Goal: Task Accomplishment & Management: Complete application form

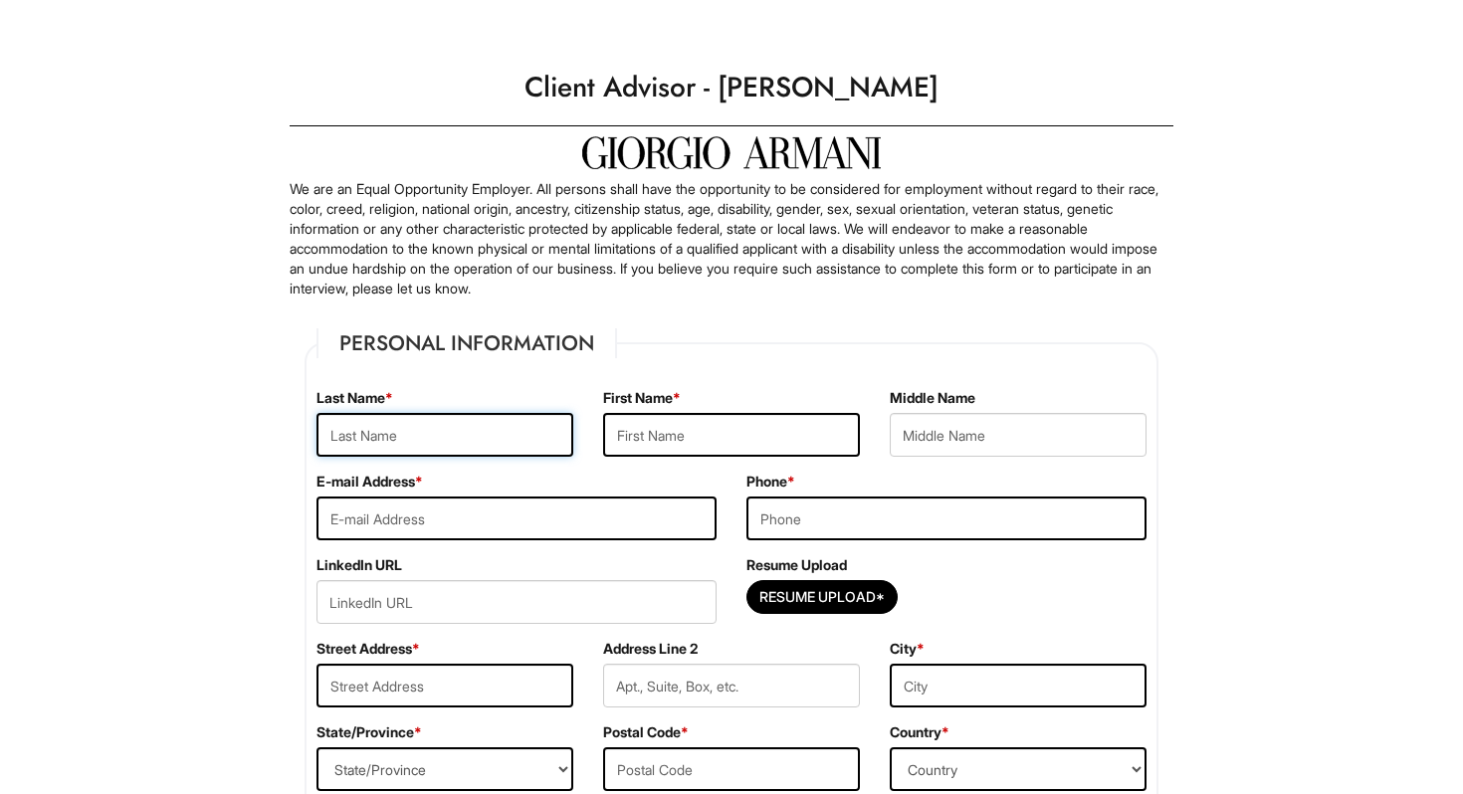
click at [369, 443] on input "text" at bounding box center [444, 435] width 257 height 44
type input "Tyriek"
type input "[PERSON_NAME]"
type input "[EMAIL_ADDRESS][DOMAIN_NAME]"
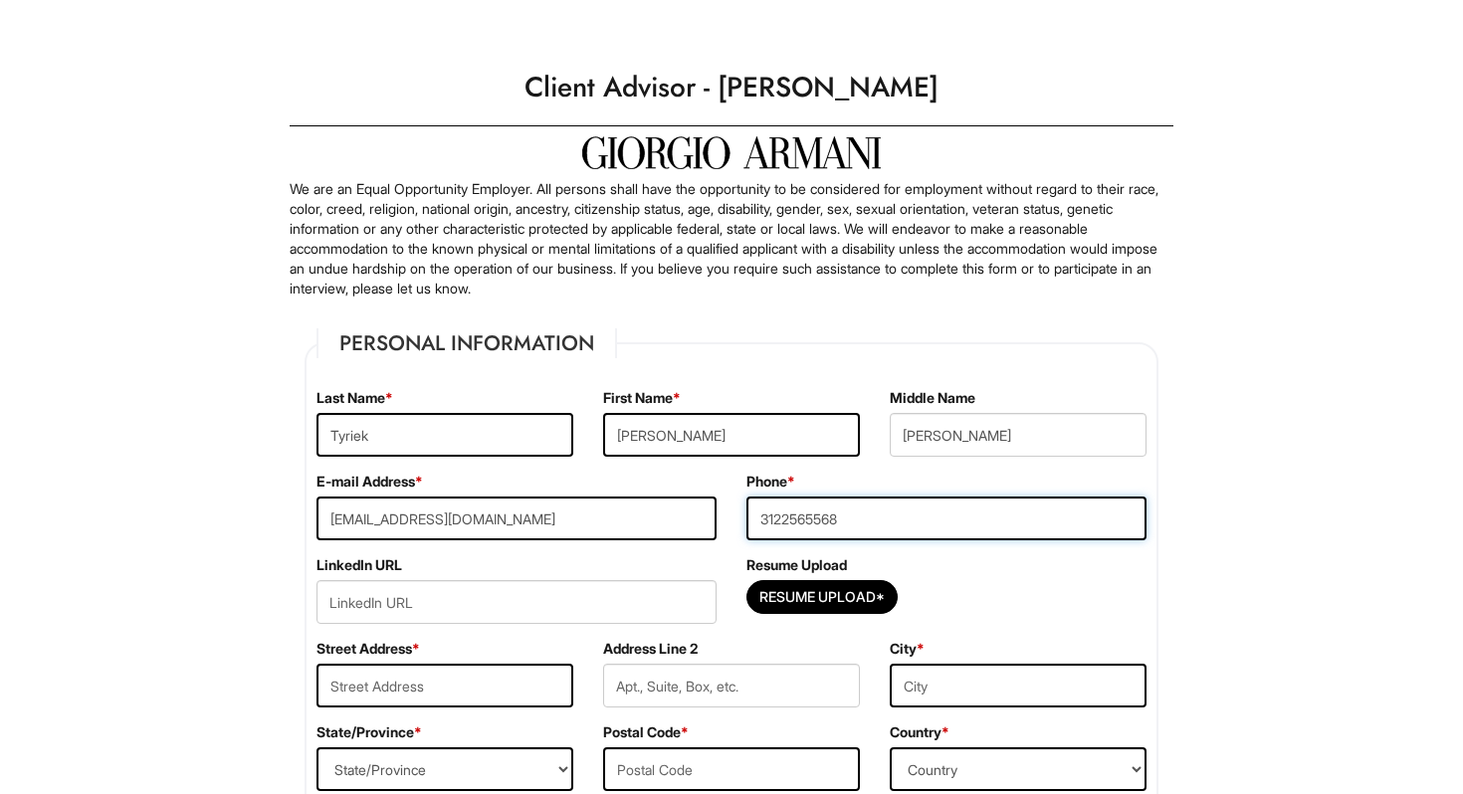
type input "3122565568"
click at [373, 607] on input "url" at bounding box center [516, 602] width 400 height 44
paste input "[URL][DOMAIN_NAME][PERSON_NAME]"
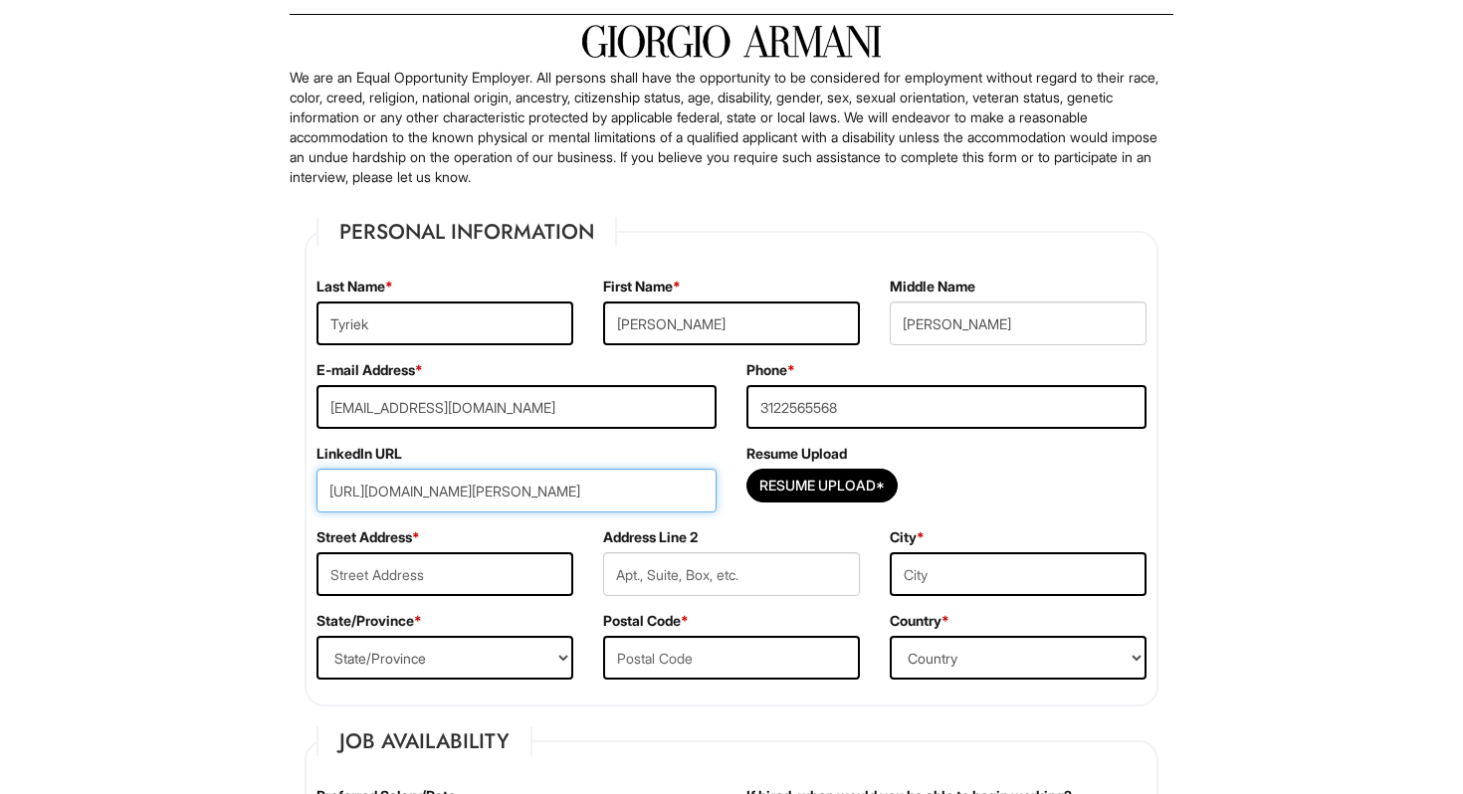
scroll to position [122, 0]
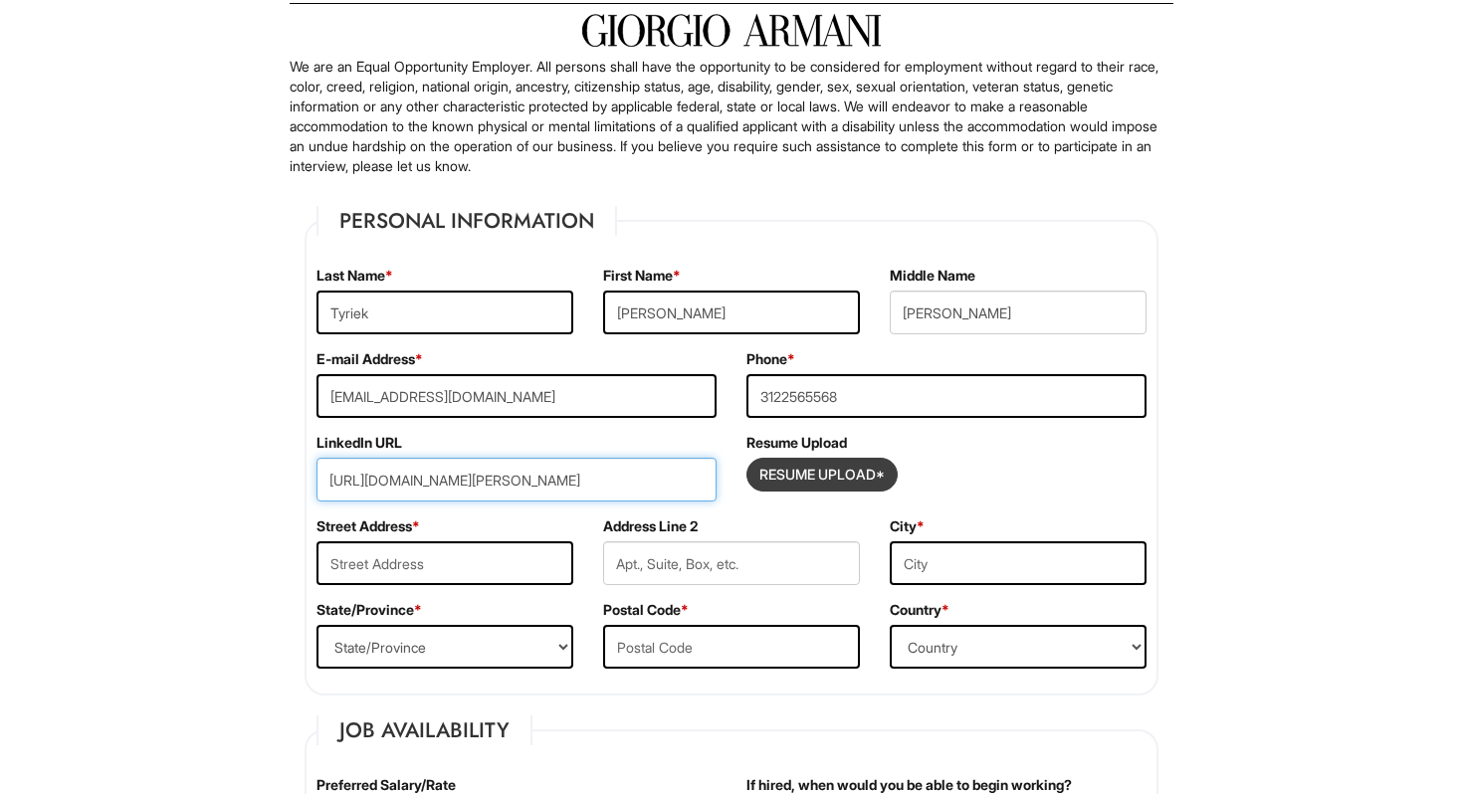
type input "[URL][DOMAIN_NAME][PERSON_NAME]"
click at [805, 469] on input "Resume Upload*" at bounding box center [821, 475] width 149 height 32
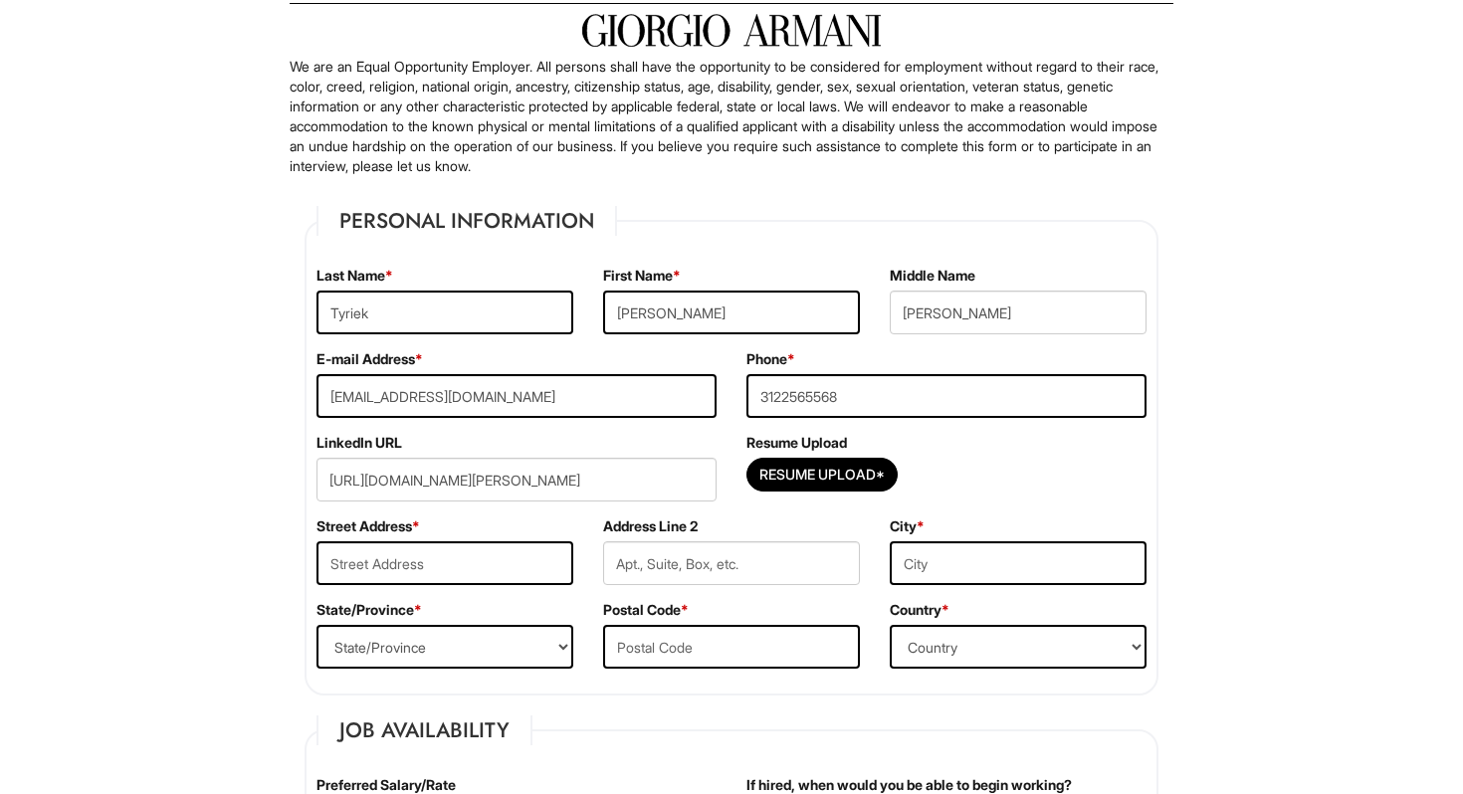
type input "C:\fakepath\_Tyriek [PERSON_NAME] Resume 7_8_25.pdf"
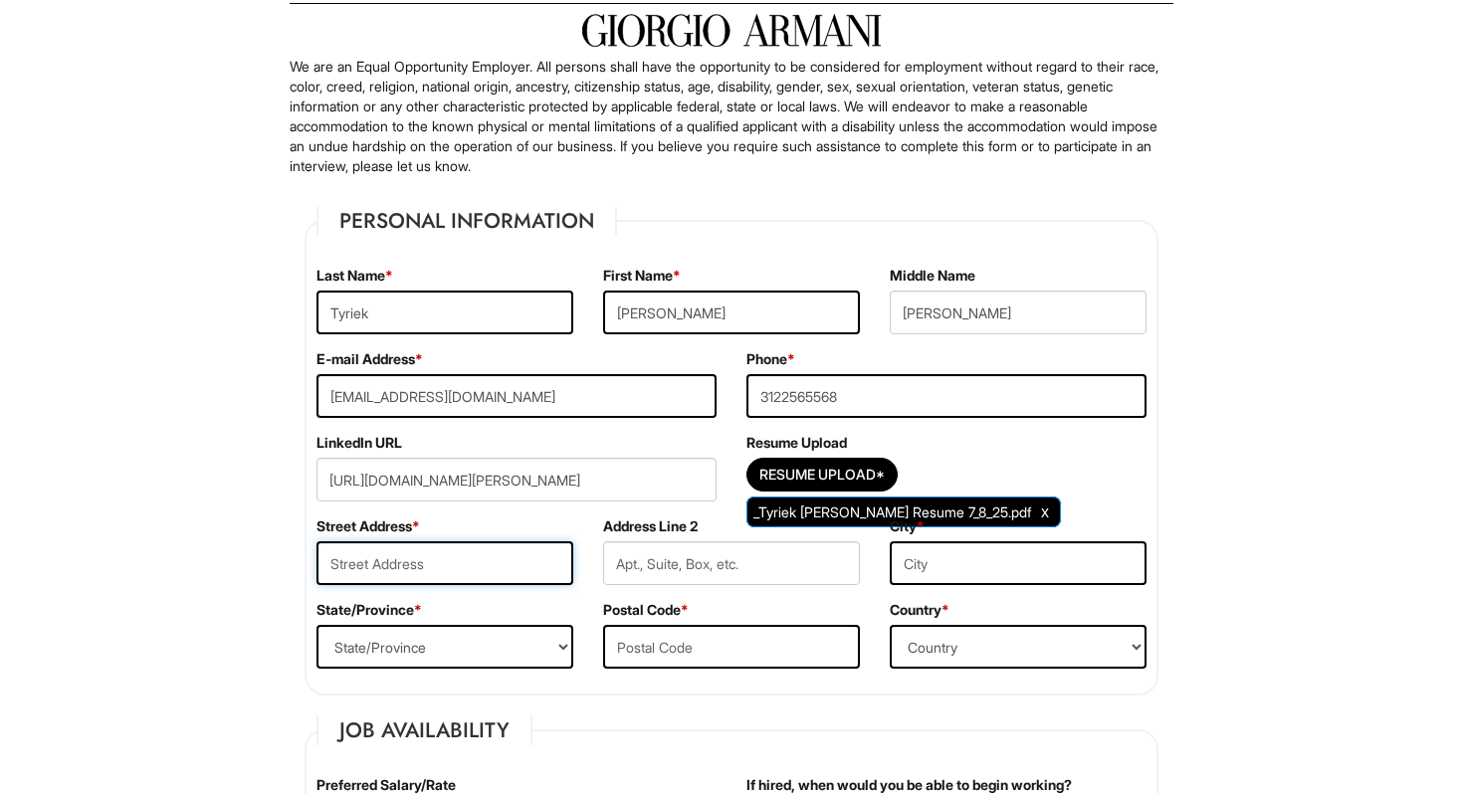
click at [451, 553] on input "text" at bounding box center [444, 563] width 257 height 44
type input "[STREET_ADDRESS]"
type input "Apt 2W"
type input "[GEOGRAPHIC_DATA]"
click at [358, 645] on select "State/Province [US_STATE] [US_STATE] [US_STATE] [US_STATE] [US_STATE] [US_STATE…" at bounding box center [444, 647] width 257 height 44
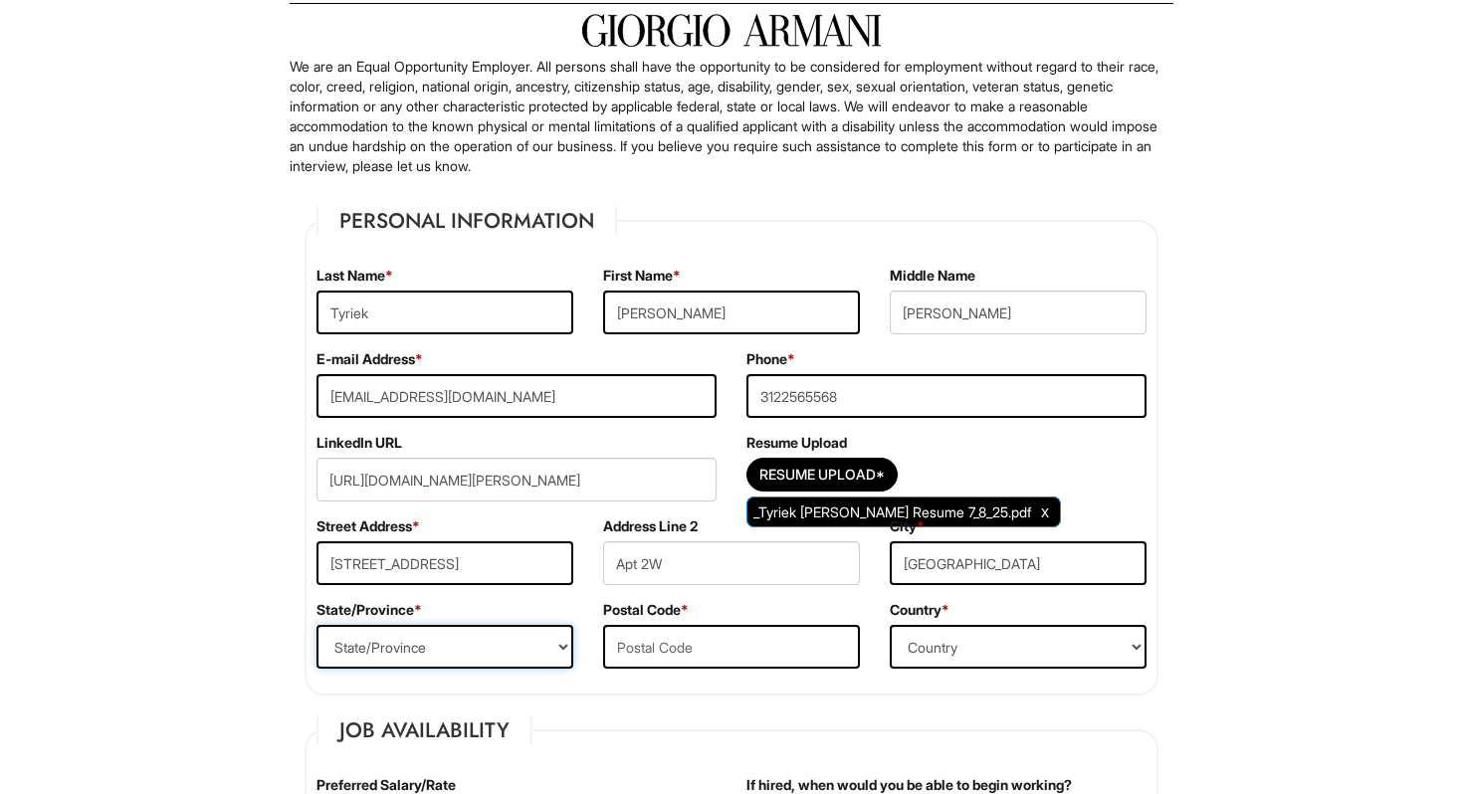
select select "IL"
type input "60629"
click at [1010, 664] on select "Country [GEOGRAPHIC_DATA] [GEOGRAPHIC_DATA] [GEOGRAPHIC_DATA] [US_STATE] [GEOGR…" at bounding box center [1018, 647] width 257 height 44
select select "[GEOGRAPHIC_DATA]"
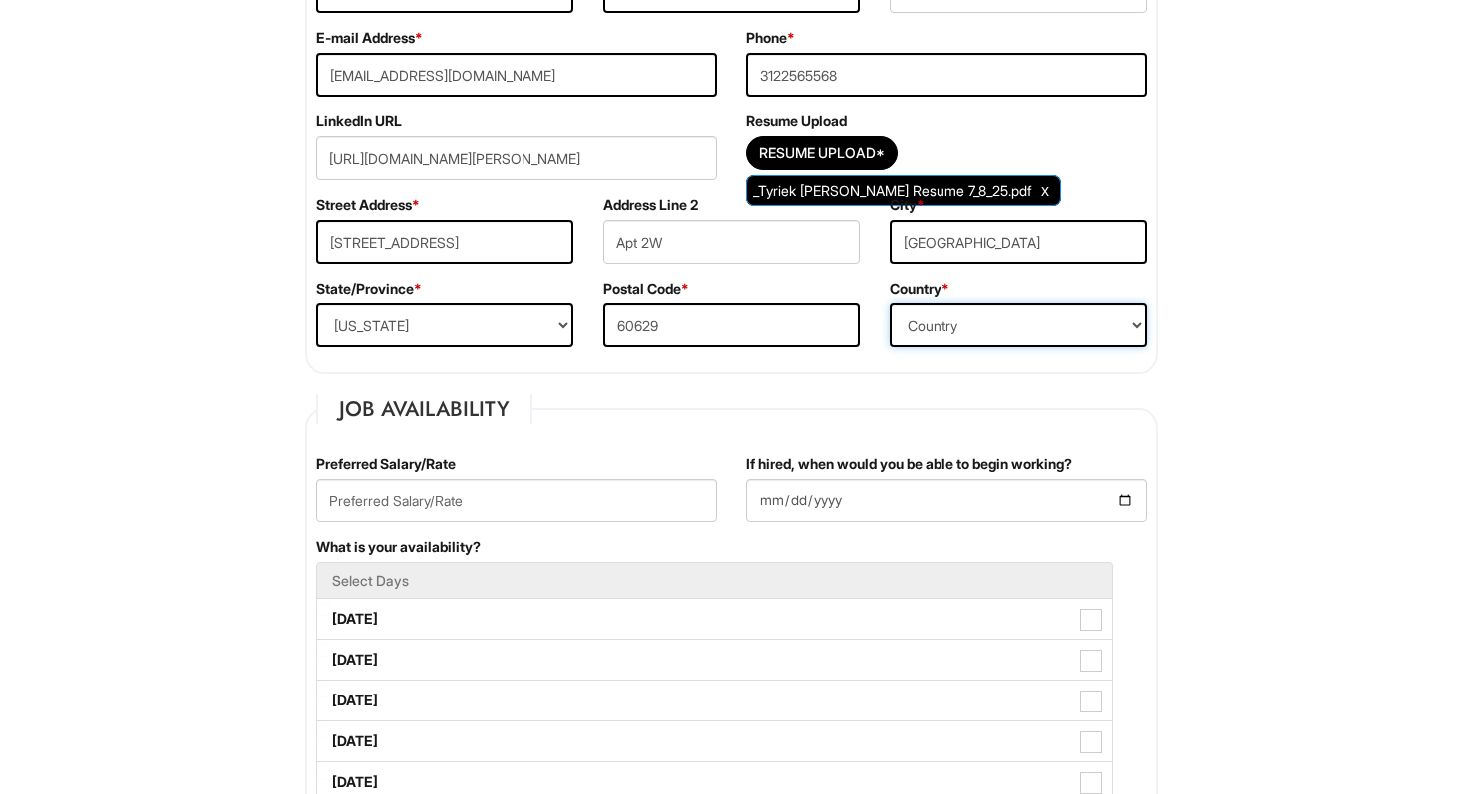
scroll to position [607, 0]
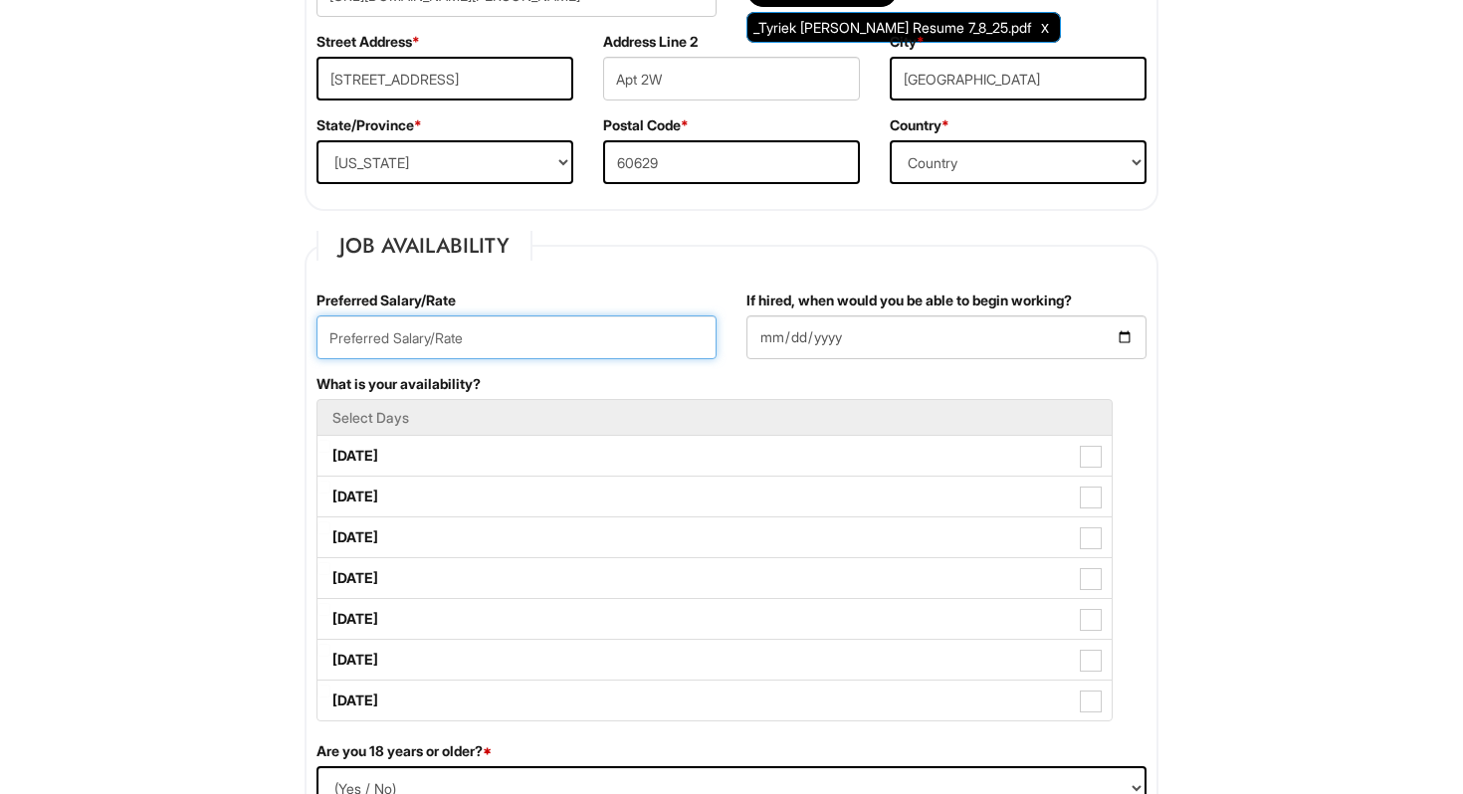
click at [476, 341] on input "text" at bounding box center [516, 337] width 400 height 44
type input "$52,000/year"
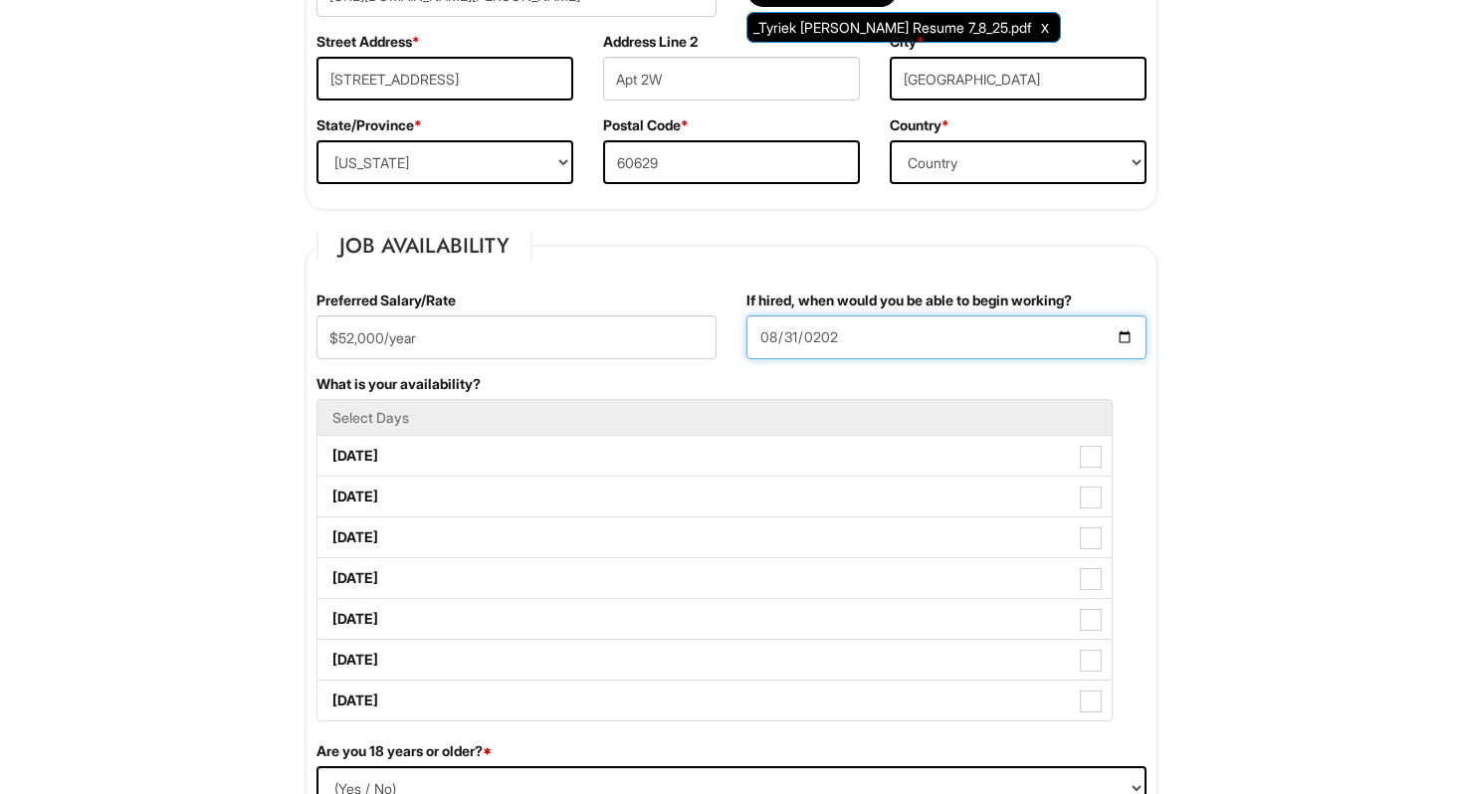
type input "[DATE]"
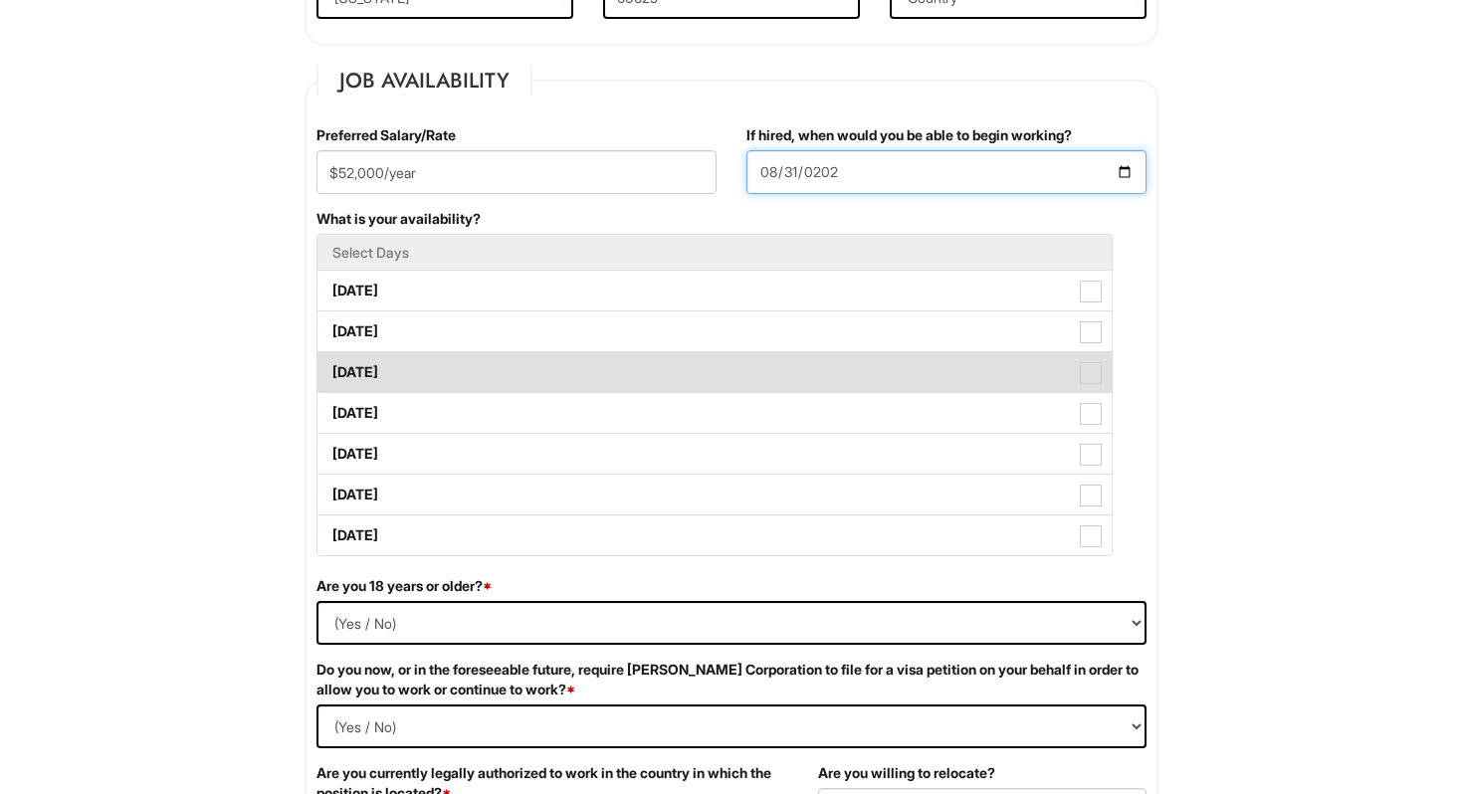
scroll to position [774, 0]
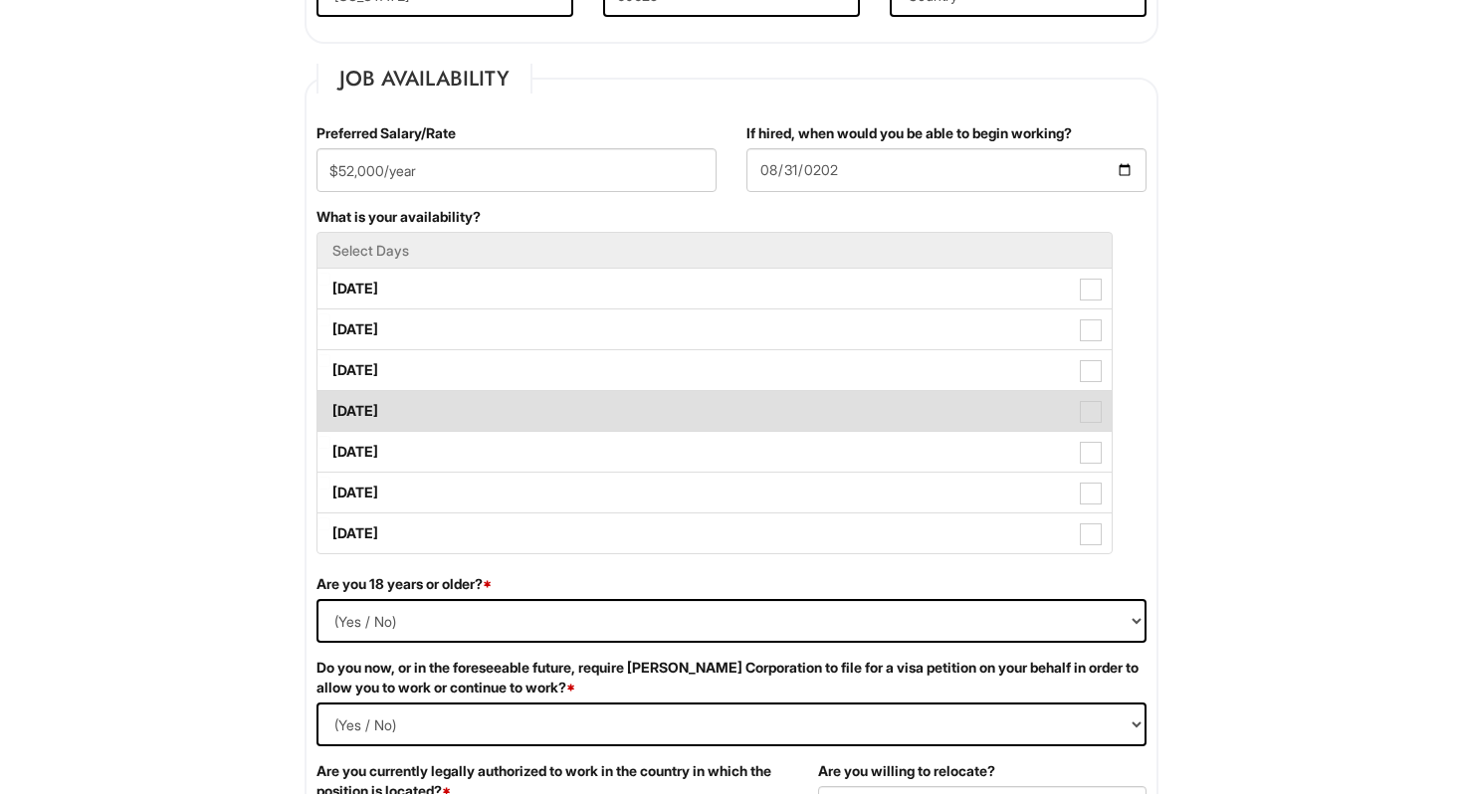
click at [420, 416] on label "[DATE]" at bounding box center [714, 411] width 794 height 40
click at [330, 408] on Available_Thursday "[DATE]" at bounding box center [323, 401] width 13 height 13
checkbox Available_Thursday "true"
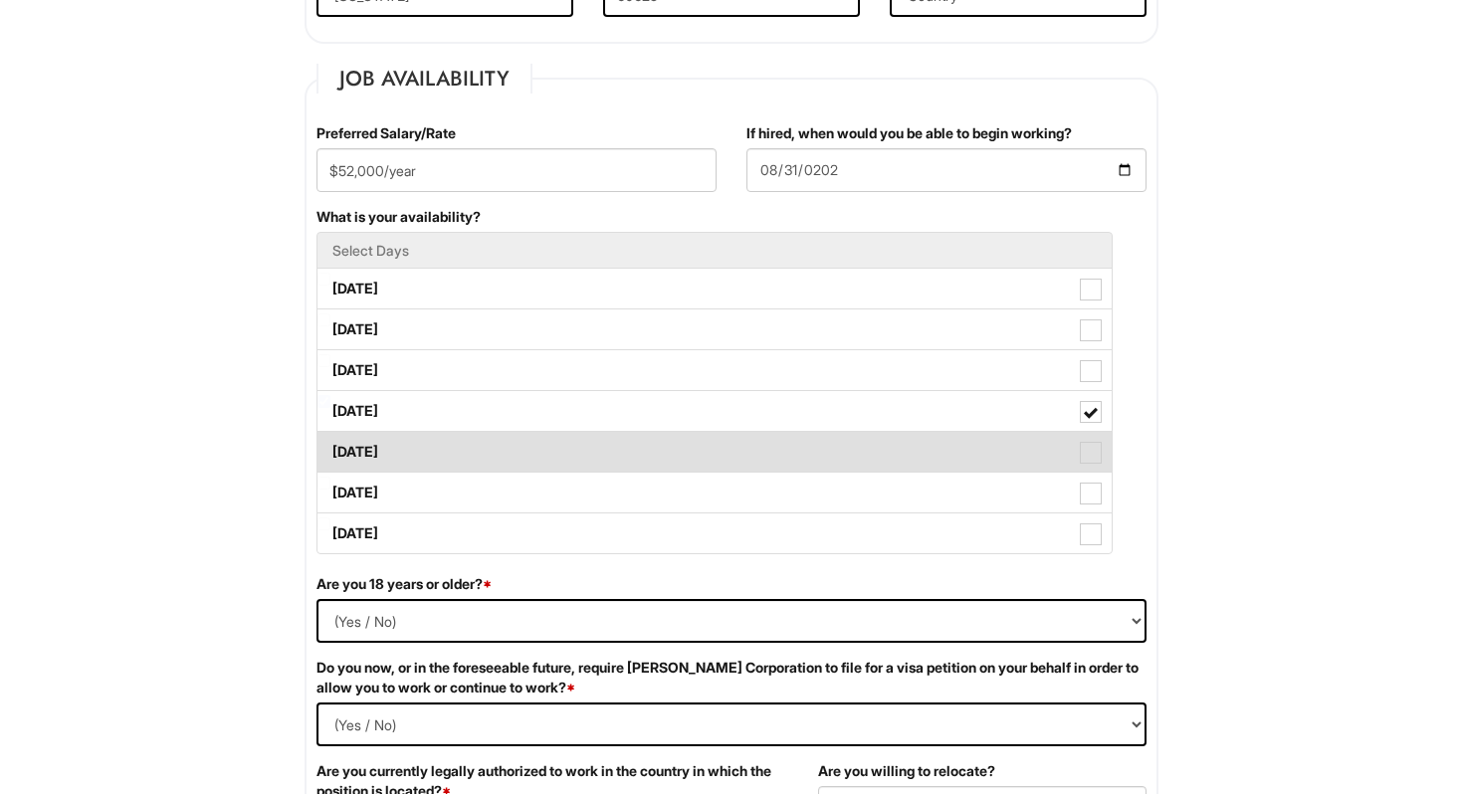
click at [420, 449] on label "[DATE]" at bounding box center [714, 452] width 794 height 40
click at [330, 449] on Available_Friday "[DATE]" at bounding box center [323, 442] width 13 height 13
checkbox Available_Friday "true"
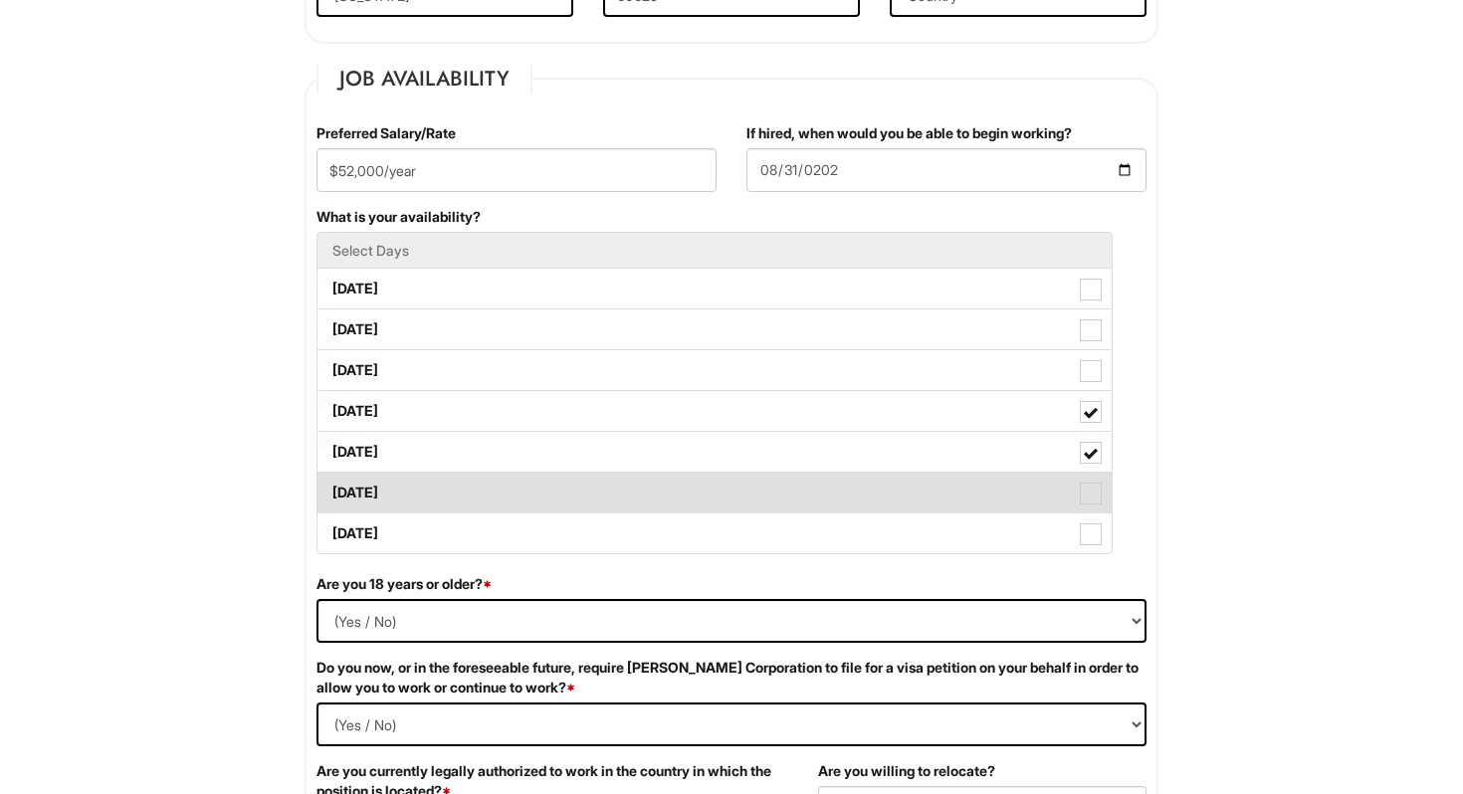
click at [425, 484] on label "[DATE]" at bounding box center [714, 493] width 794 height 40
click at [330, 484] on Available_Saturday "[DATE]" at bounding box center [323, 483] width 13 height 13
checkbox Available_Saturday "true"
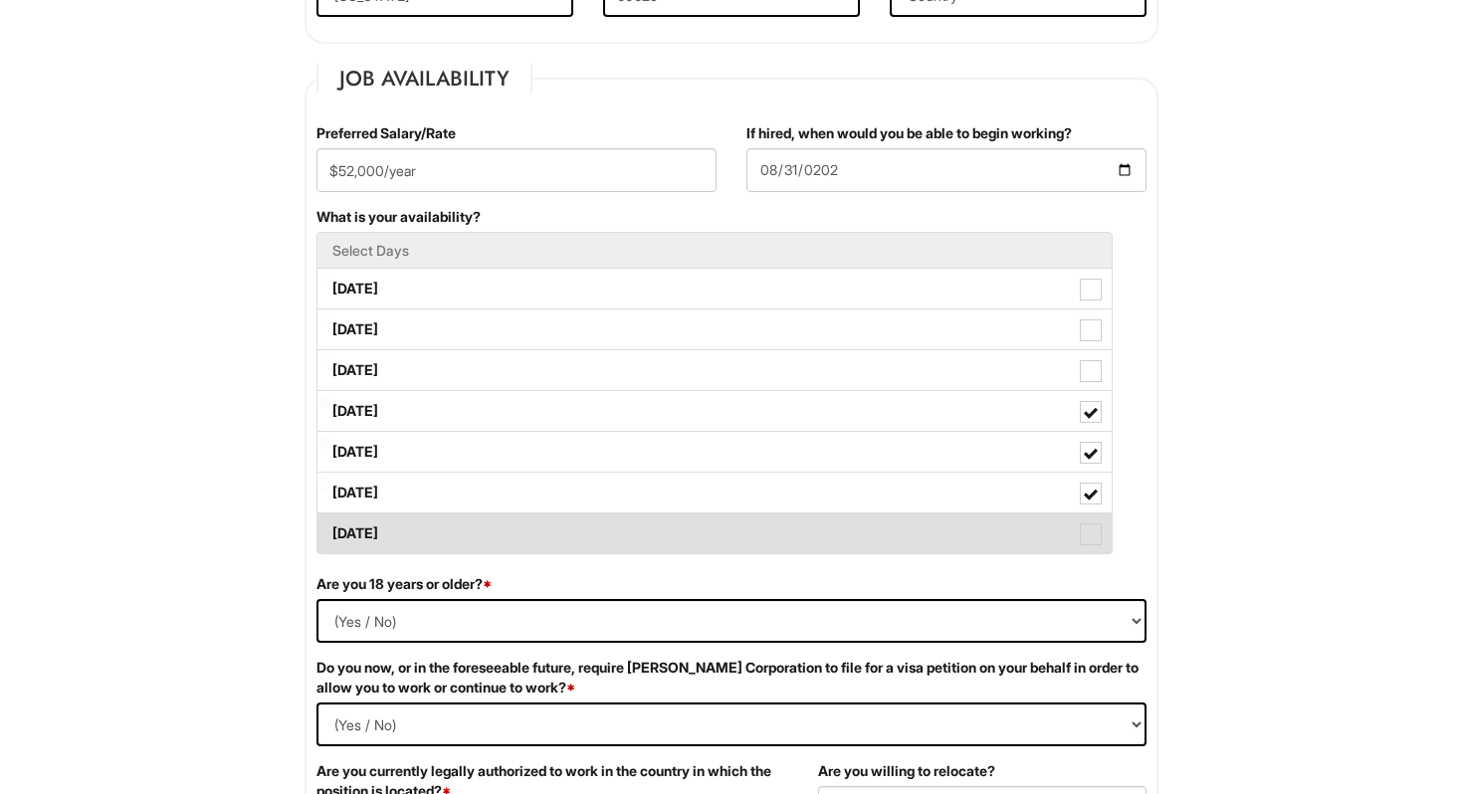
click at [436, 534] on label "[DATE]" at bounding box center [714, 533] width 794 height 40
click at [330, 530] on Available_Sunday "[DATE]" at bounding box center [323, 523] width 13 height 13
checkbox Available_Sunday "true"
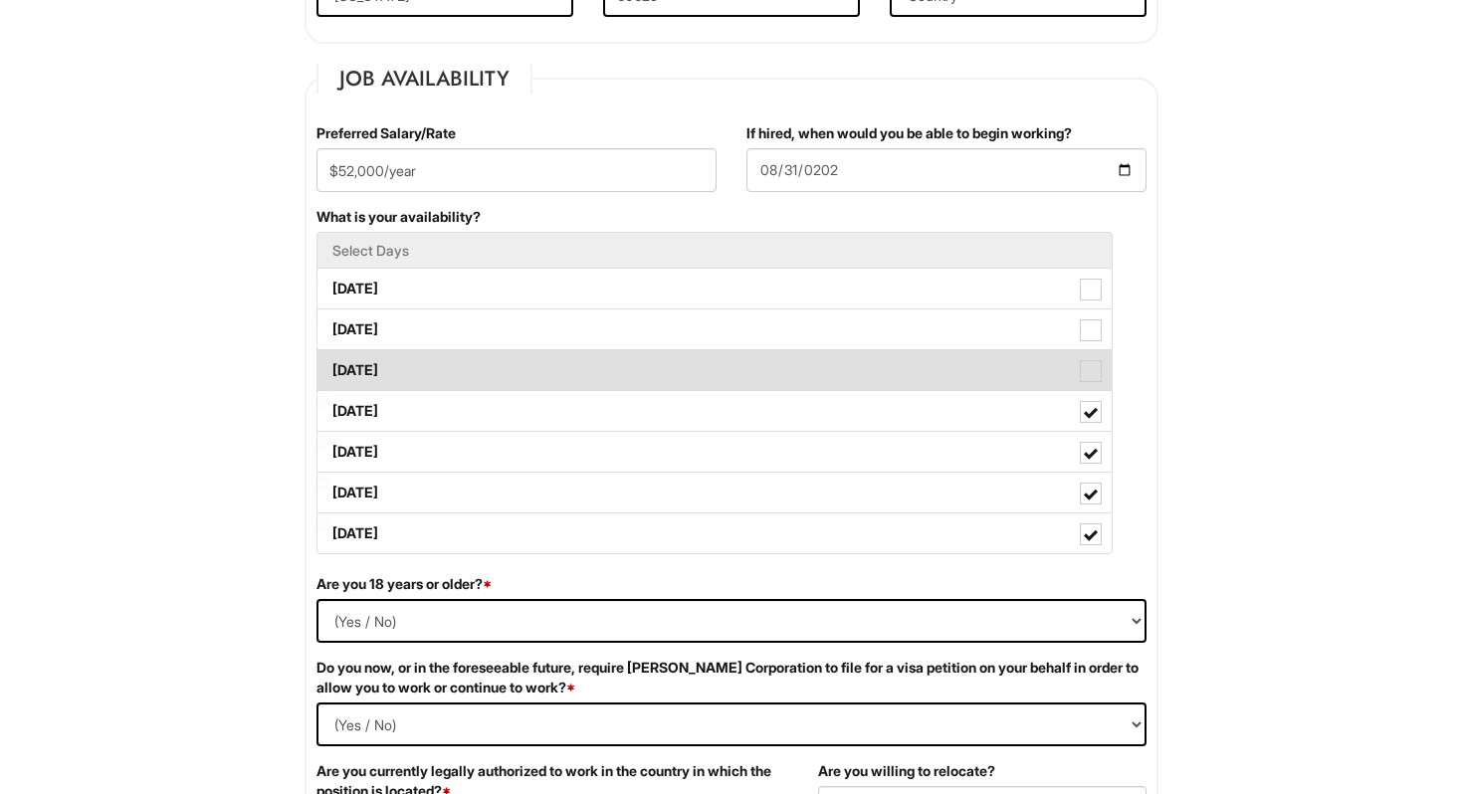
click at [398, 372] on label "[DATE]" at bounding box center [714, 370] width 794 height 40
click at [330, 367] on Available_Wednesday "[DATE]" at bounding box center [323, 360] width 13 height 13
checkbox Available_Wednesday "true"
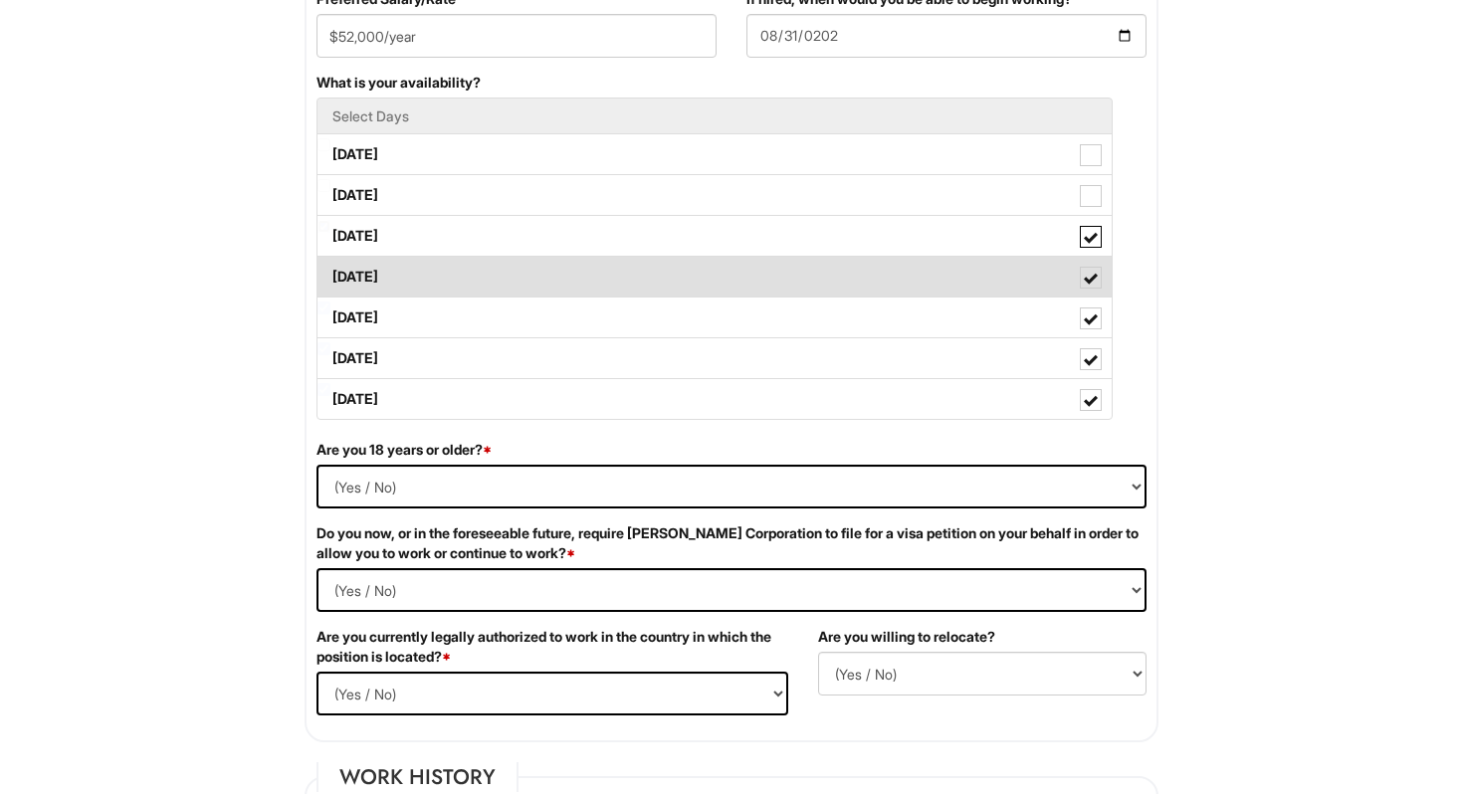
scroll to position [930, 0]
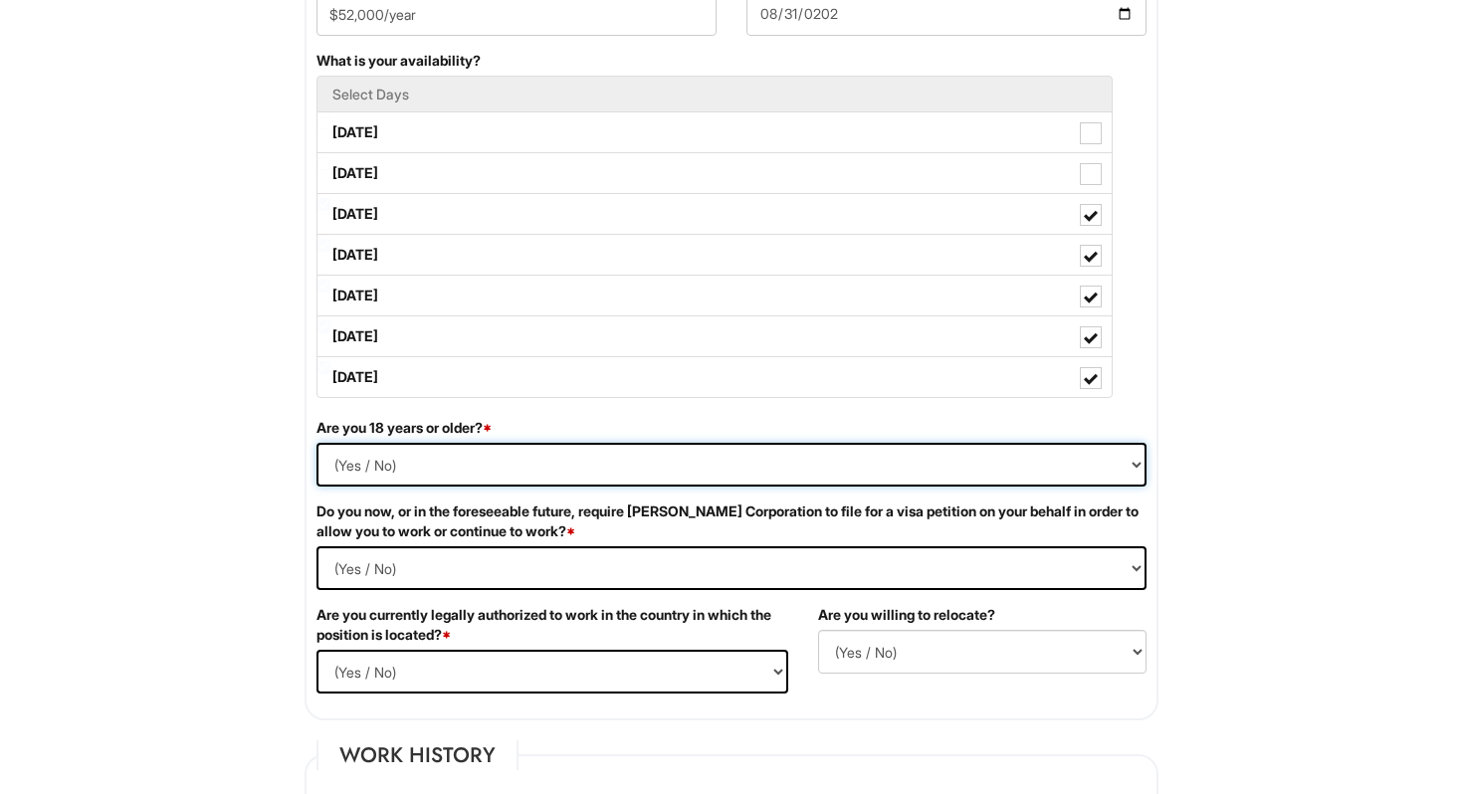
click at [392, 461] on select "(Yes / No) Yes No" at bounding box center [731, 465] width 830 height 44
select select "Yes"
click at [407, 563] on Required "(Yes / No) Yes No" at bounding box center [731, 568] width 830 height 44
select Required "No"
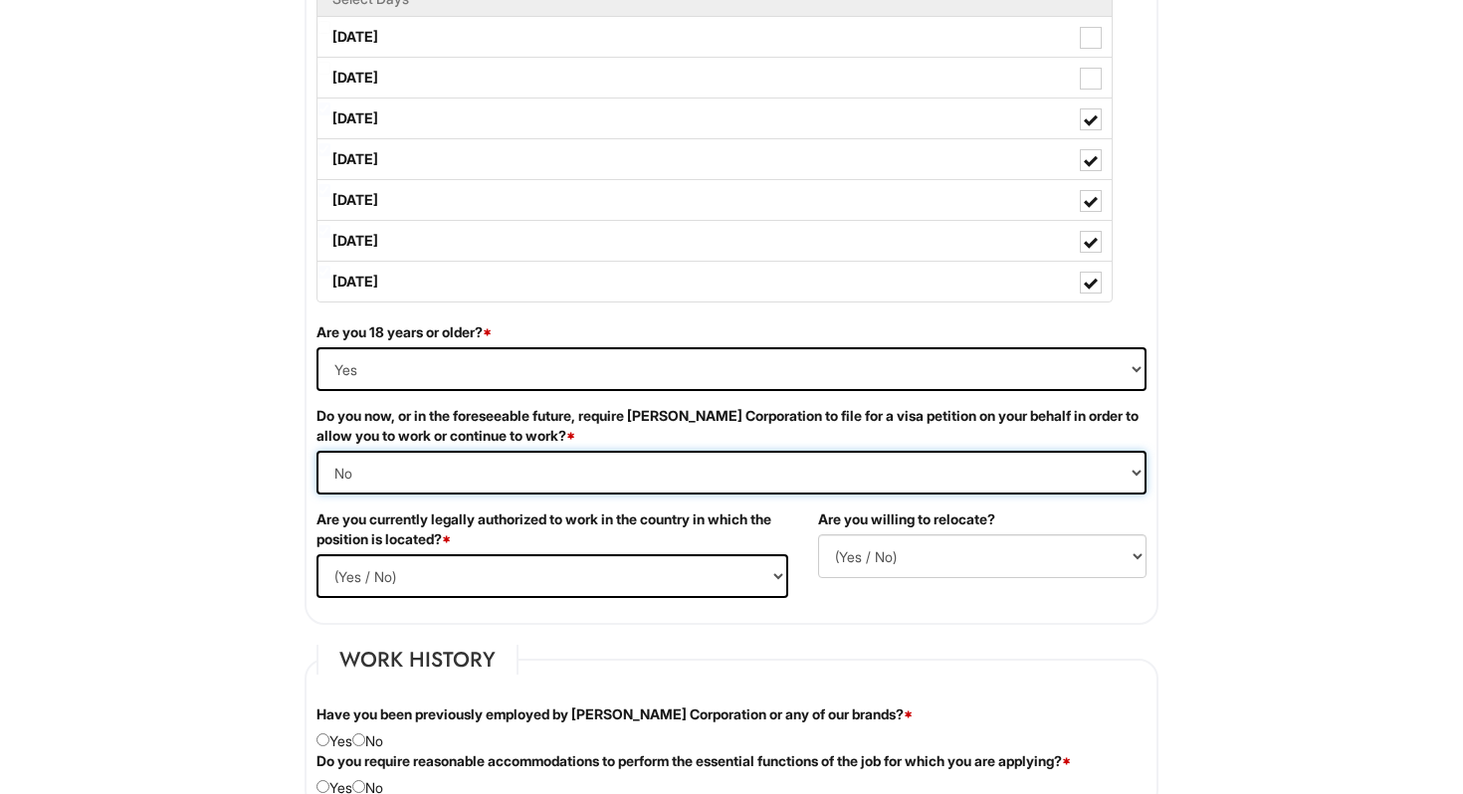
scroll to position [1060, 0]
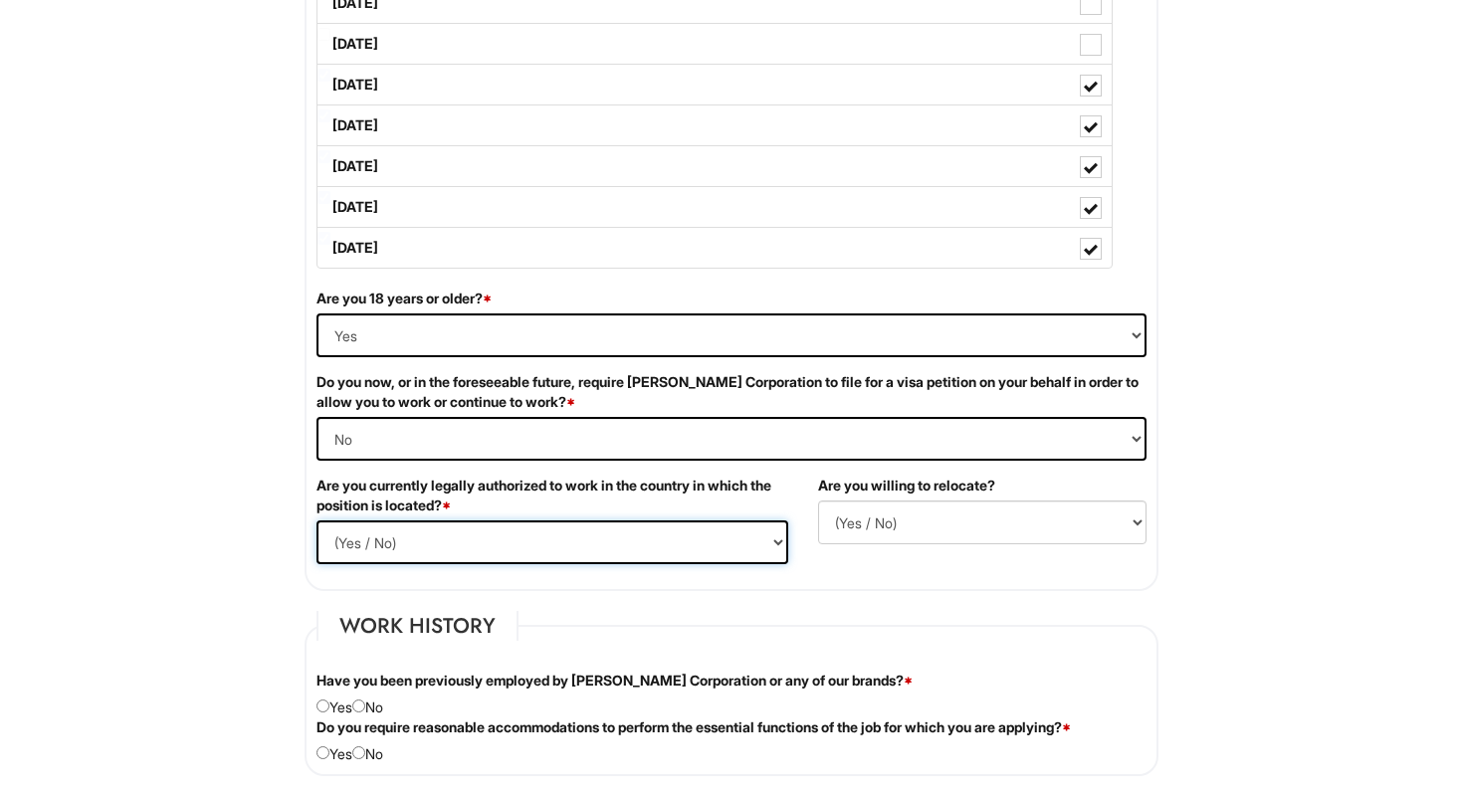
click at [417, 549] on select "(Yes / No) Yes No" at bounding box center [552, 542] width 472 height 44
select select "Yes"
click at [864, 509] on select "(Yes / No) No Yes" at bounding box center [982, 523] width 328 height 44
click at [868, 516] on select "(Yes / No) No Yes" at bounding box center [982, 523] width 328 height 44
select select "Y"
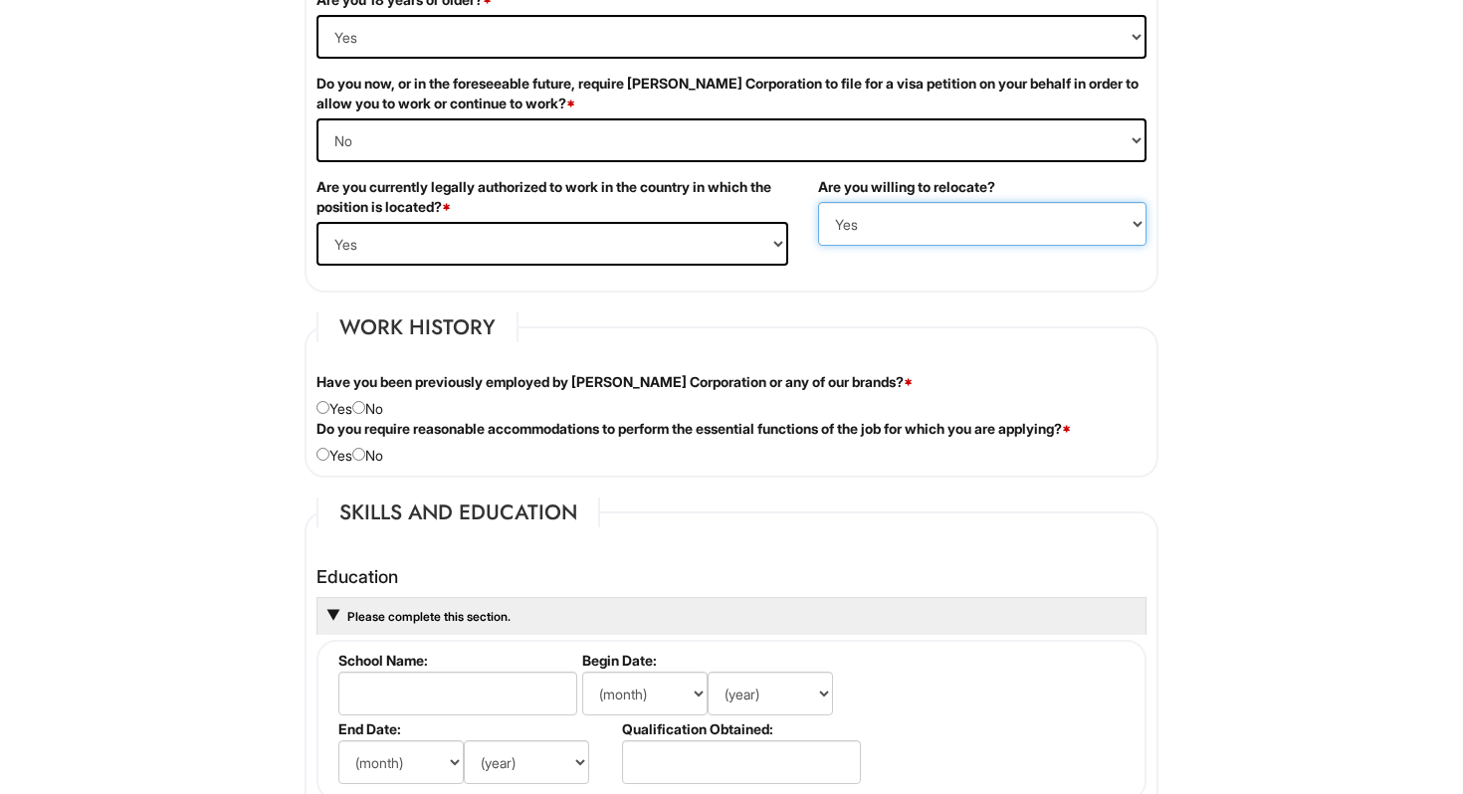
scroll to position [1369, 0]
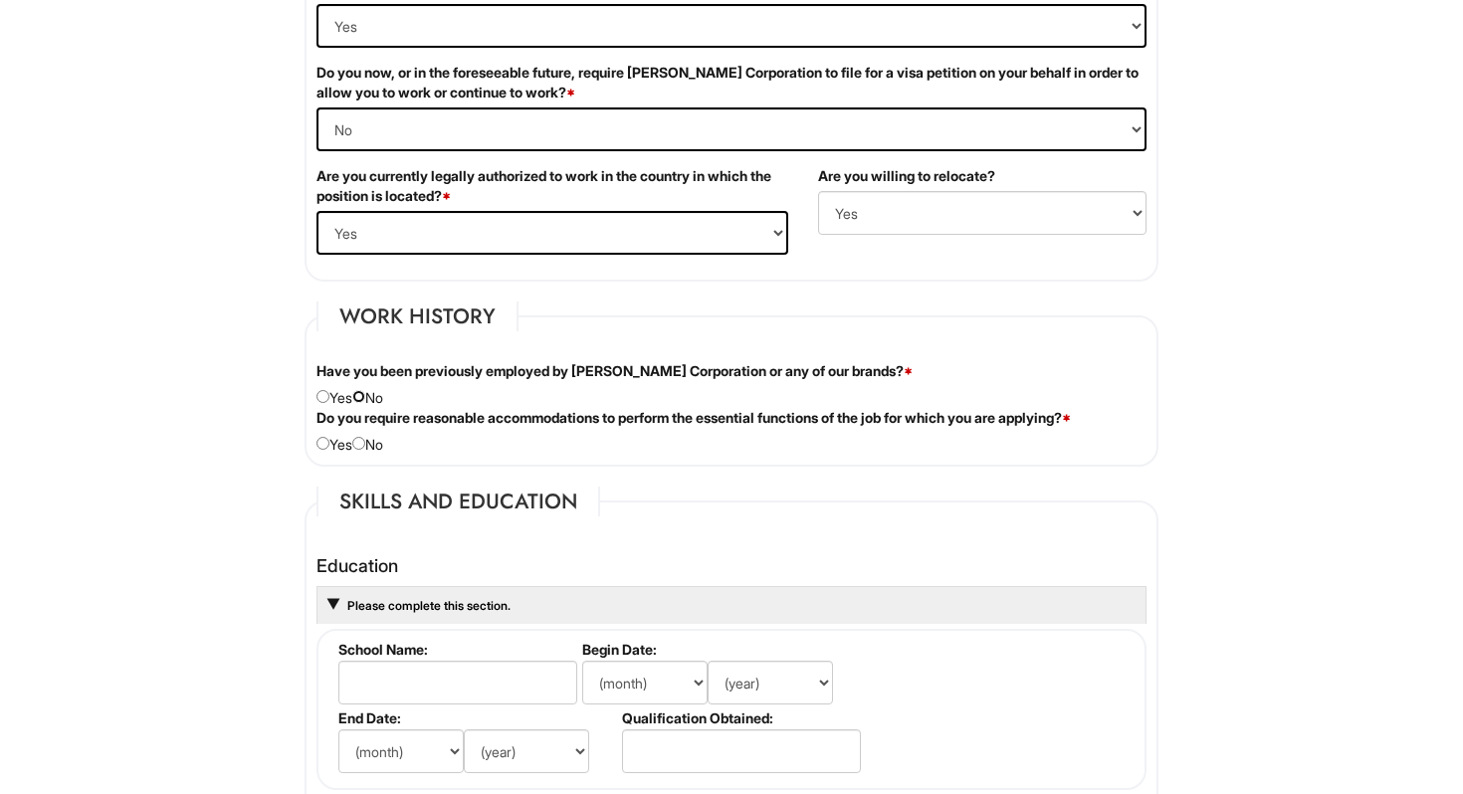
click at [365, 398] on input "radio" at bounding box center [358, 396] width 13 height 13
radio input "true"
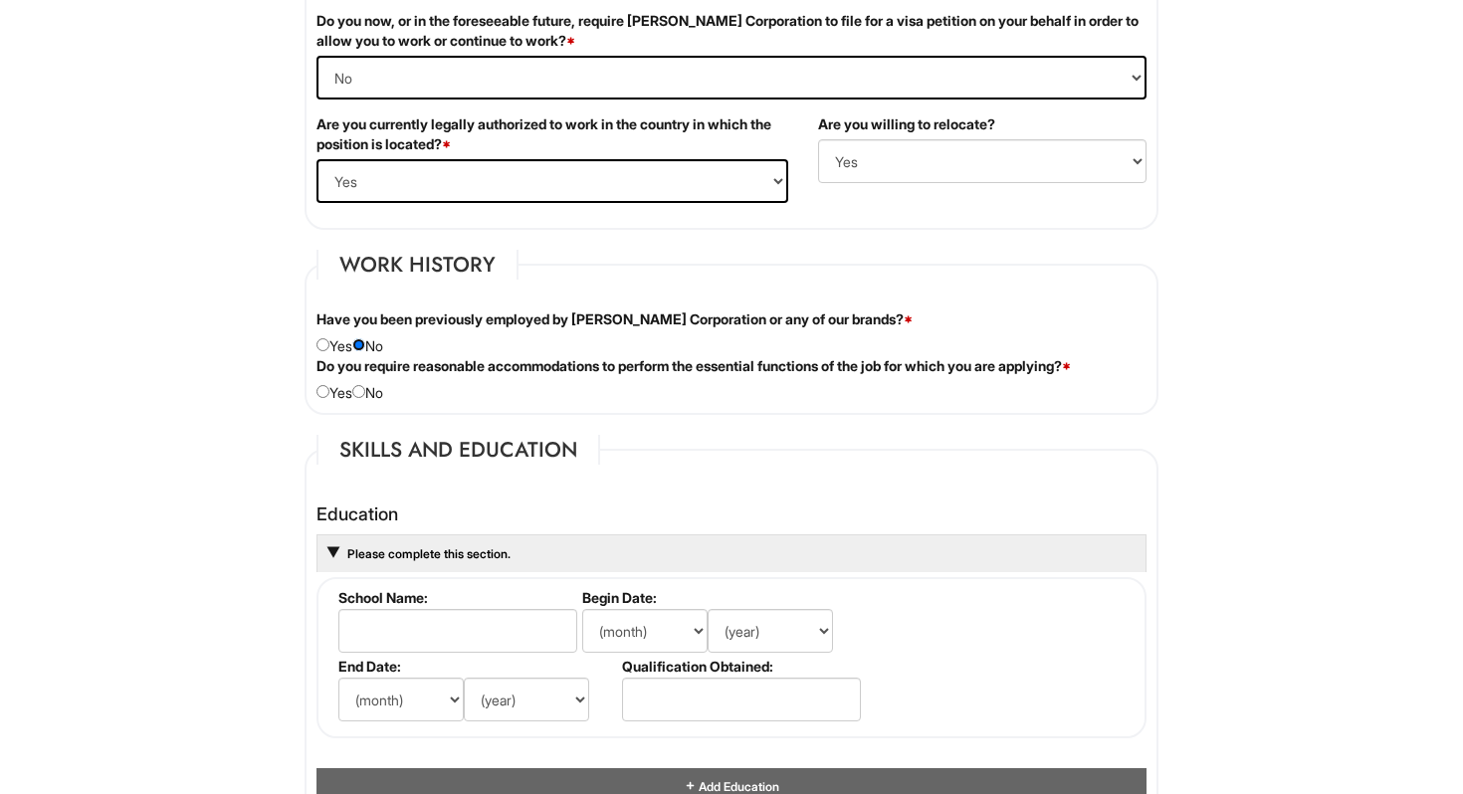
scroll to position [1439, 0]
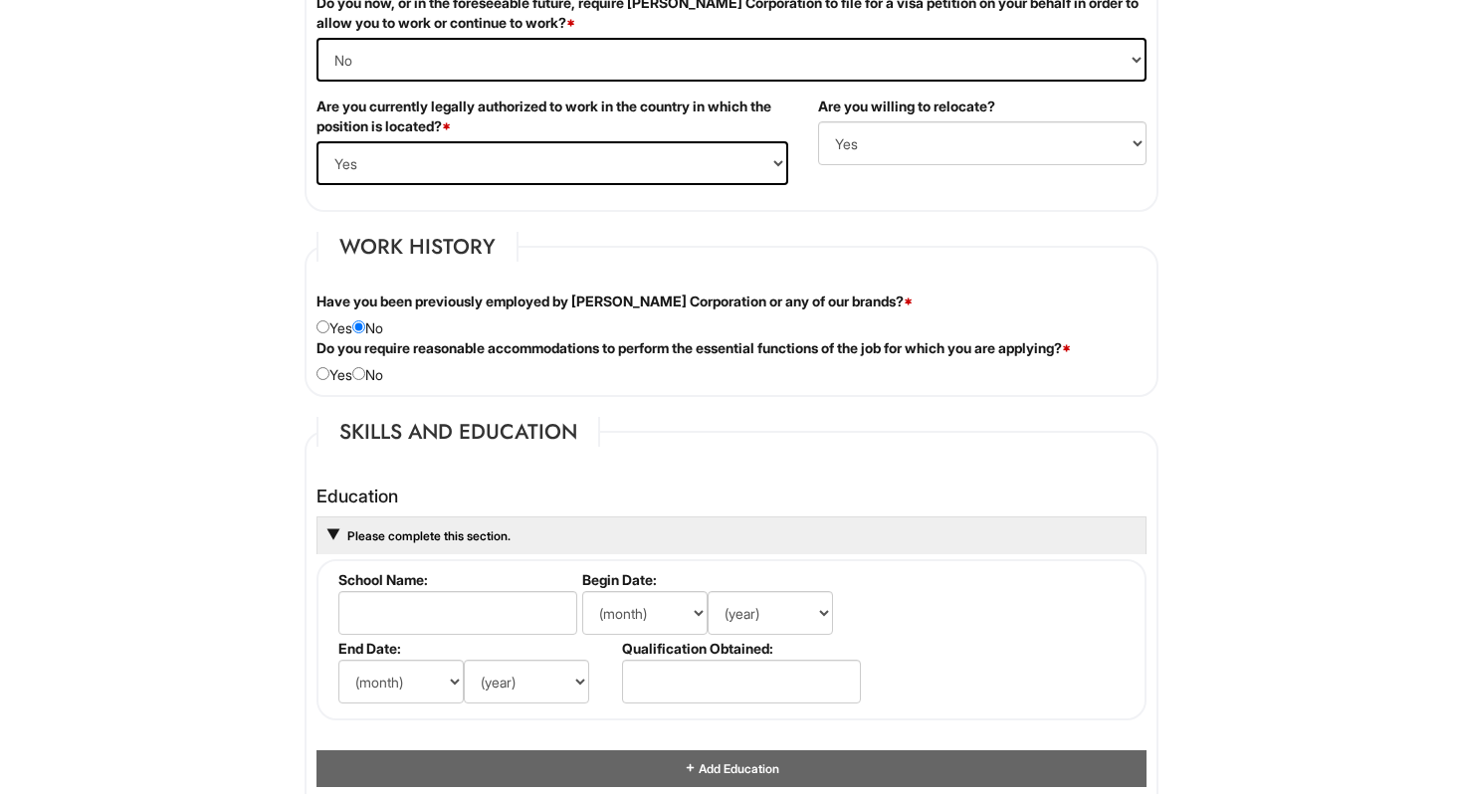
click at [368, 380] on div "Do you require reasonable accommodations to perform the essential functions of …" at bounding box center [732, 361] width 860 height 47
click at [366, 362] on div "Do you require reasonable accommodations to perform the essential functions of …" at bounding box center [732, 361] width 860 height 47
click at [365, 373] on input "radio" at bounding box center [358, 373] width 13 height 13
radio input "true"
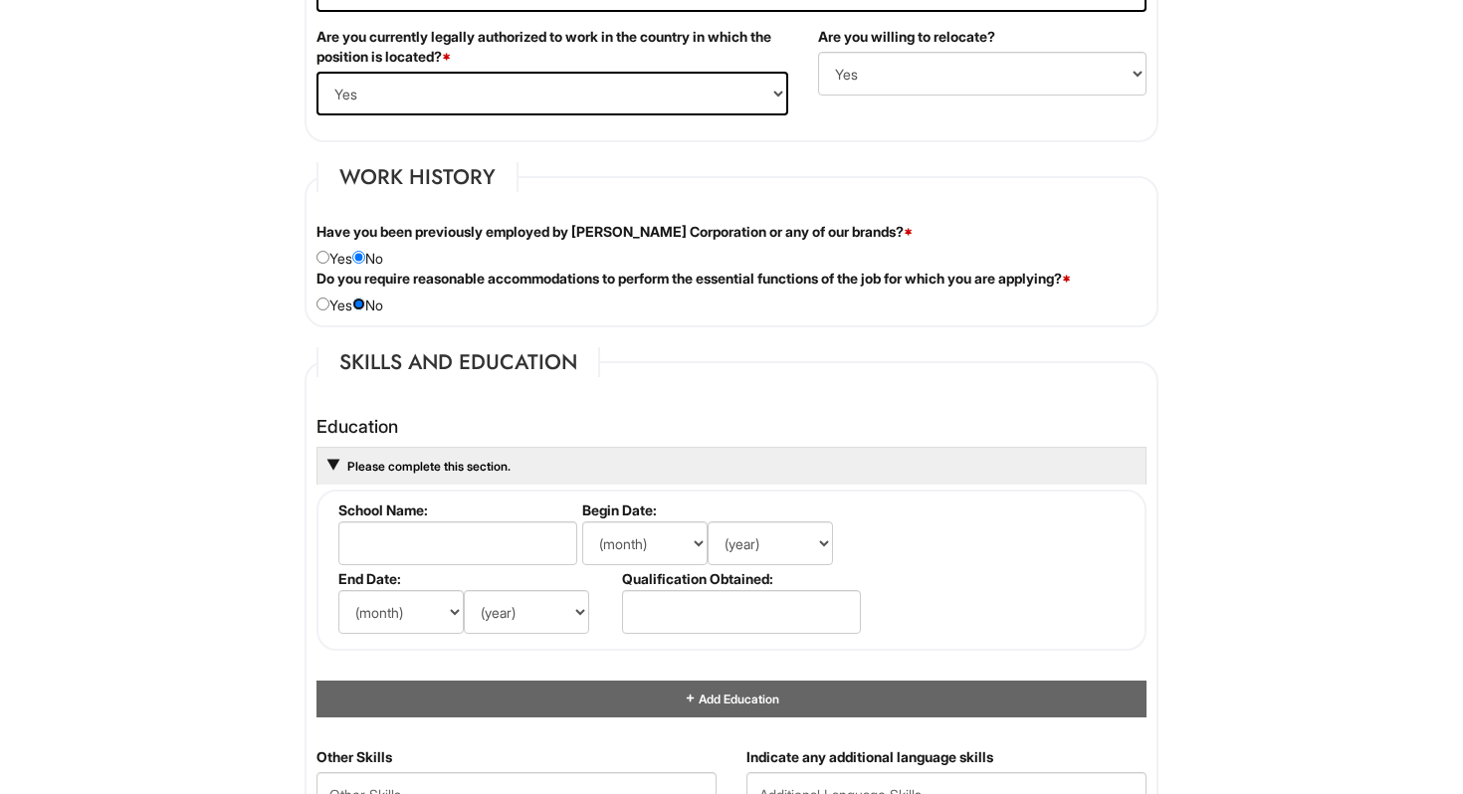
scroll to position [1517, 0]
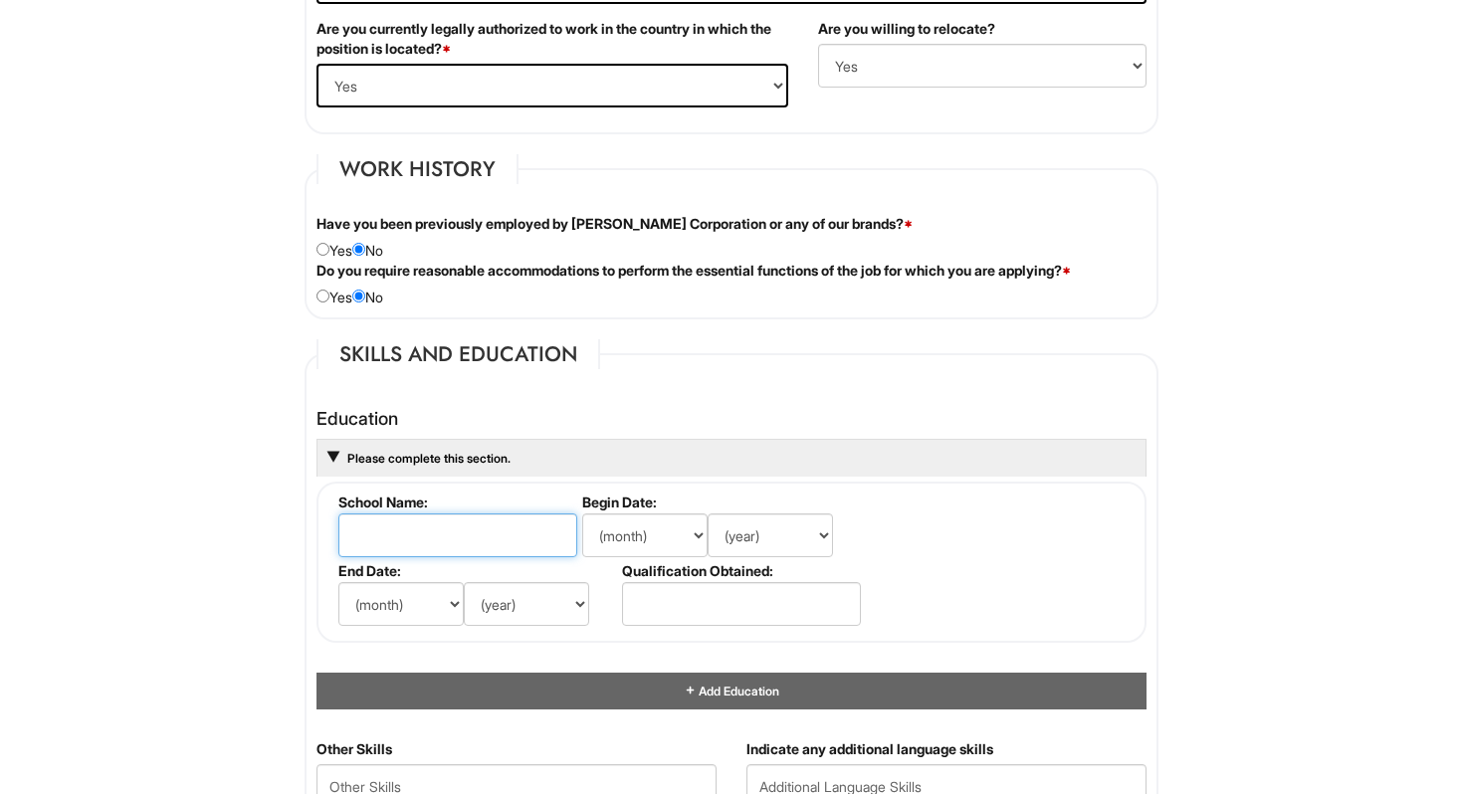
click at [403, 525] on input "text" at bounding box center [457, 535] width 239 height 44
type input "Columbia College [GEOGRAPHIC_DATA]"
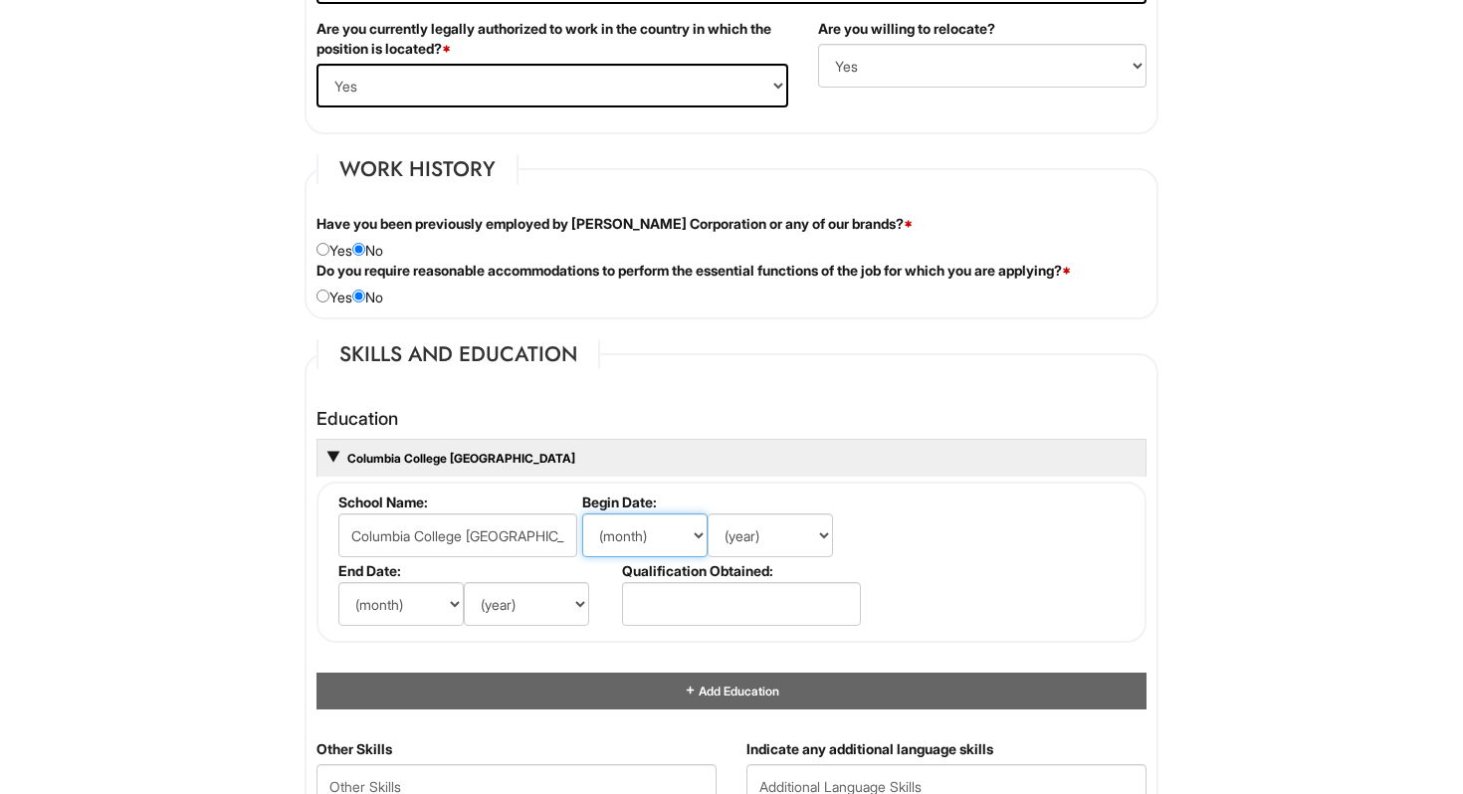
click at [619, 536] on select "(month) Jan Feb Mar Apr May Jun [DATE] Aug Sep Oct Nov Dec" at bounding box center [644, 535] width 125 height 44
select select "9"
click at [732, 537] on select "(year) 2029 2028 2027 2026 2025 2024 2023 2022 2021 2020 2019 2018 2017 2016 20…" at bounding box center [770, 535] width 125 height 44
select select "2021"
click at [382, 607] on select "(month) Jan Feb Mar Apr May Jun [DATE] Aug Sep Oct Nov Dec" at bounding box center [400, 604] width 125 height 44
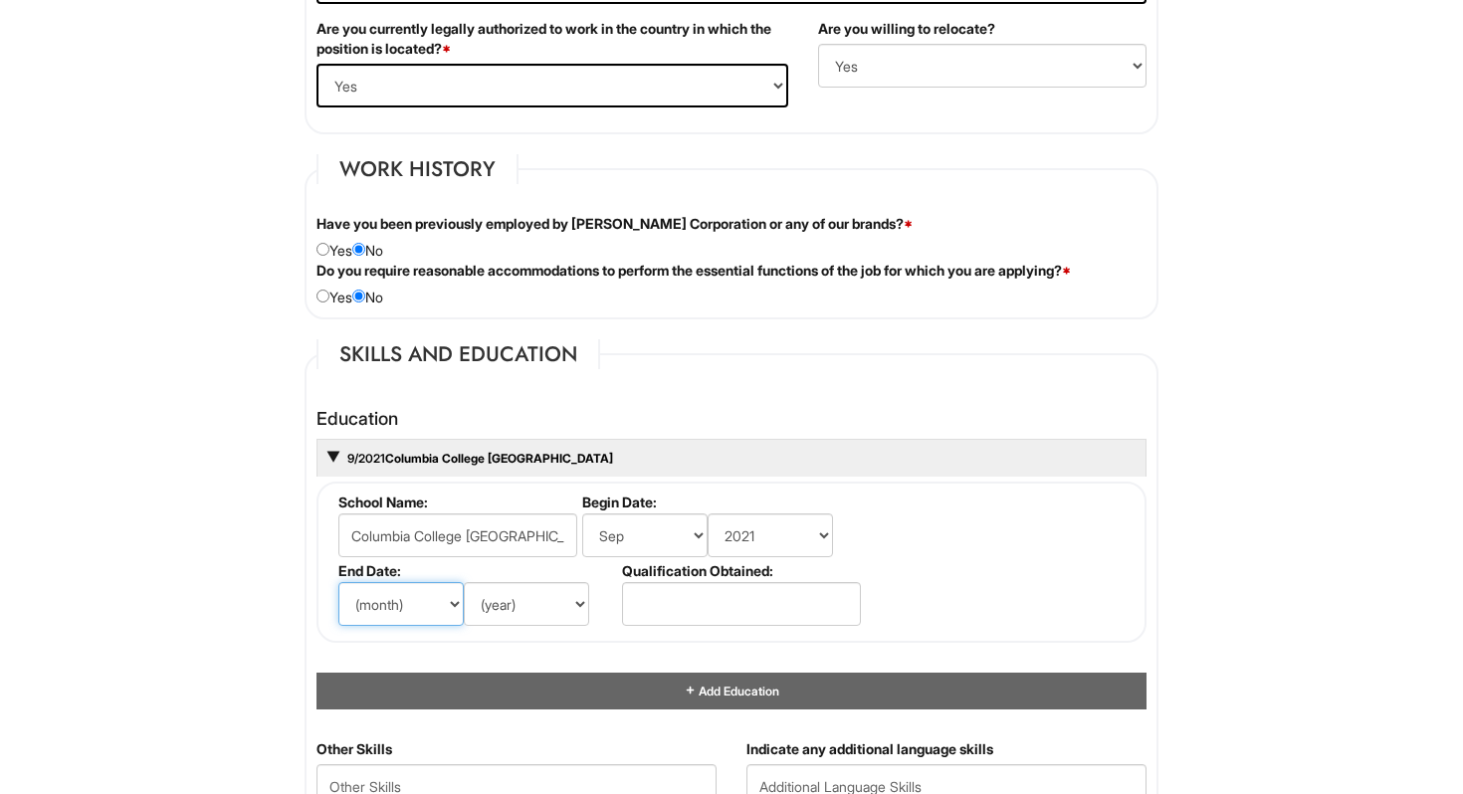
select select "5"
click at [518, 599] on select "(year) 2029 2028 2027 2026 2025 2024 2023 2022 2021 2020 2019 2018 2017 2016 20…" at bounding box center [526, 604] width 125 height 44
select select "2023"
click at [653, 606] on input "text" at bounding box center [741, 604] width 239 height 44
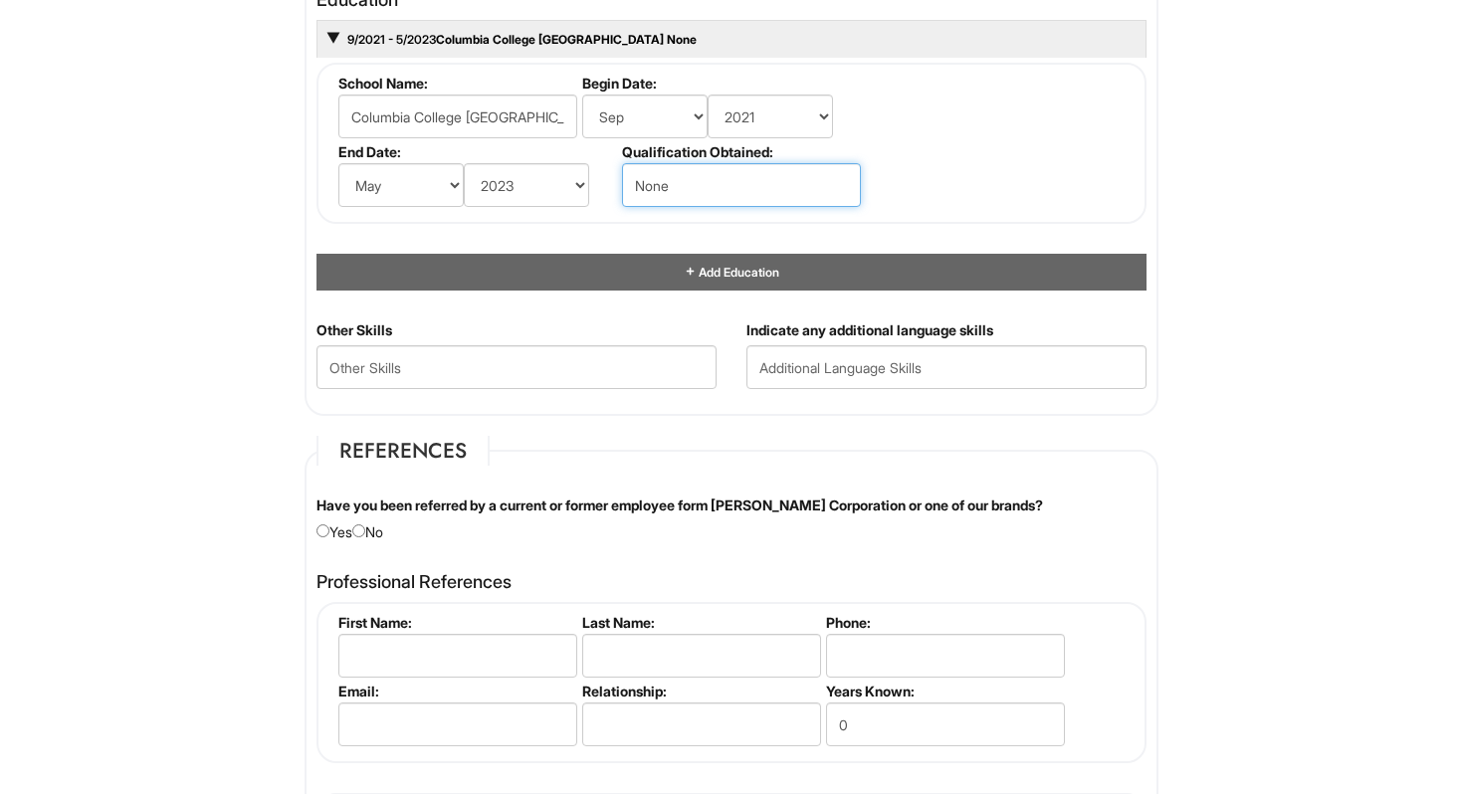
scroll to position [1937, 0]
type input "None"
click at [324, 534] on input "radio" at bounding box center [322, 529] width 13 height 13
radio input "true"
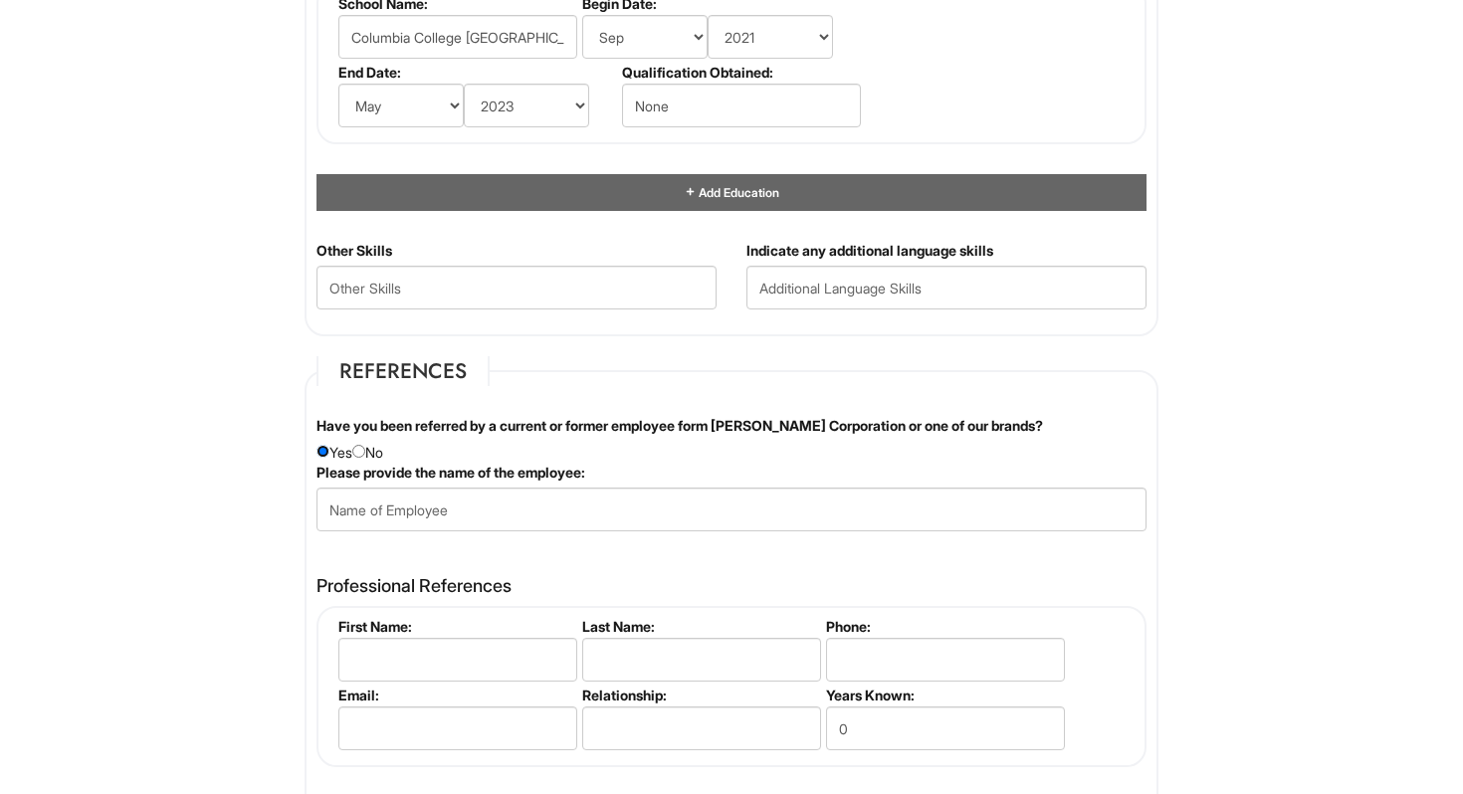
scroll to position [2044, 0]
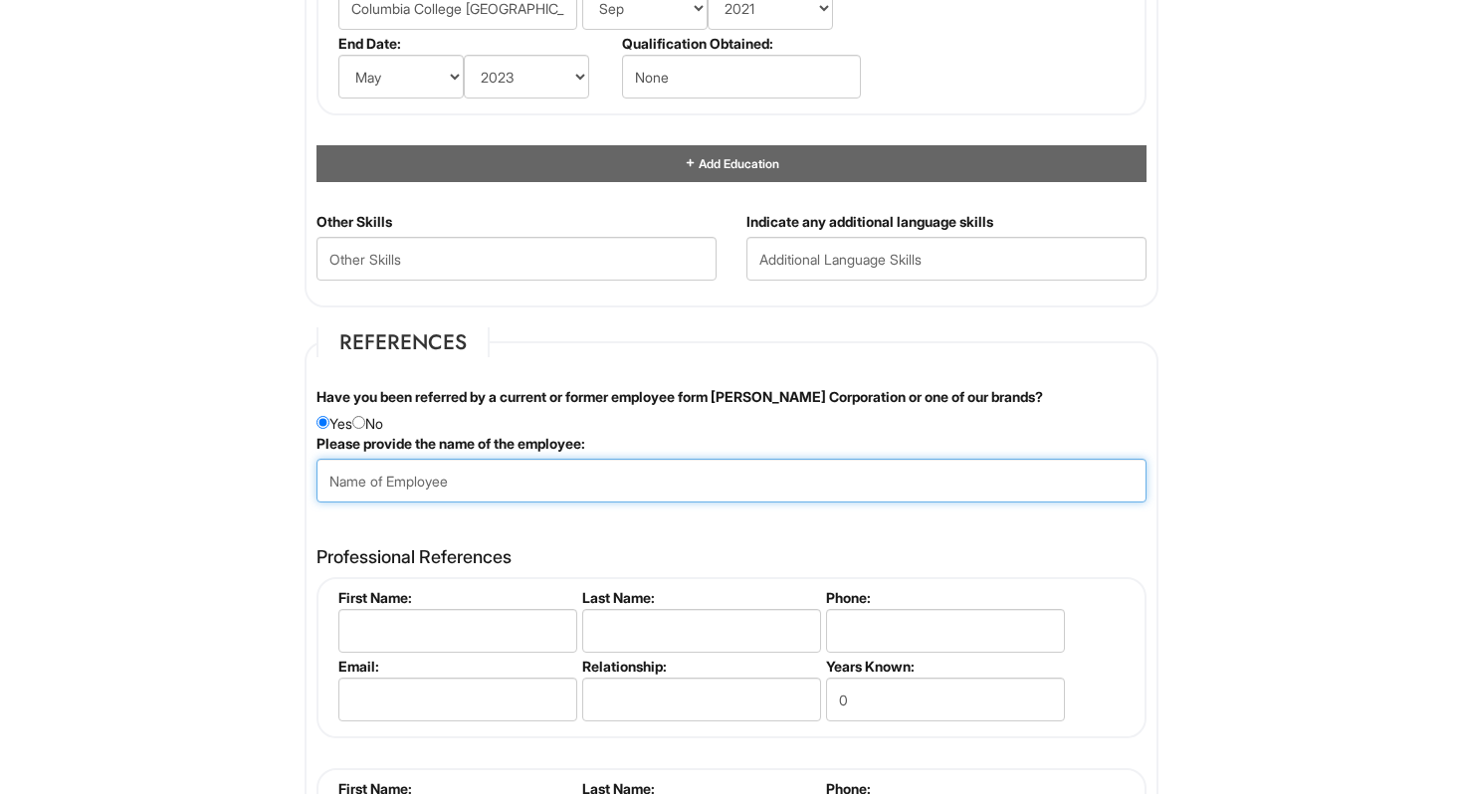
click at [369, 481] on input "text" at bounding box center [731, 481] width 830 height 44
type input "[PERSON_NAME]"
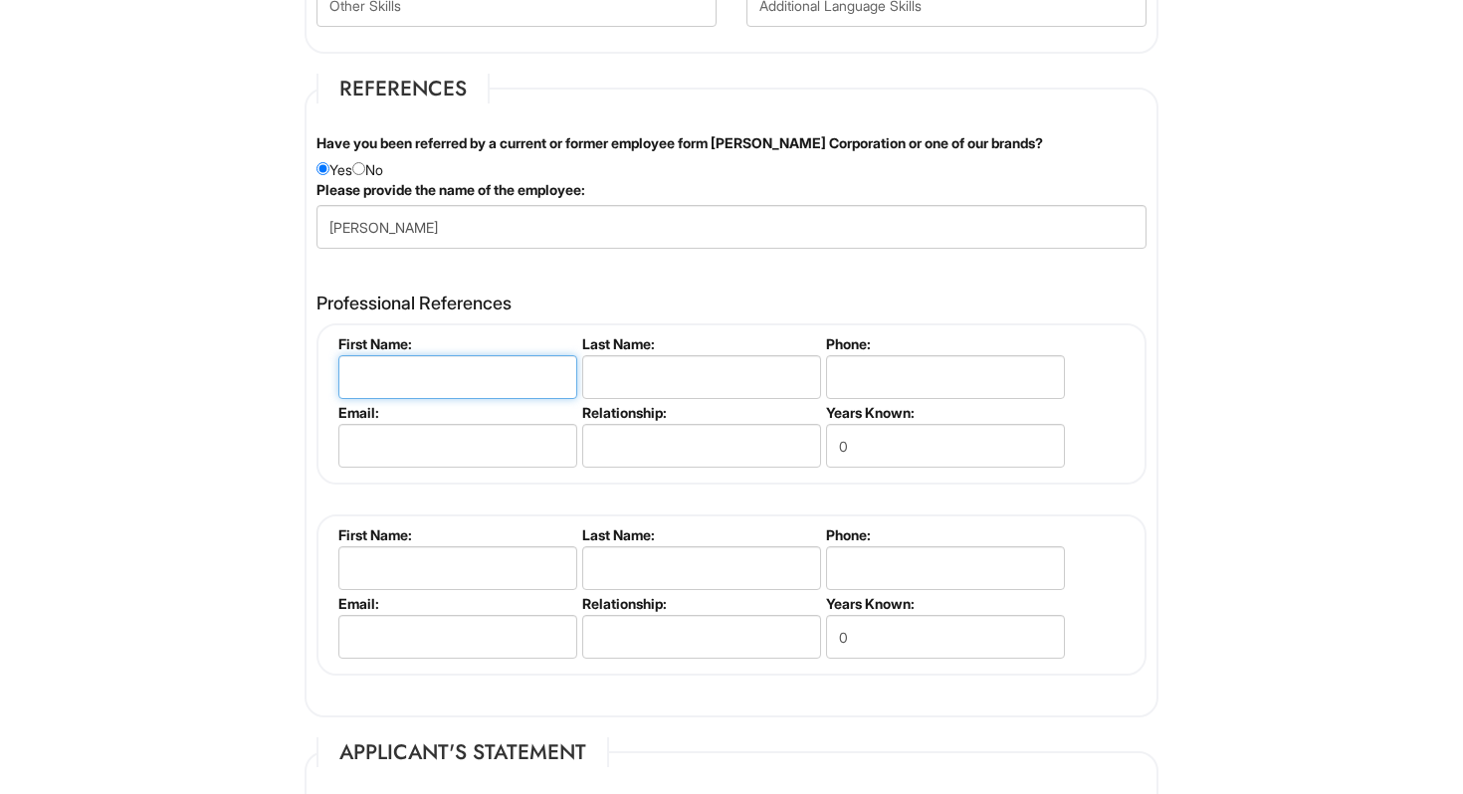
scroll to position [2296, 0]
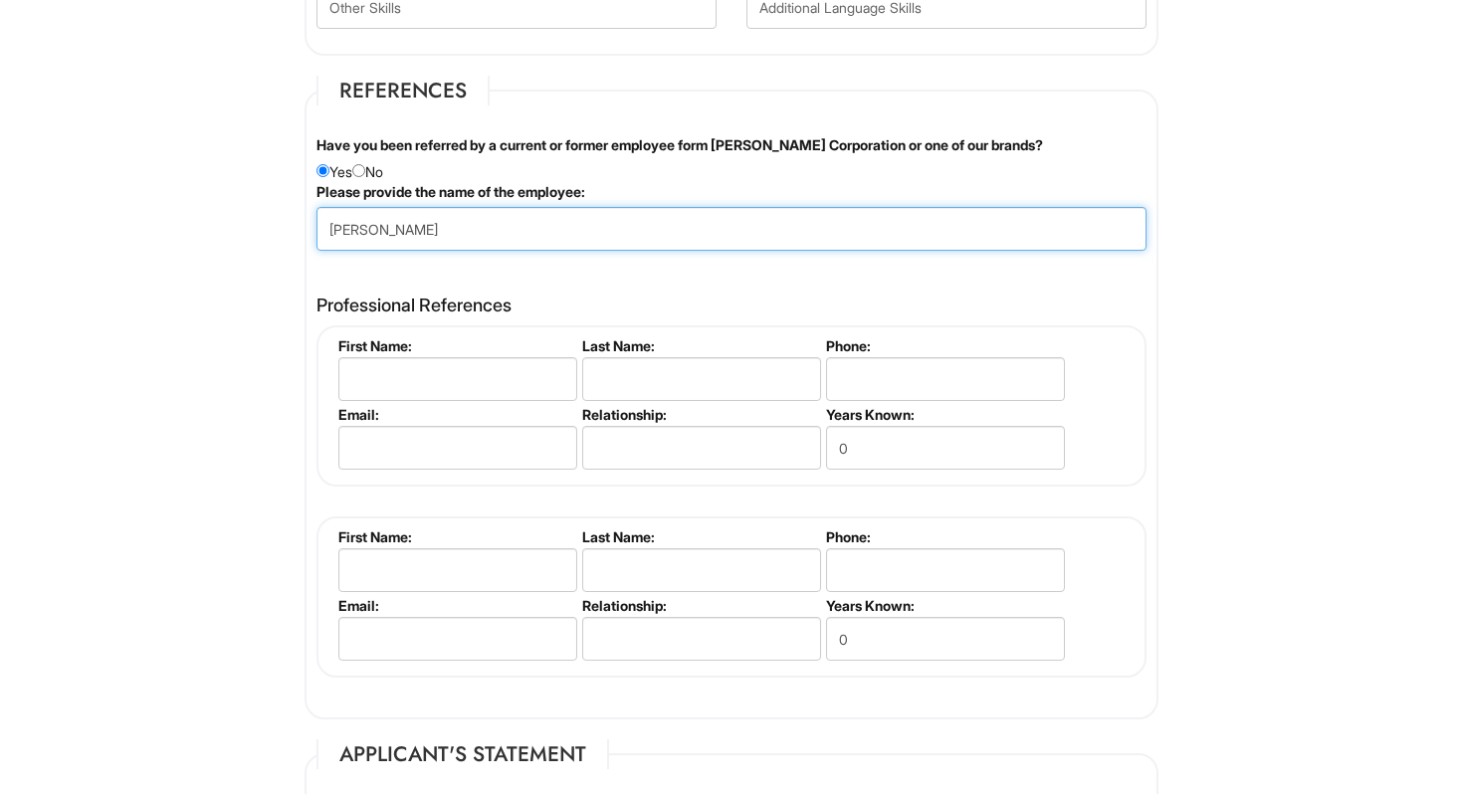
click at [439, 232] on input "[PERSON_NAME]" at bounding box center [731, 229] width 830 height 44
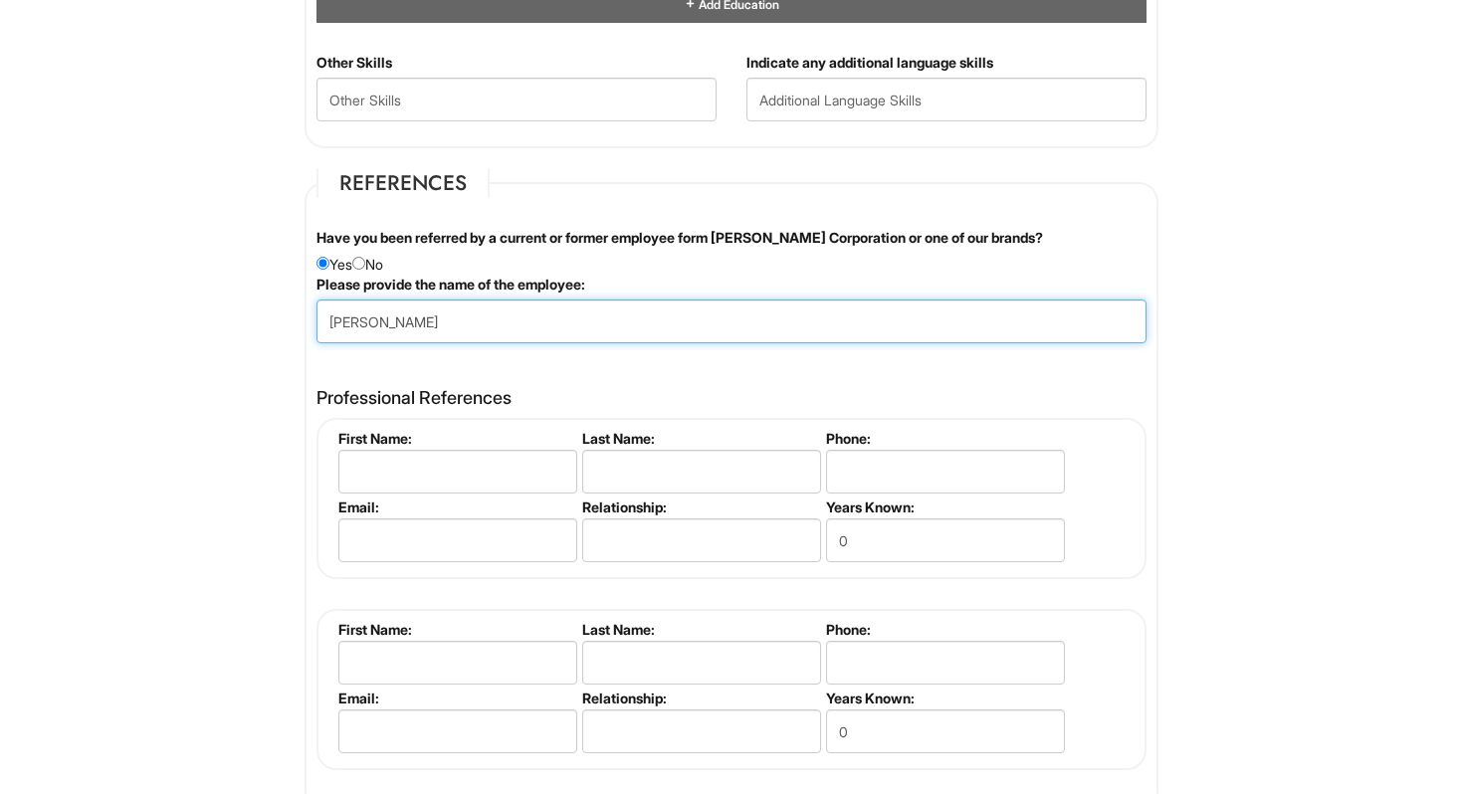
scroll to position [2204, 0]
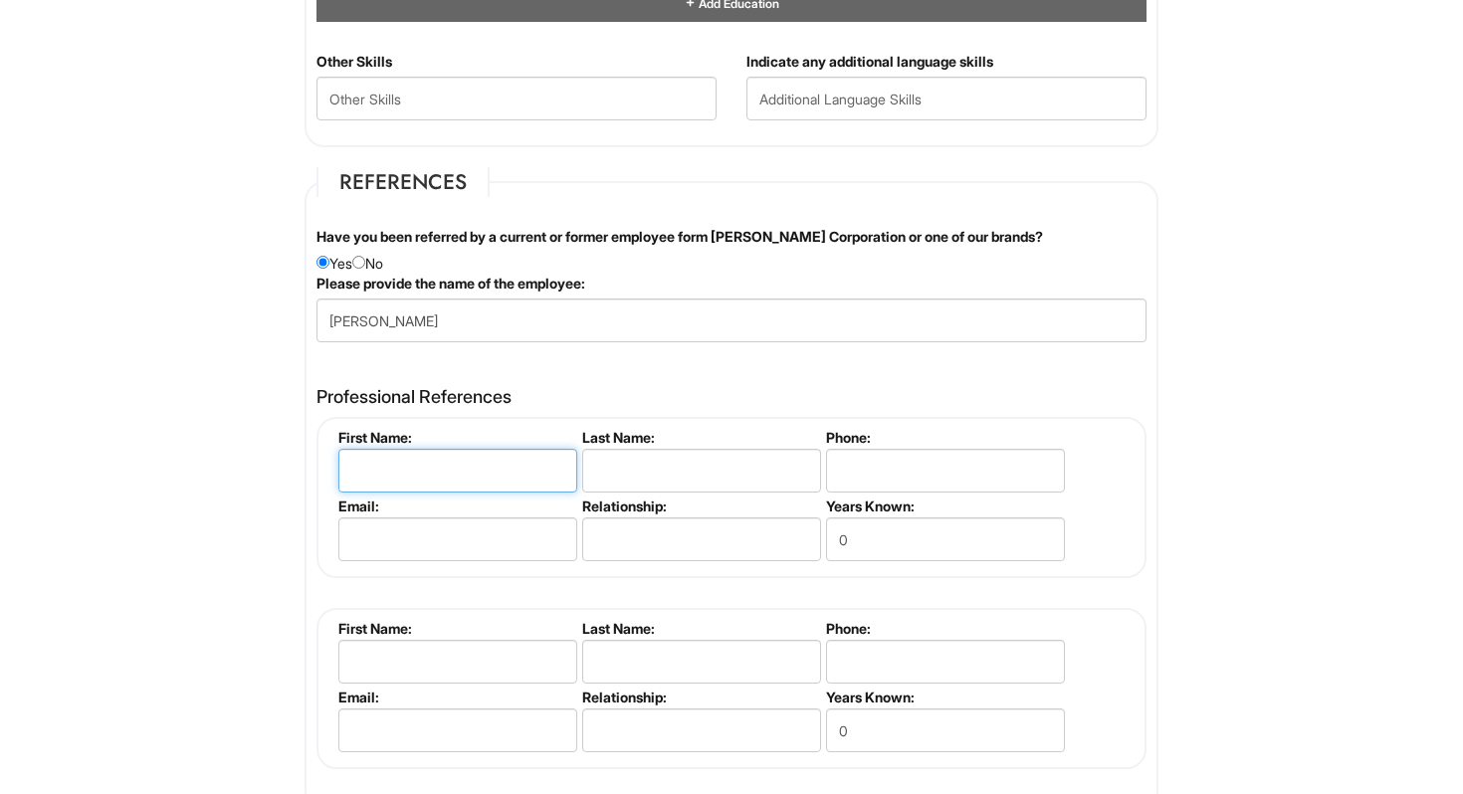
click at [455, 467] on input "text" at bounding box center [457, 471] width 239 height 44
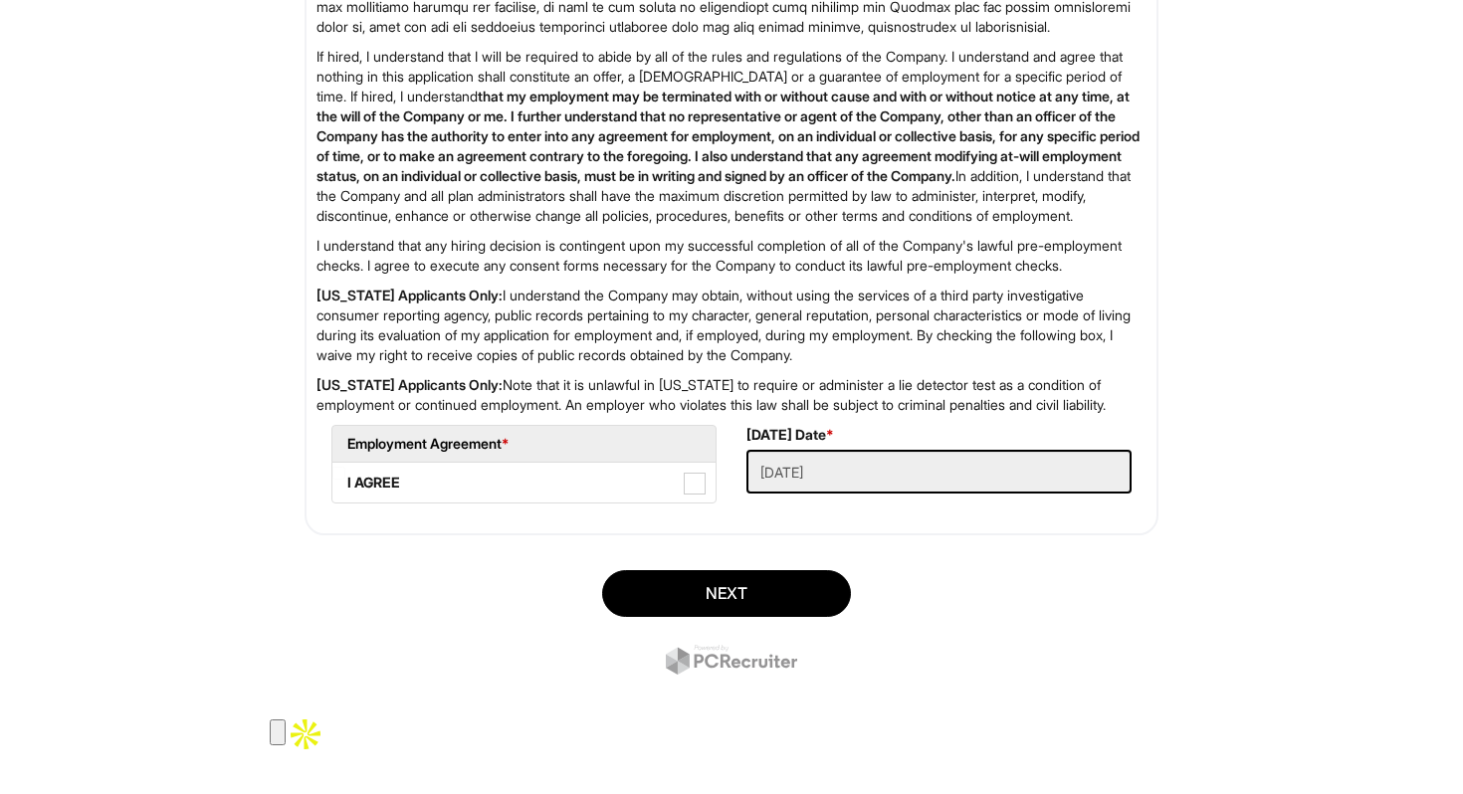
scroll to position [3256, 0]
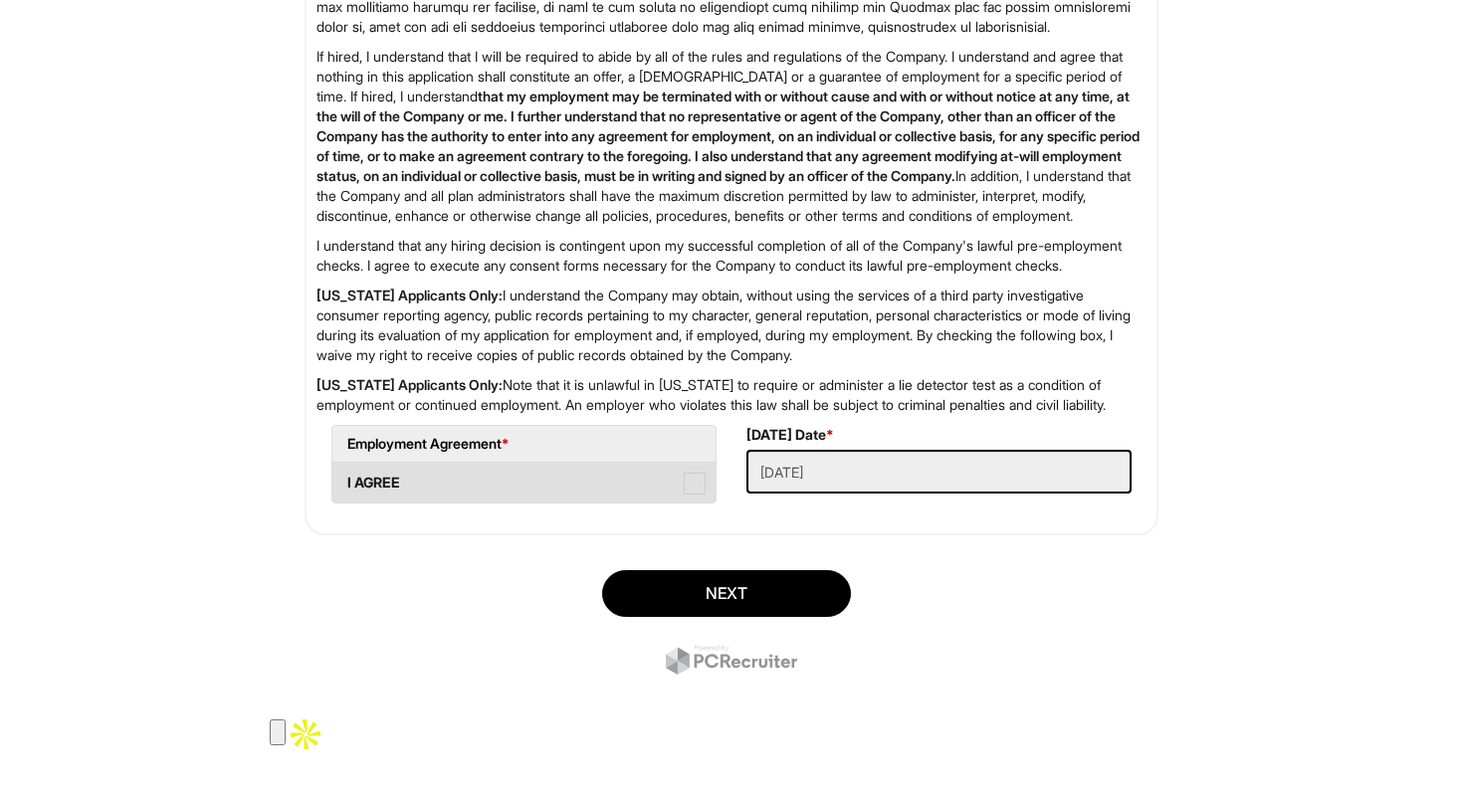
click at [686, 495] on span at bounding box center [695, 484] width 22 height 22
click at [345, 480] on AGREE "I AGREE" at bounding box center [338, 473] width 13 height 13
checkbox AGREE "true"
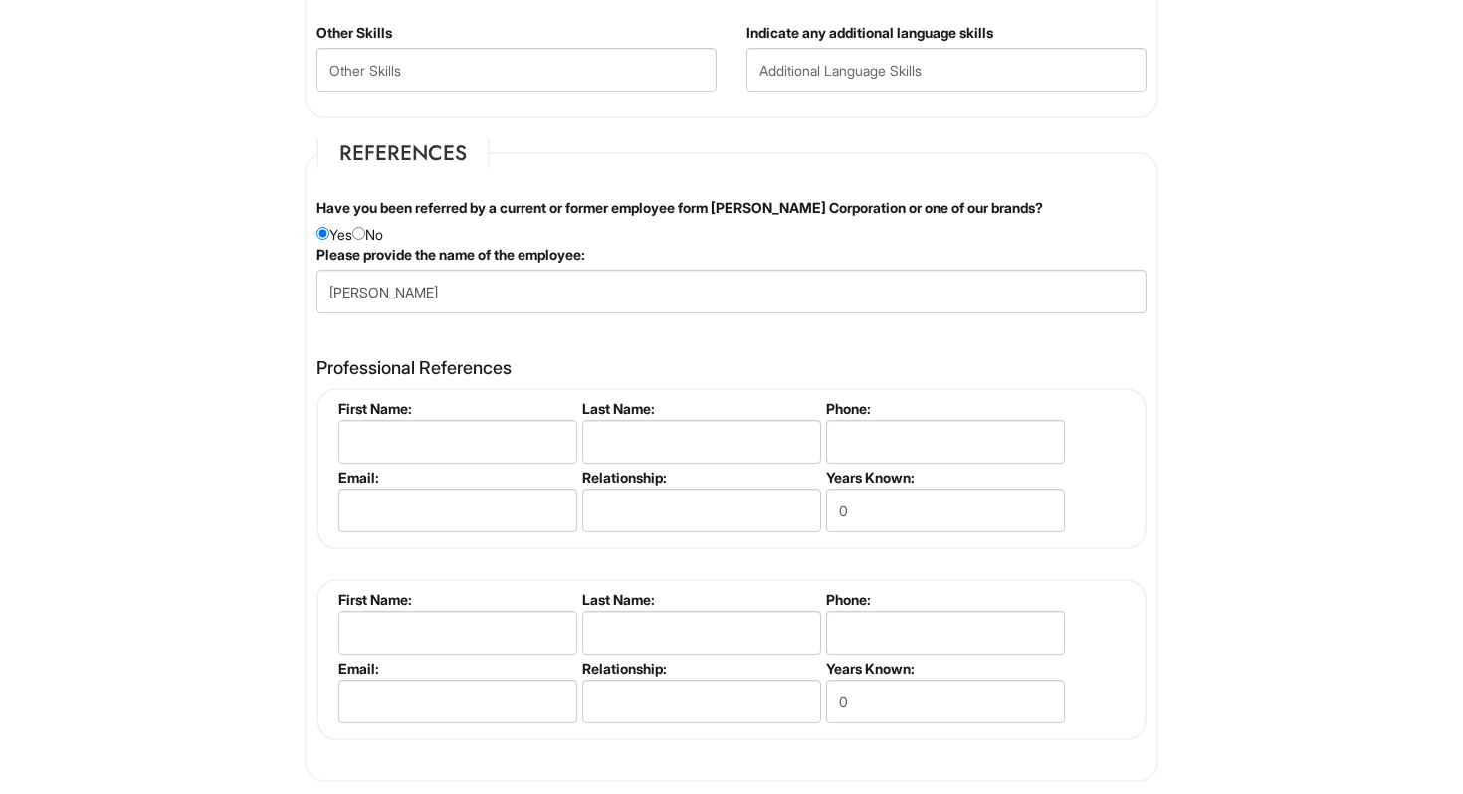
scroll to position [2217, 0]
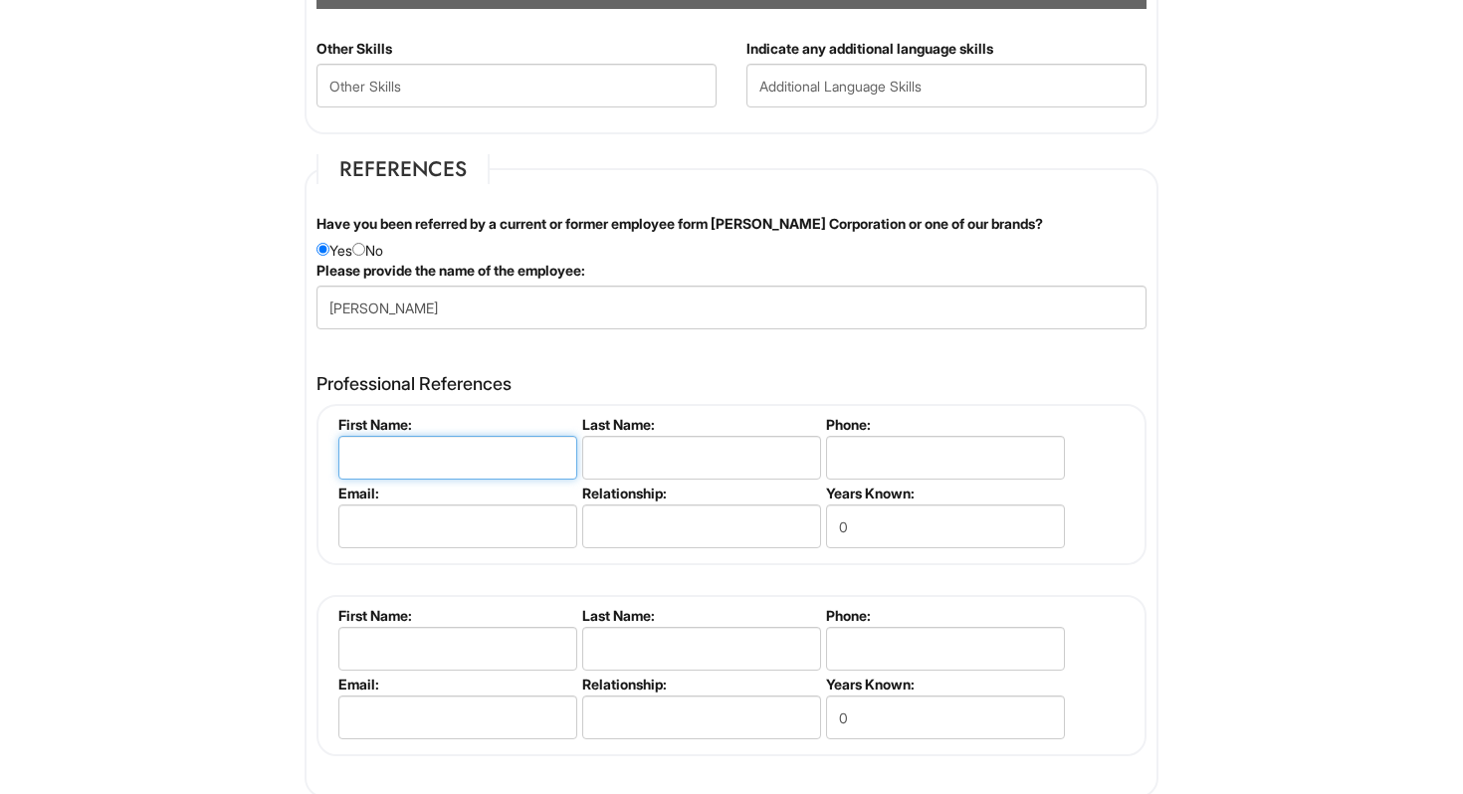
click at [524, 465] on input "text" at bounding box center [457, 458] width 239 height 44
click at [432, 451] on input "text" at bounding box center [457, 458] width 239 height 44
type input "[PERSON_NAME]"
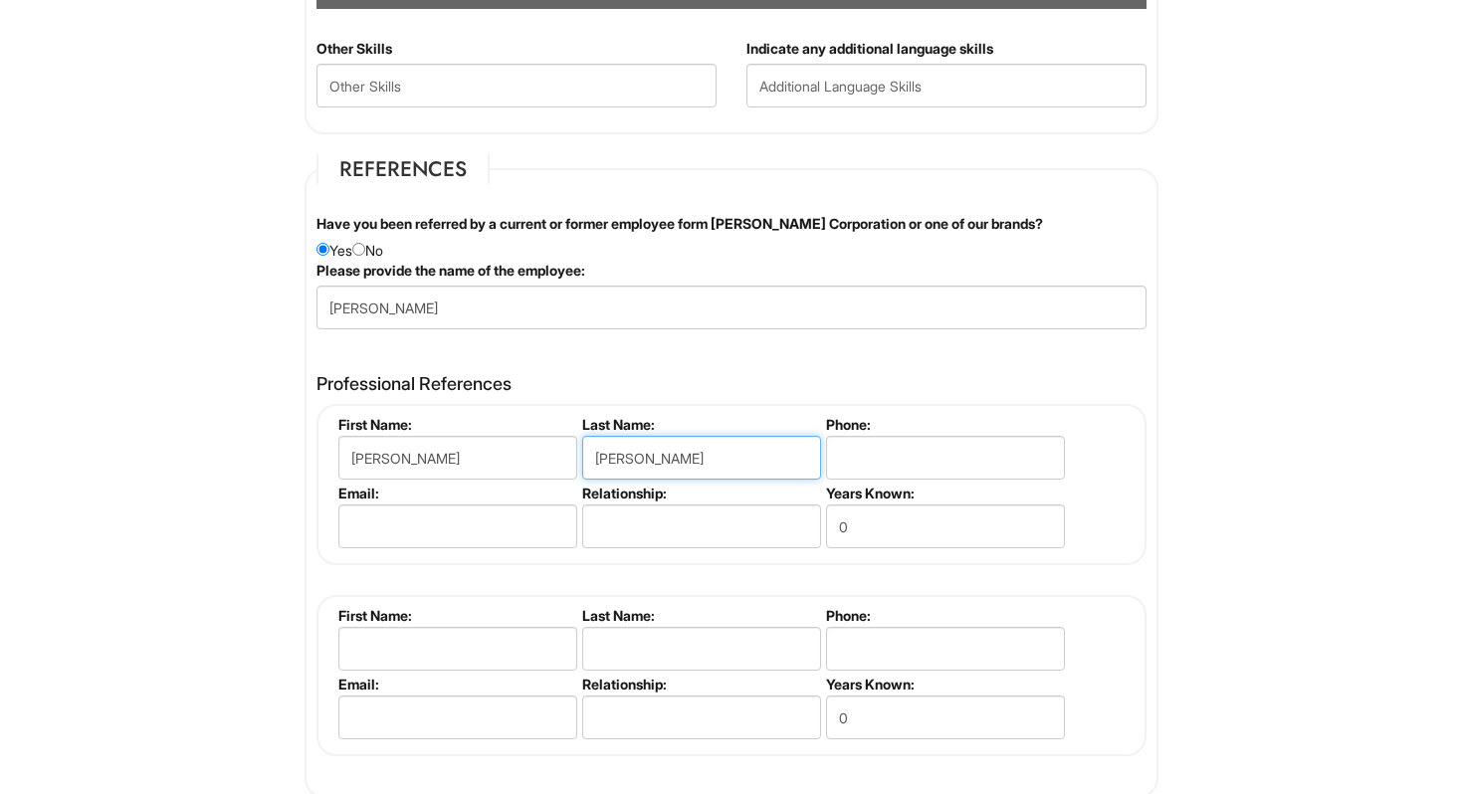
type input "[PERSON_NAME]"
click at [883, 533] on input "0" at bounding box center [945, 527] width 239 height 44
type input "1"
click at [443, 524] on input "email" at bounding box center [457, 527] width 239 height 44
click at [640, 519] on input "text" at bounding box center [701, 527] width 239 height 44
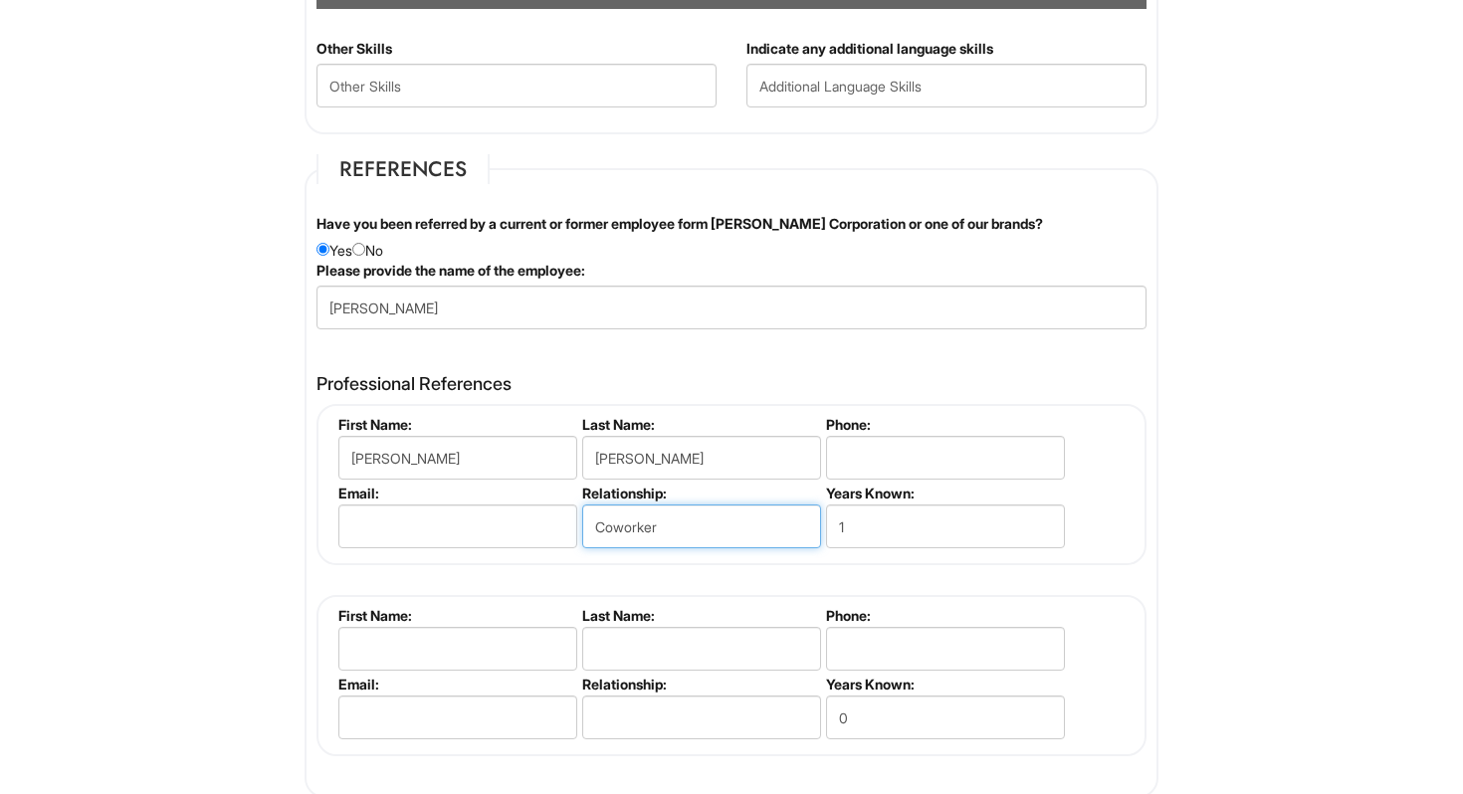
type input "Coworker"
click at [437, 545] on input "email" at bounding box center [457, 527] width 239 height 44
click at [896, 459] on input "tel" at bounding box center [945, 458] width 239 height 44
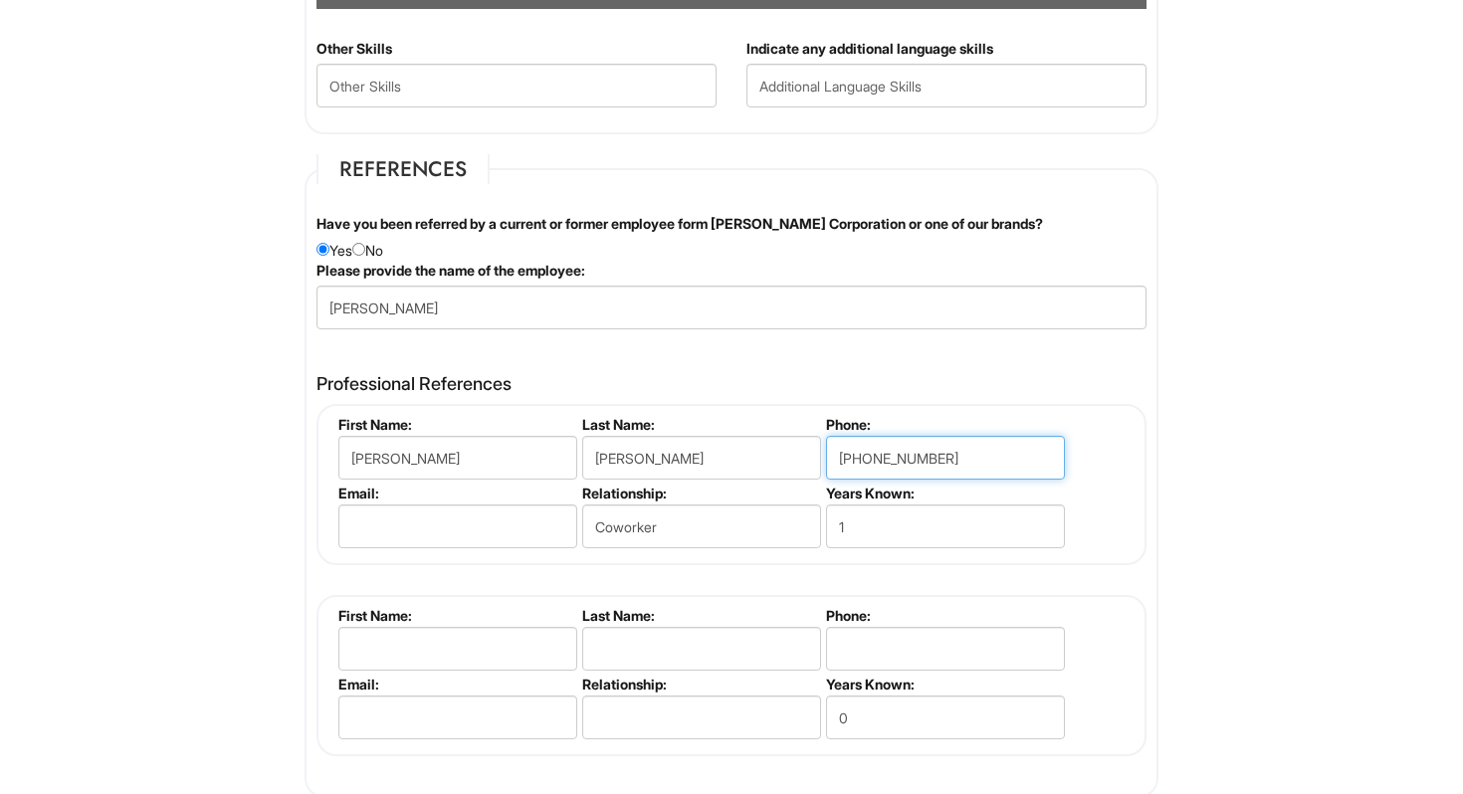
click at [956, 470] on input "[PHONE_NUMBER]" at bounding box center [945, 458] width 239 height 44
type input "[PHONE_NUMBER]"
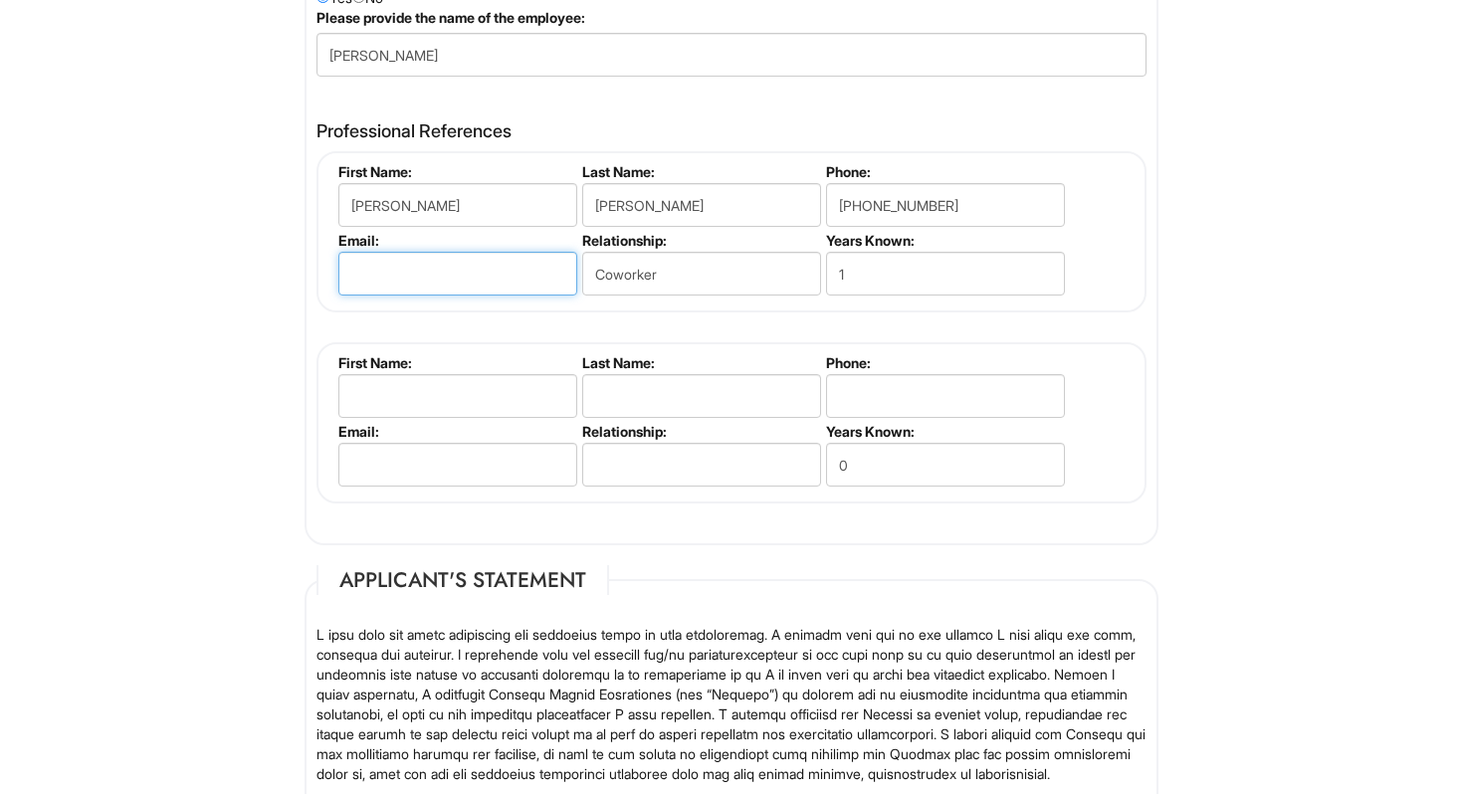
scroll to position [2489, 0]
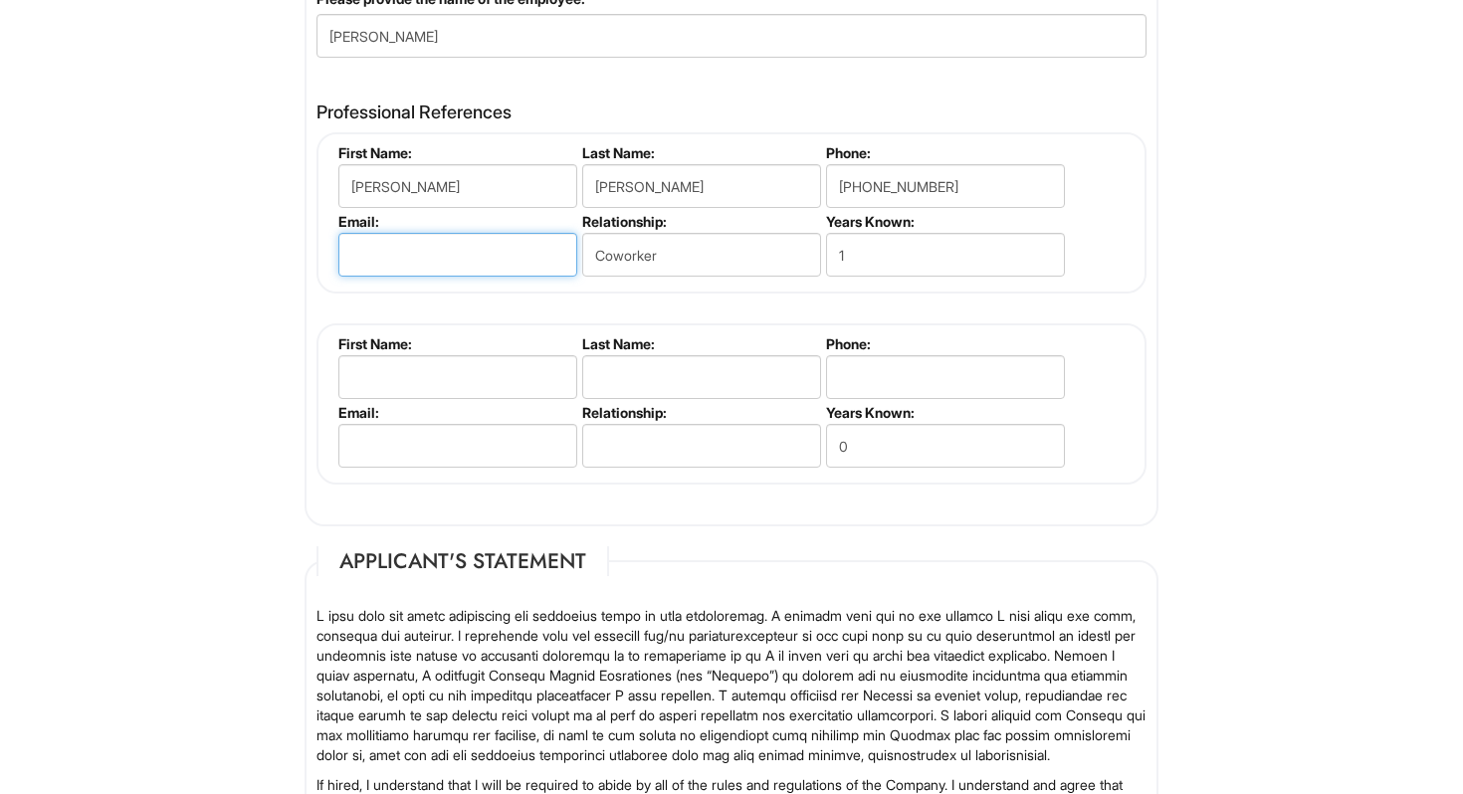
click at [395, 254] on input "email" at bounding box center [457, 255] width 239 height 44
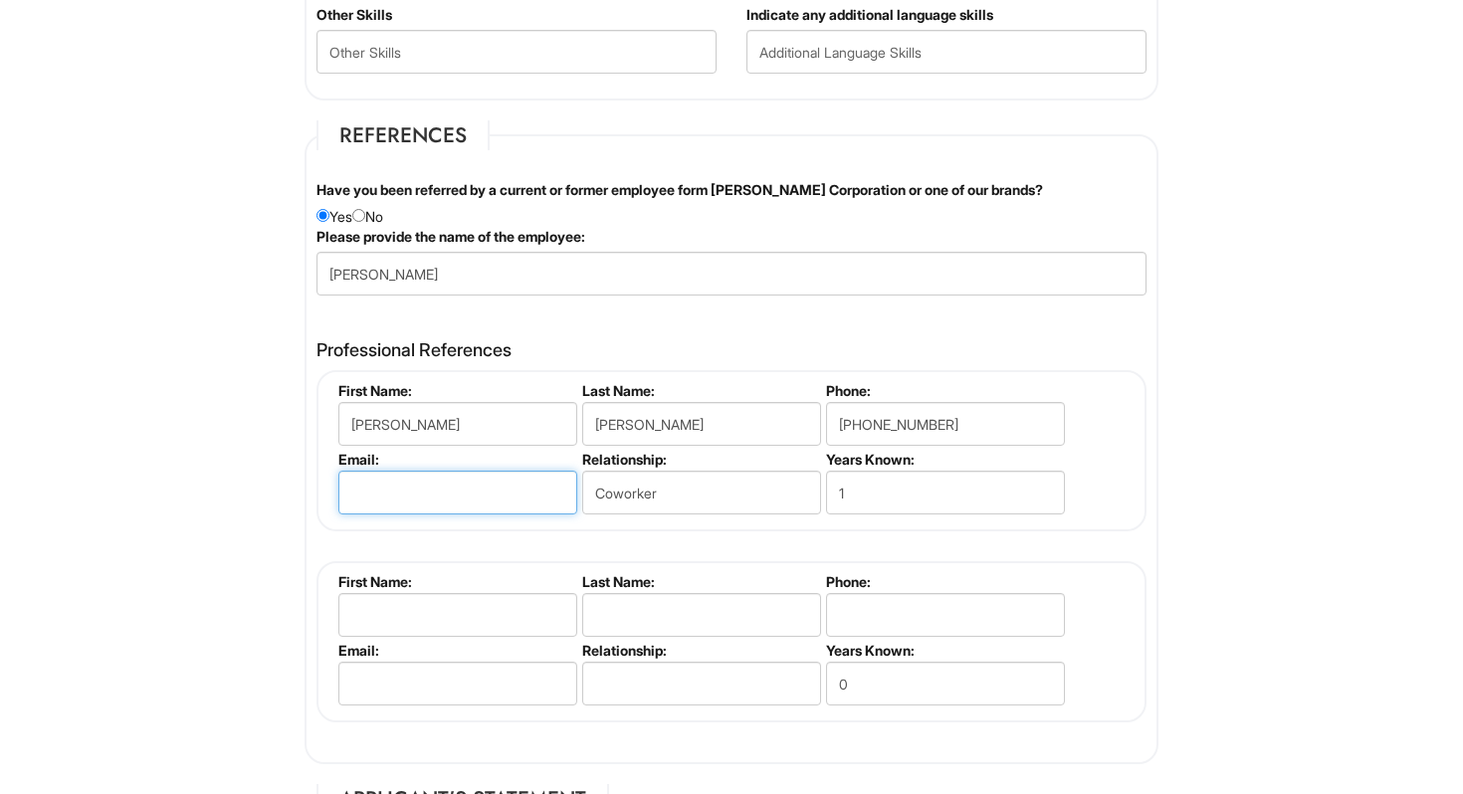
scroll to position [2268, 0]
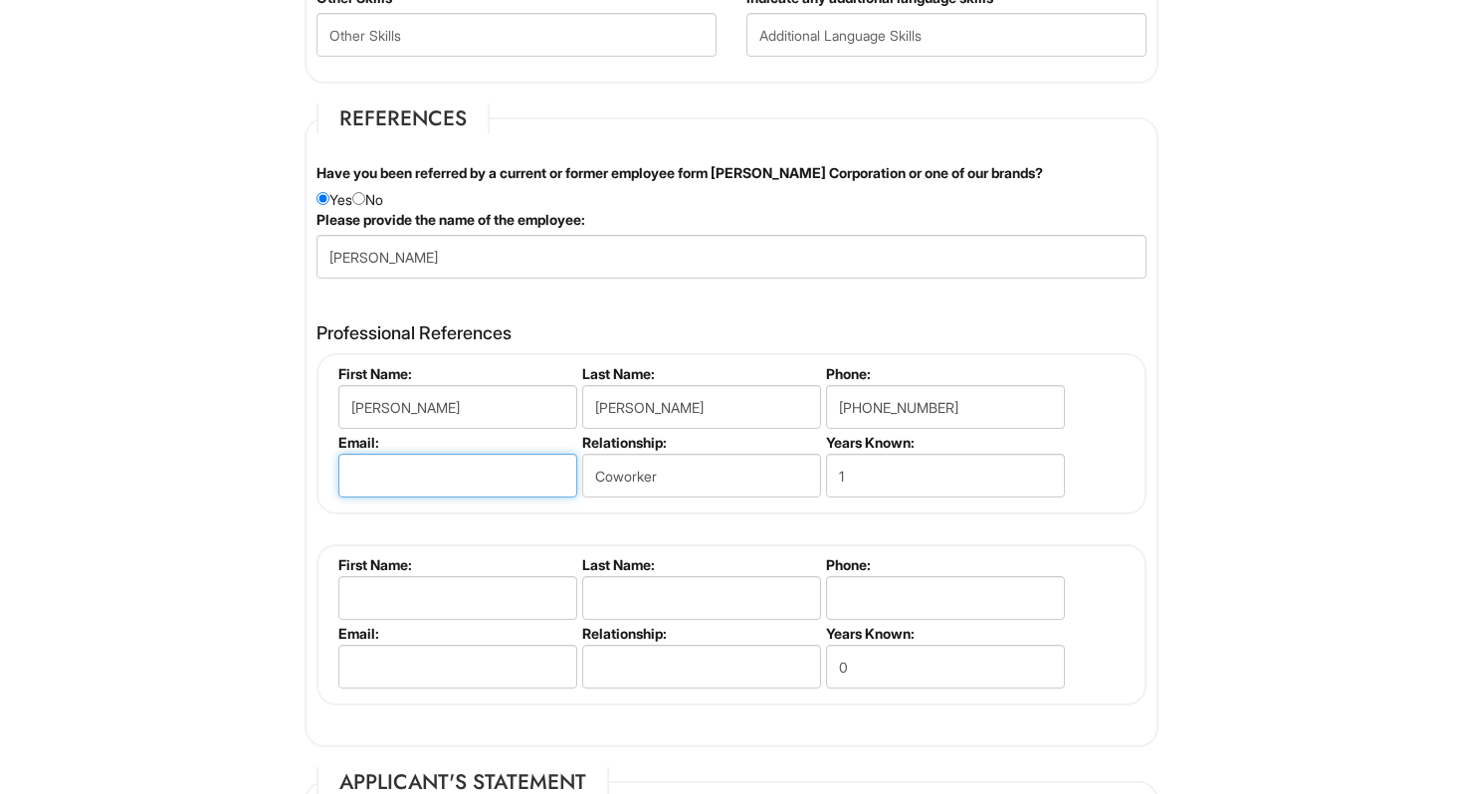
click at [380, 481] on input "email" at bounding box center [457, 476] width 239 height 44
click at [384, 477] on input "email" at bounding box center [457, 476] width 239 height 44
click at [362, 471] on input "email" at bounding box center [457, 476] width 239 height 44
type input "[PERSON_NAME][EMAIL_ADDRESS][DOMAIN_NAME]"
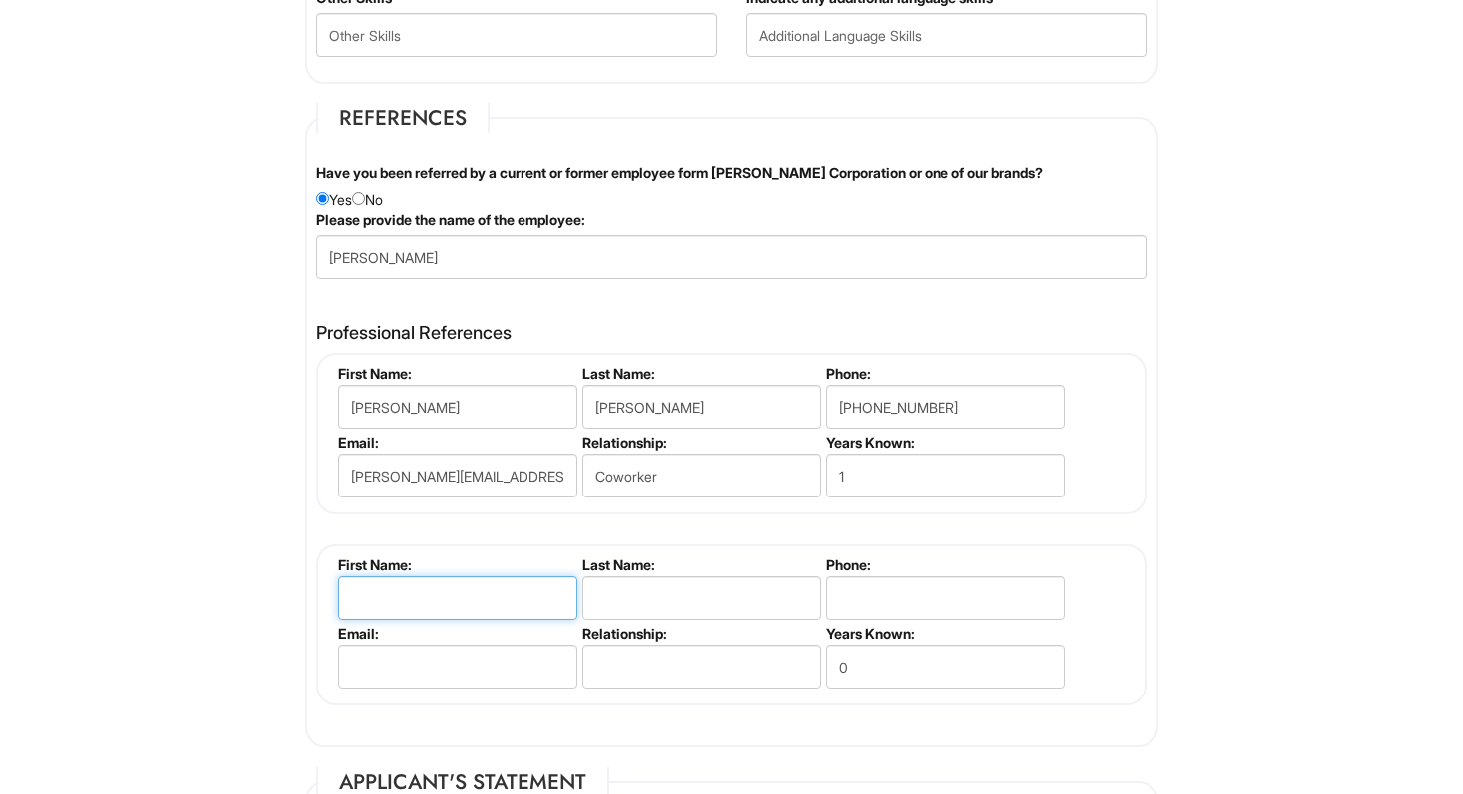
click at [374, 595] on input "text" at bounding box center [457, 598] width 239 height 44
type input "[PERSON_NAME]"
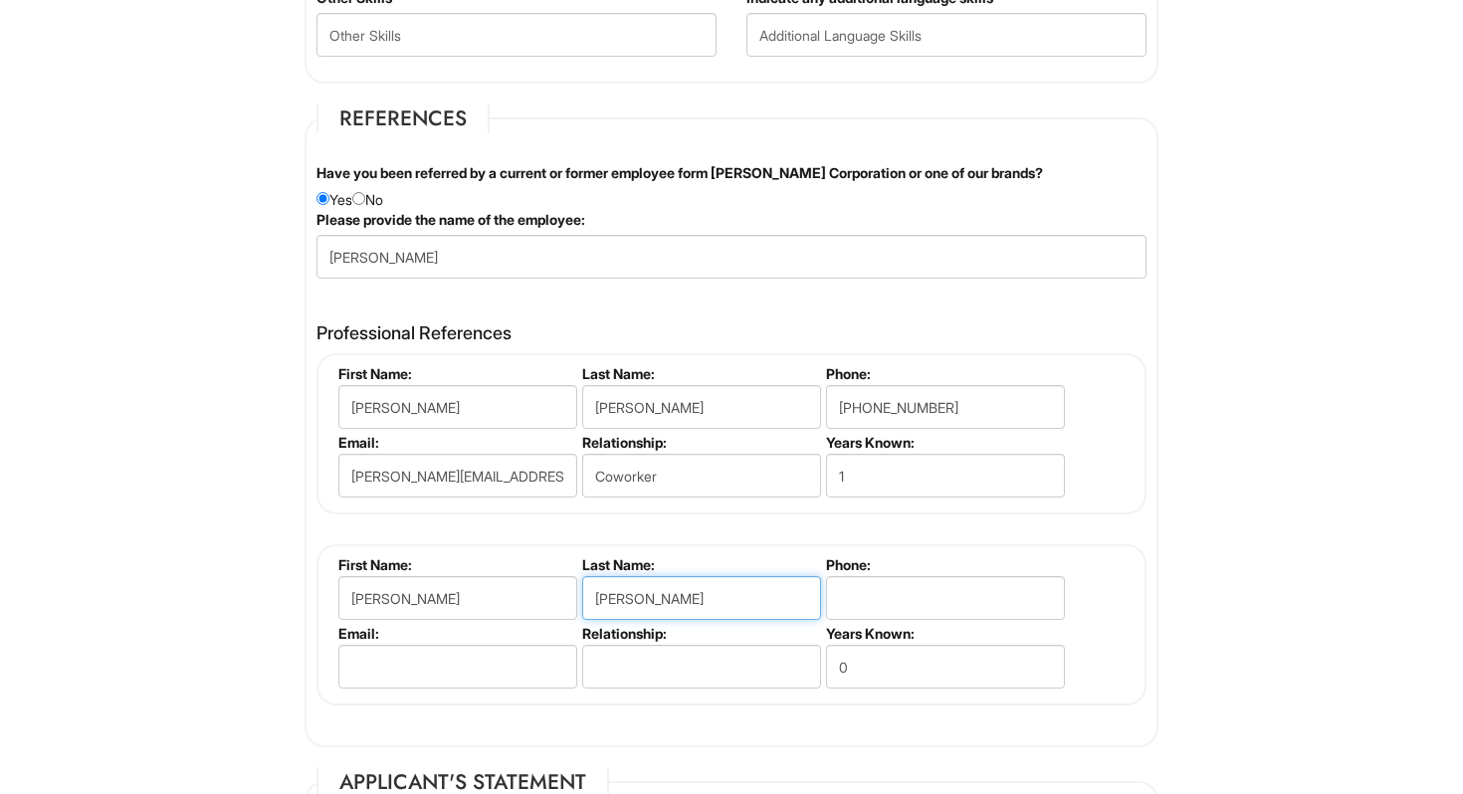
type input "[PERSON_NAME]"
click at [388, 659] on input "email" at bounding box center [457, 667] width 239 height 44
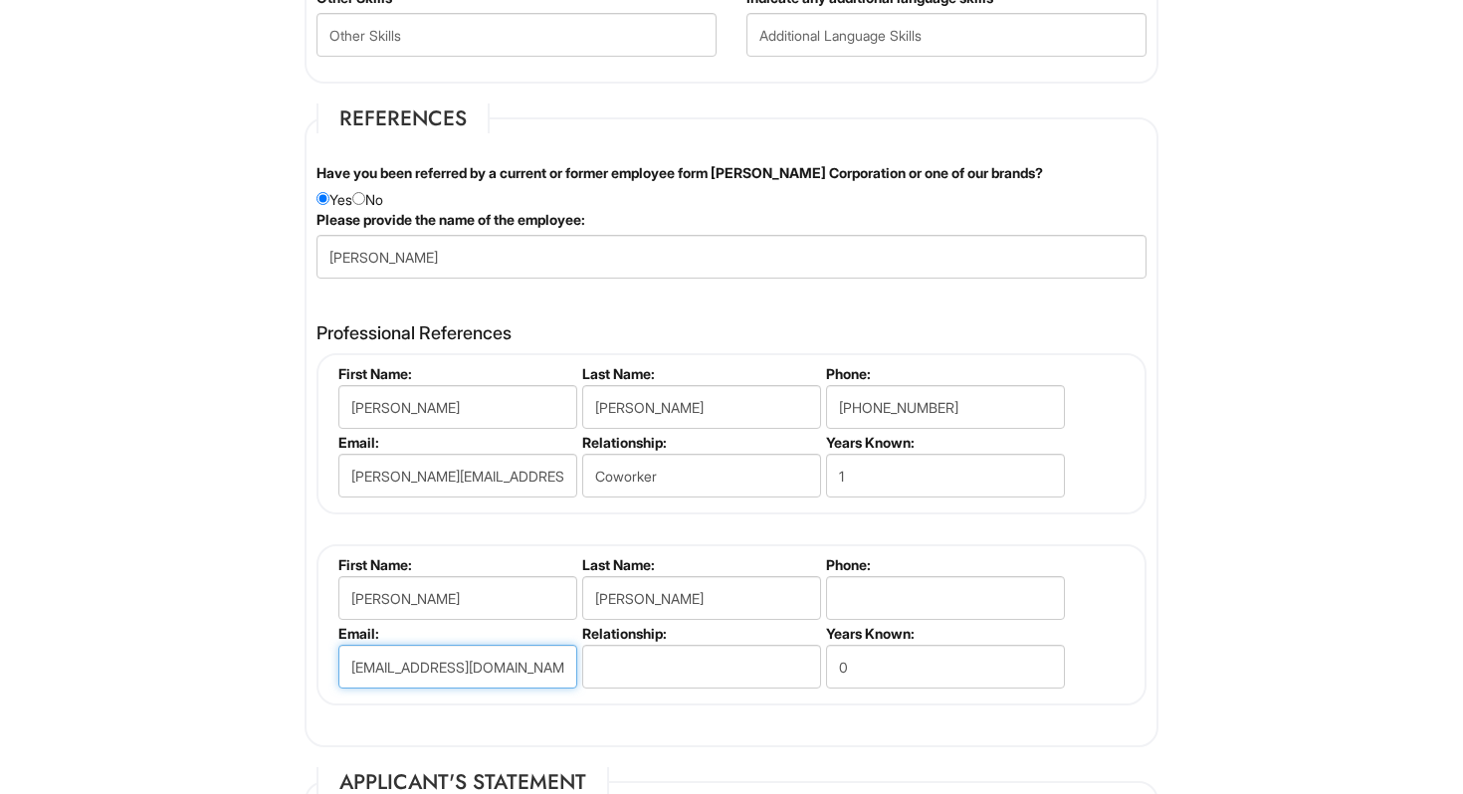
scroll to position [0, 10]
type input "[EMAIL_ADDRESS][DOMAIN_NAME]"
type input "Manager"
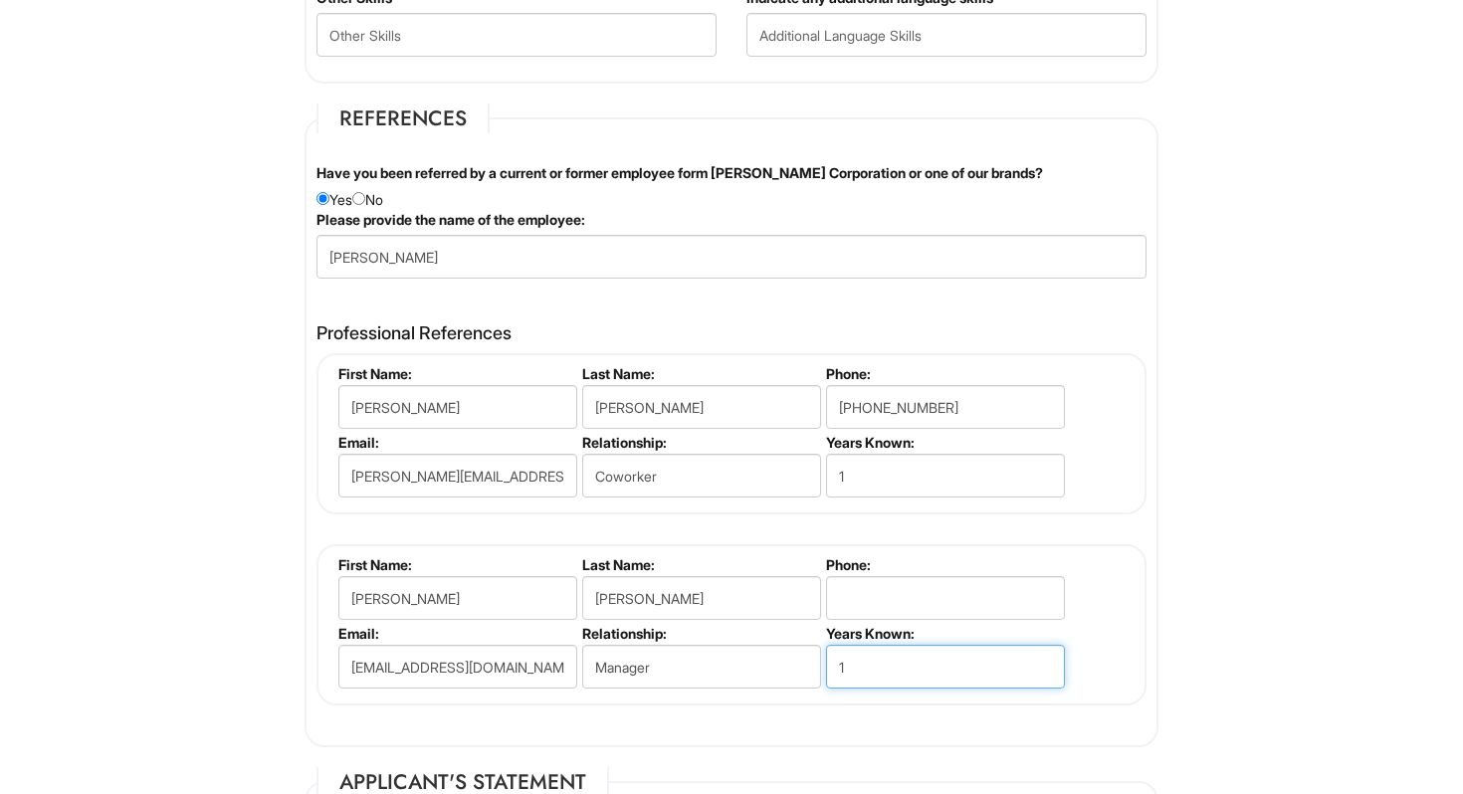
type input "1"
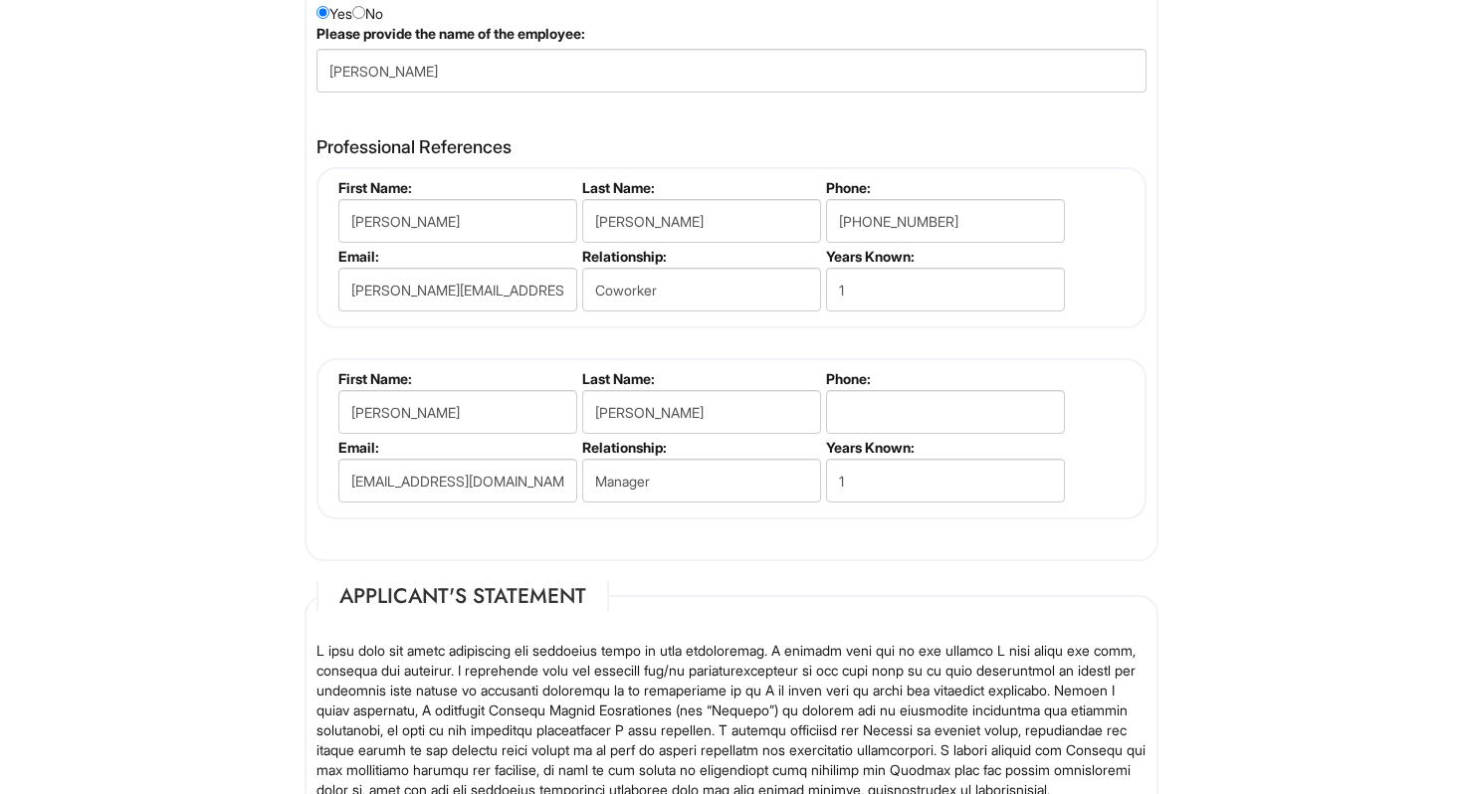
scroll to position [2444, 0]
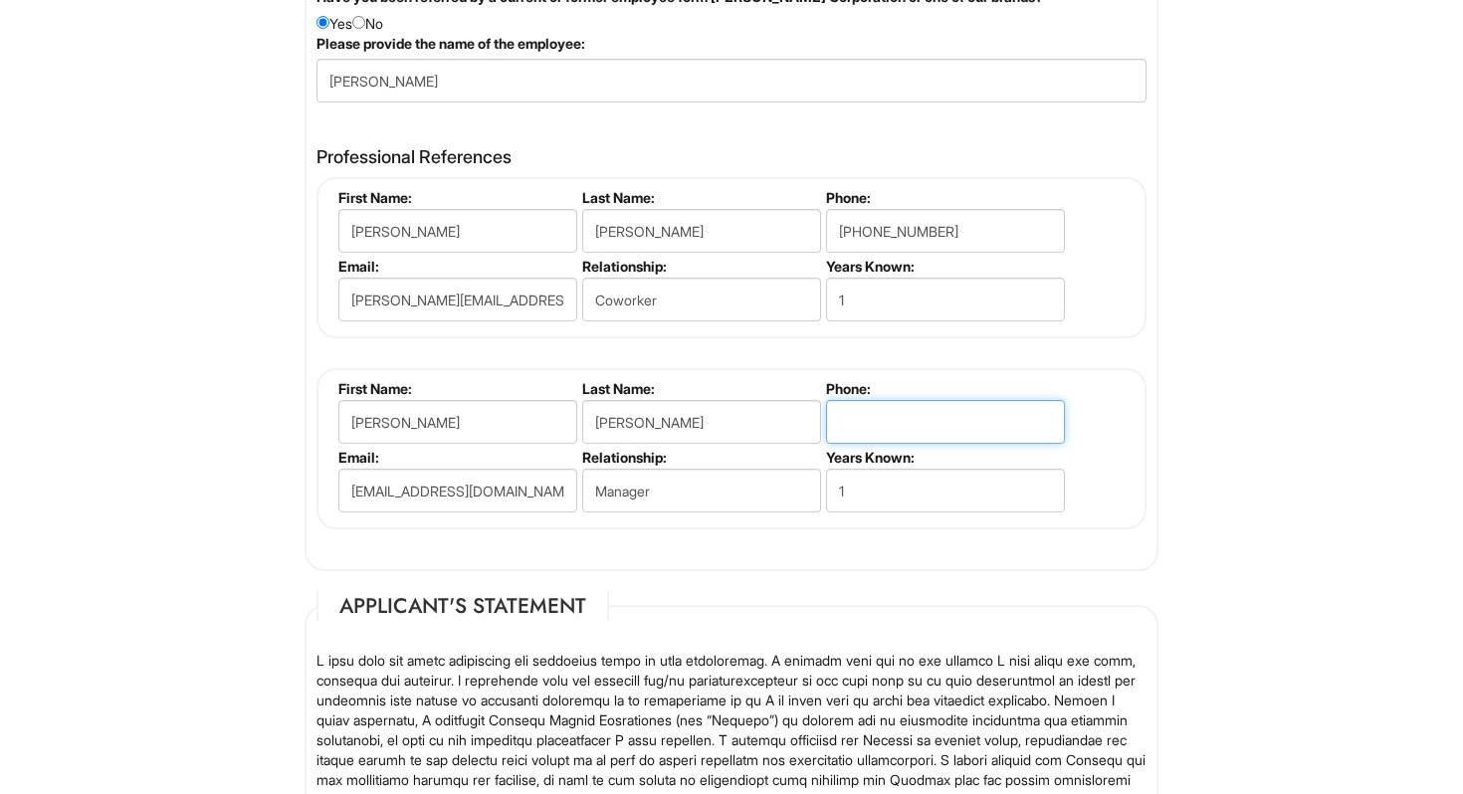
click at [857, 421] on input "tel" at bounding box center [945, 422] width 239 height 44
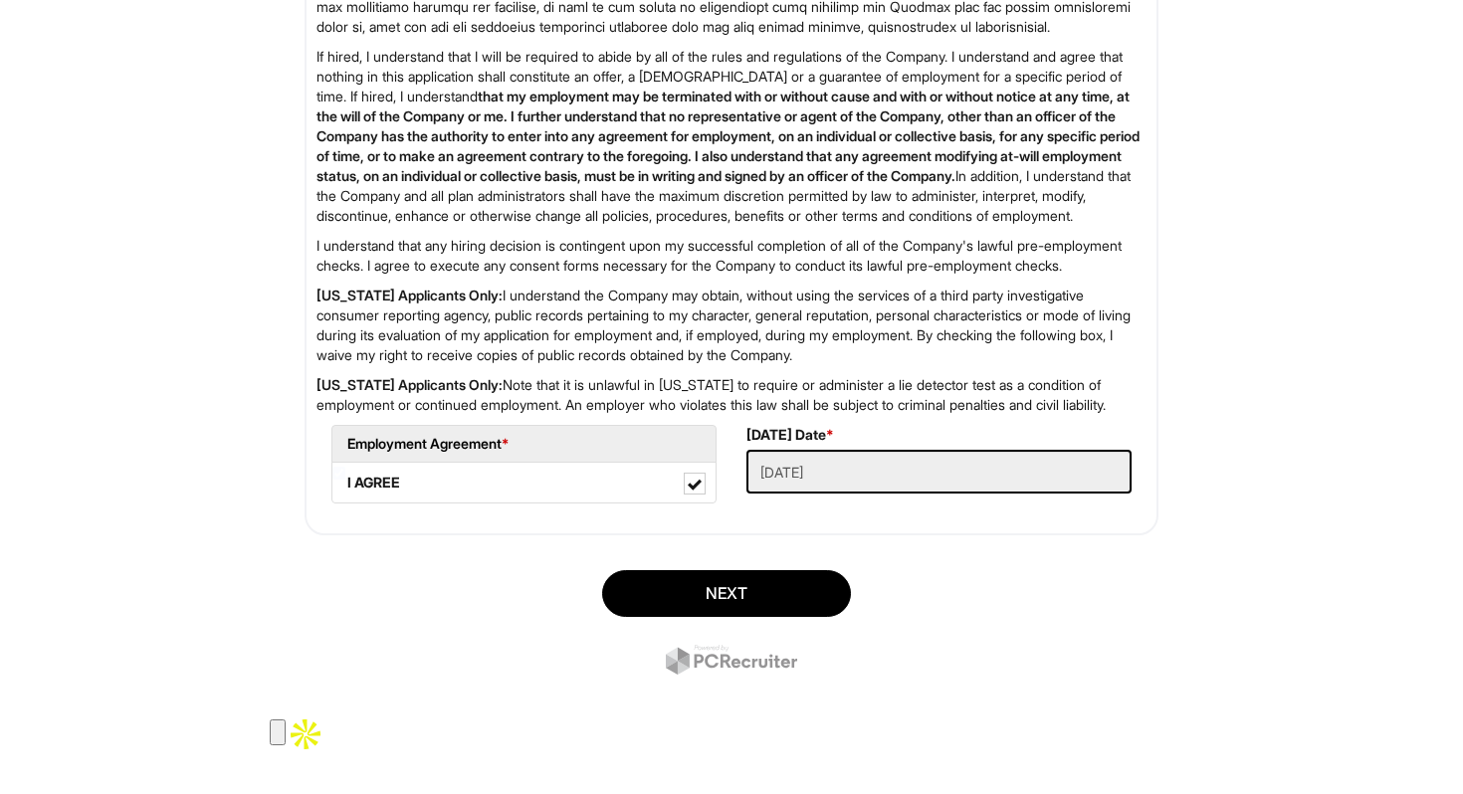
scroll to position [3256, 0]
type input "[PHONE_NUMBER]"
click at [676, 617] on button "Next" at bounding box center [726, 593] width 249 height 47
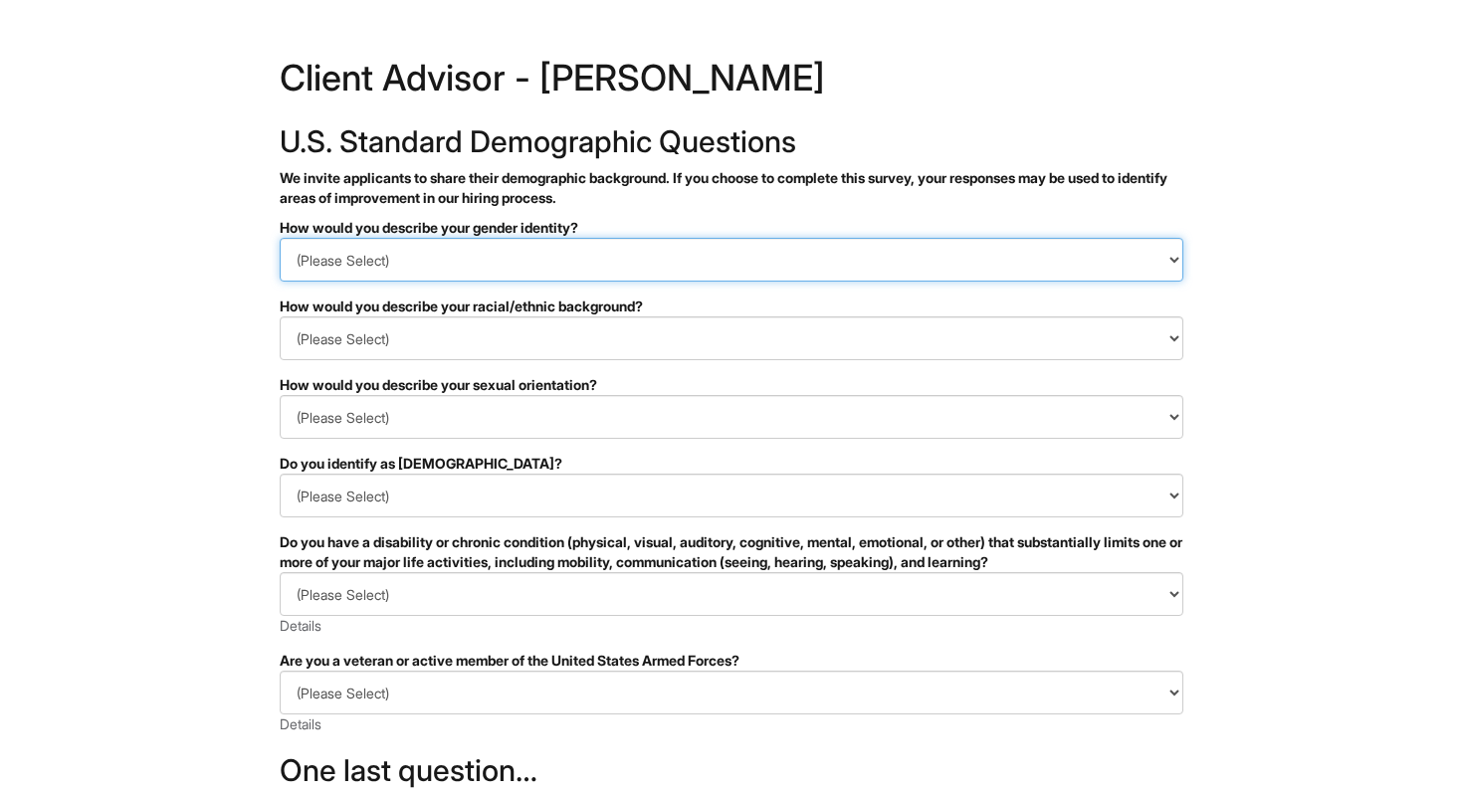
click at [452, 280] on select "(Please Select) Man Woman Non-binary I prefer to self-describe I don't wish to …" at bounding box center [732, 260] width 904 height 44
select select "Man"
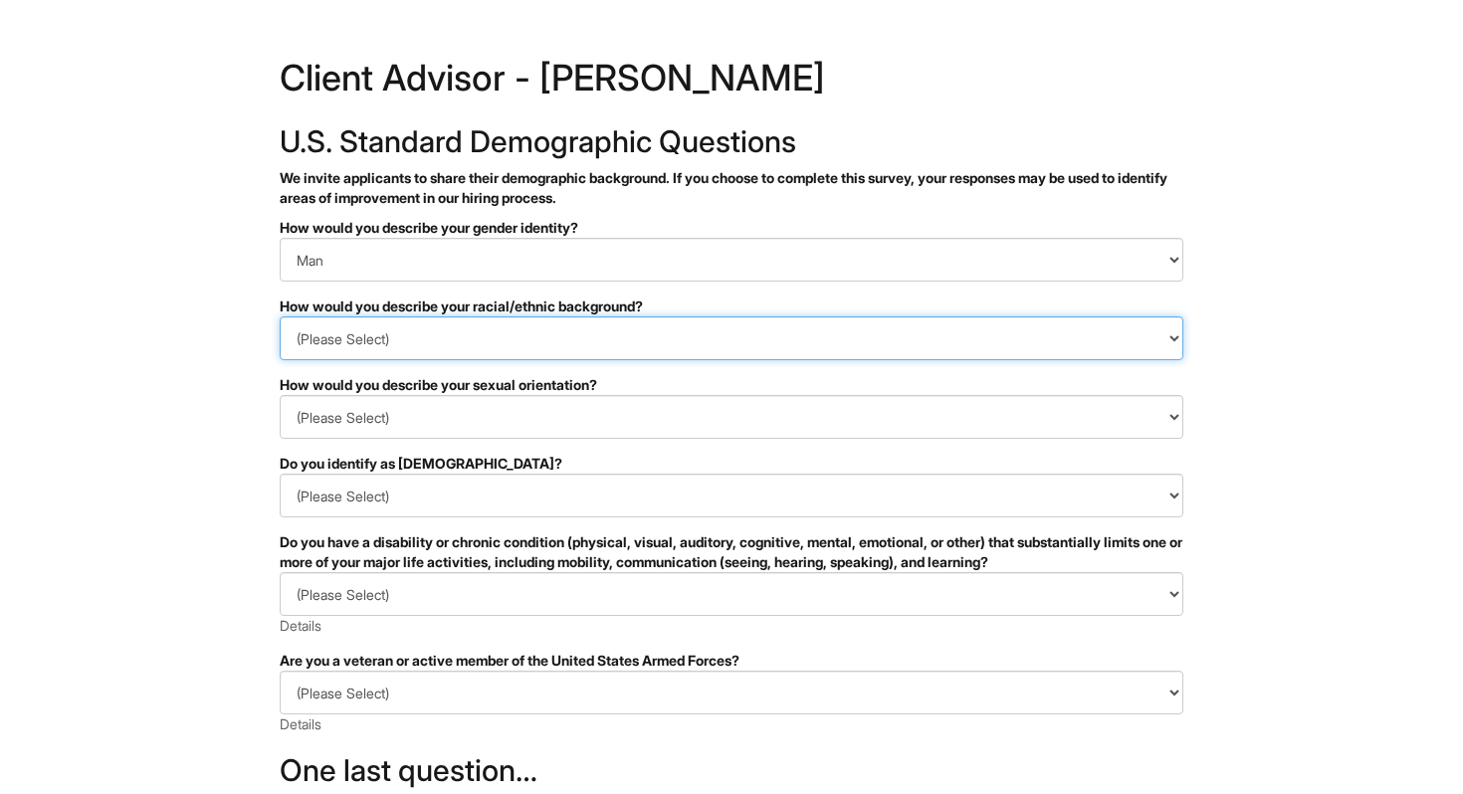
click at [408, 333] on select "(Please Select) Black or of African descent East Asian Hispanic, Latinx or of S…" at bounding box center [732, 338] width 904 height 44
select select "Black or of African descent"
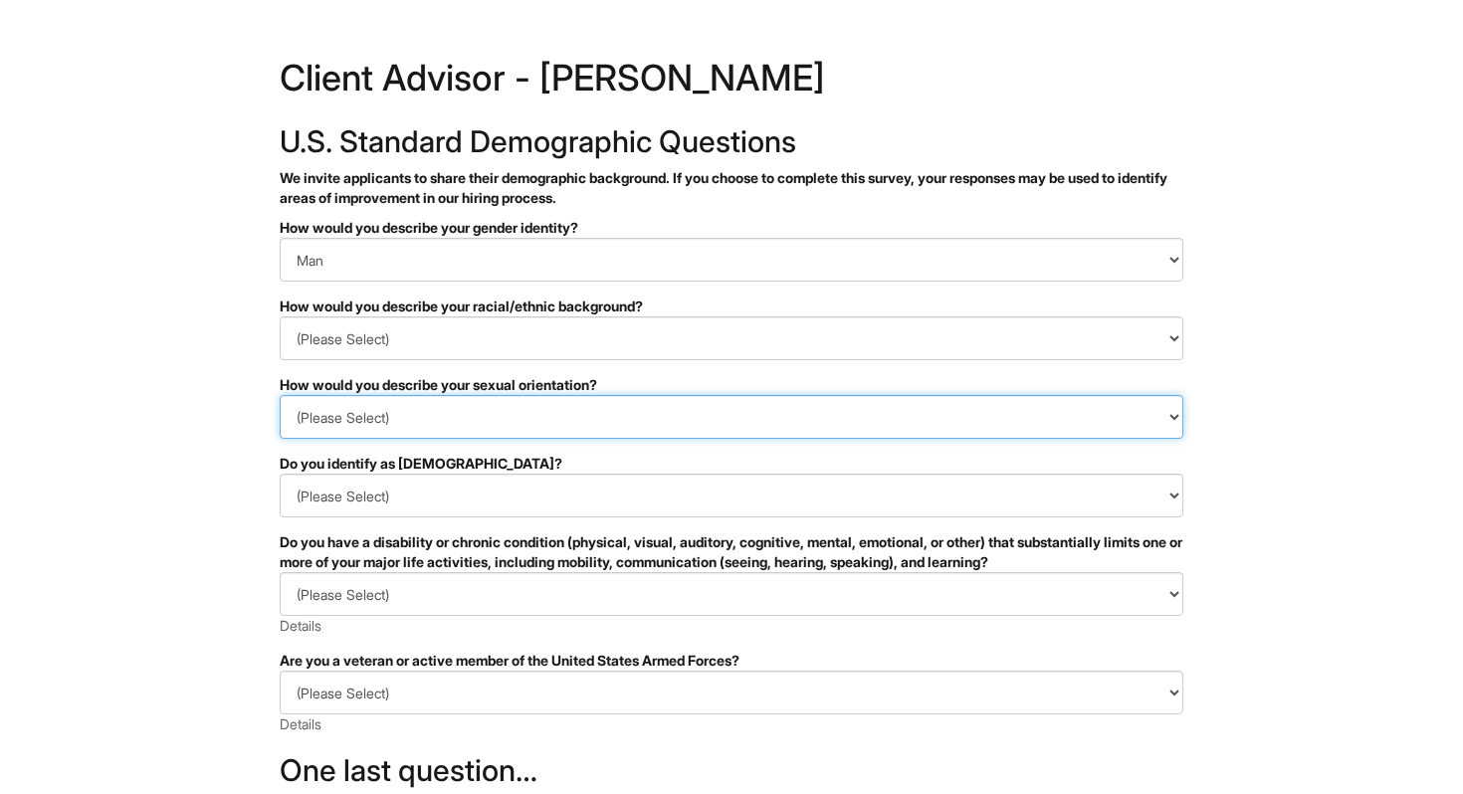
click at [393, 416] on select "(Please Select) Asexual Bisexual and/or pansexual Gay Heterosexual Lesbian Quee…" at bounding box center [732, 417] width 904 height 44
select select "Heterosexual"
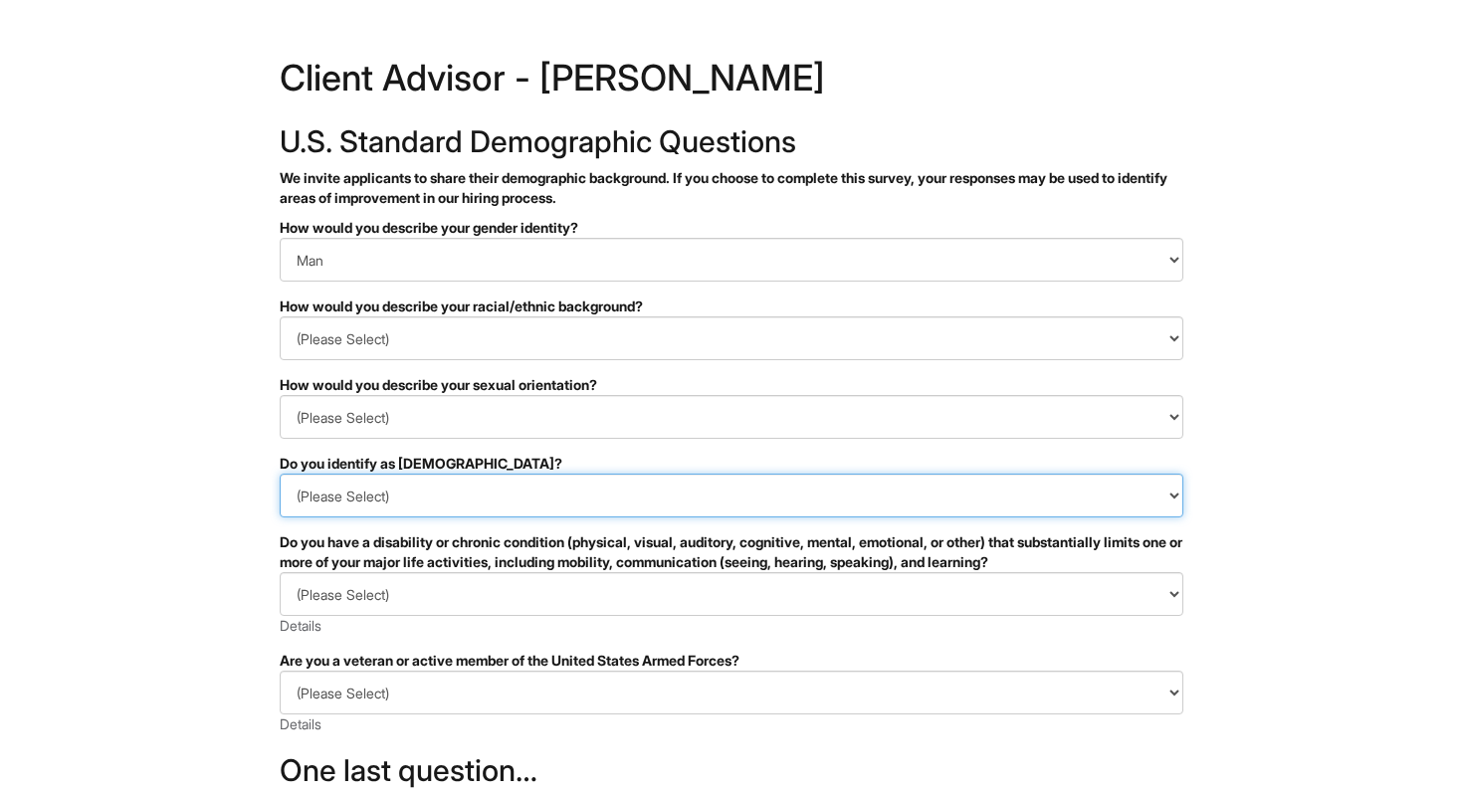
click at [352, 491] on select "(Please Select) Yes No I prefer to self-describe I don't wish to answer" at bounding box center [732, 496] width 904 height 44
select select "No"
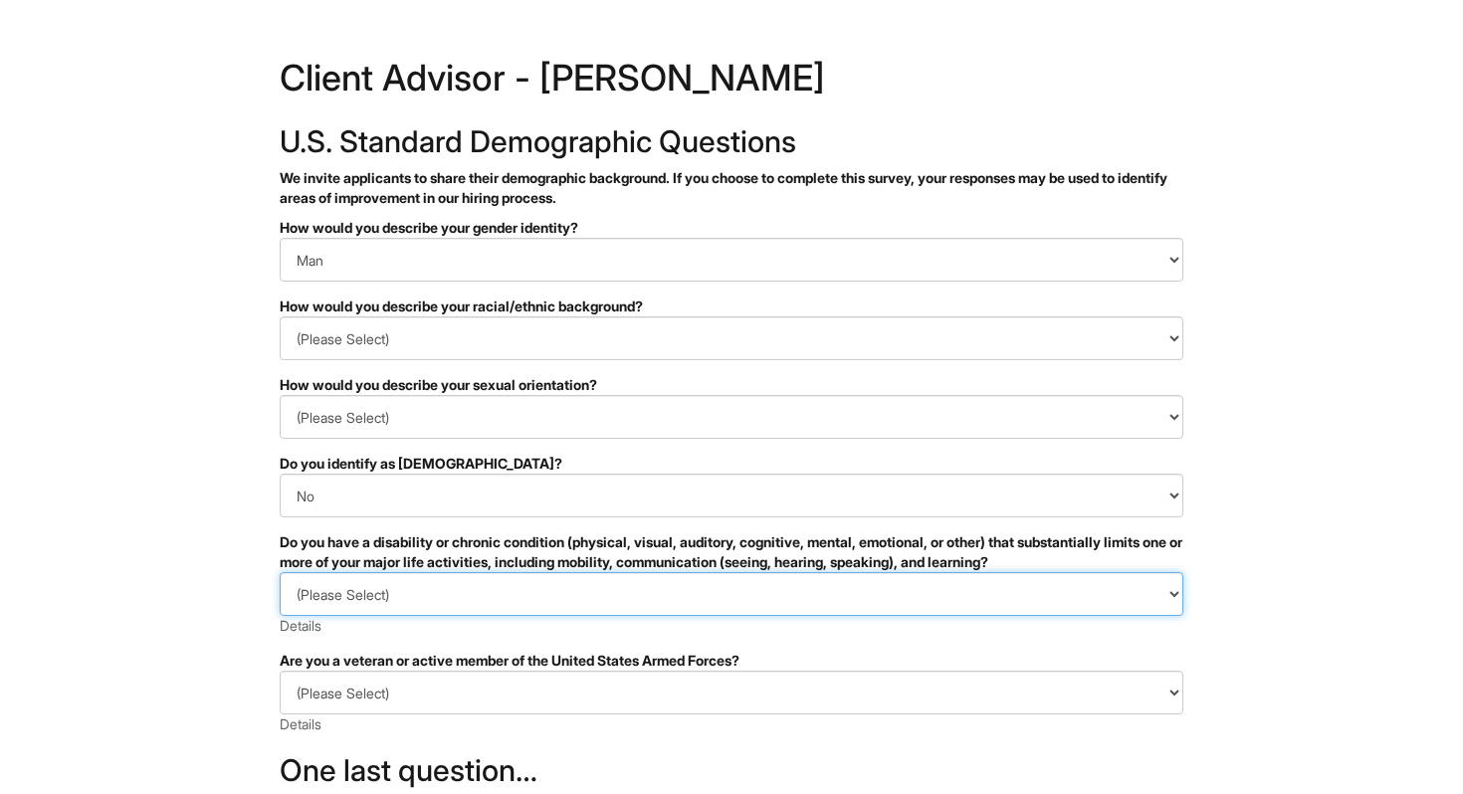
click at [346, 592] on select "(Please Select) YES, I HAVE A DISABILITY (or previously had a disability) NO, I…" at bounding box center [732, 594] width 904 height 44
select select "NO, I DON'T HAVE A DISABILITY"
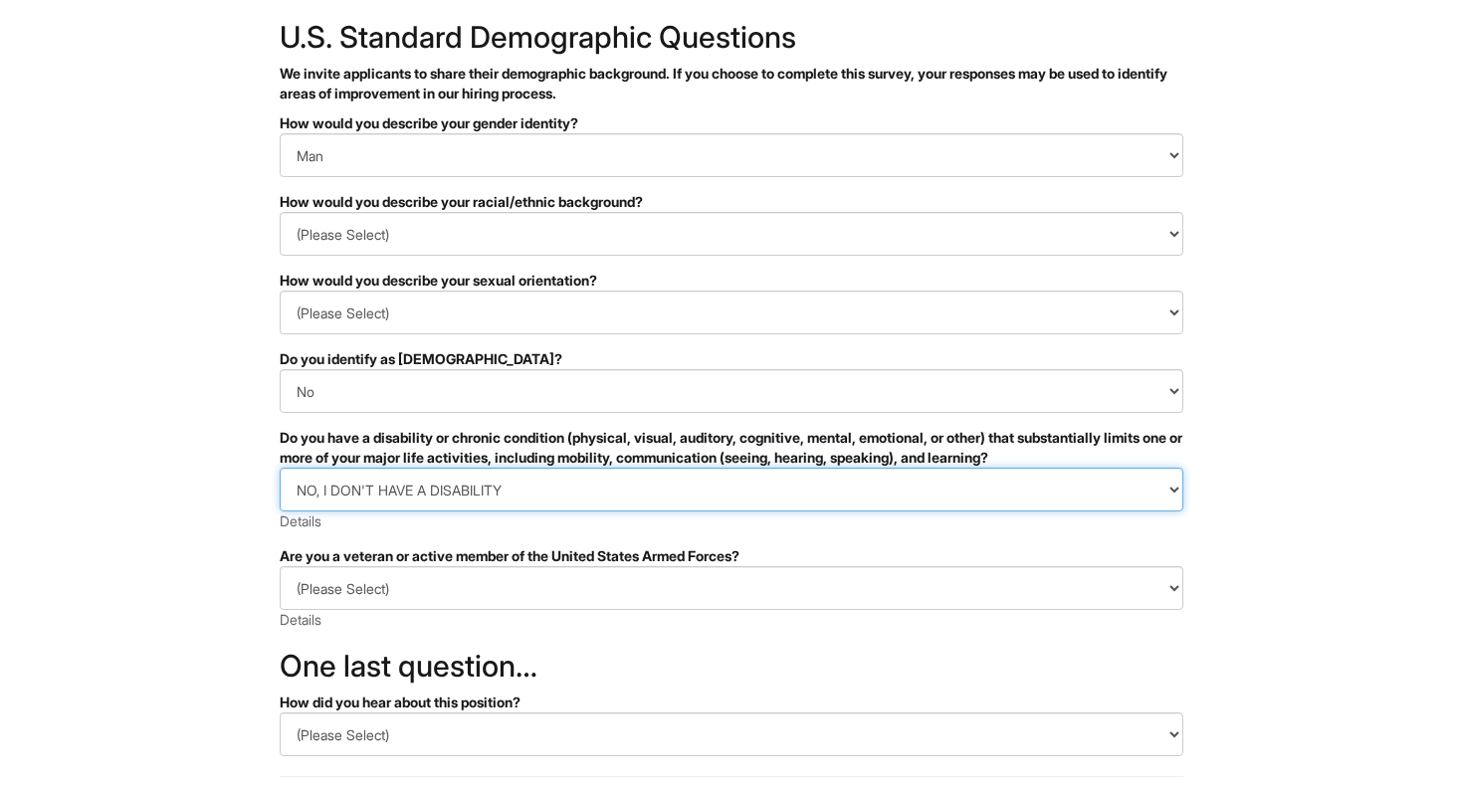
scroll to position [117, 0]
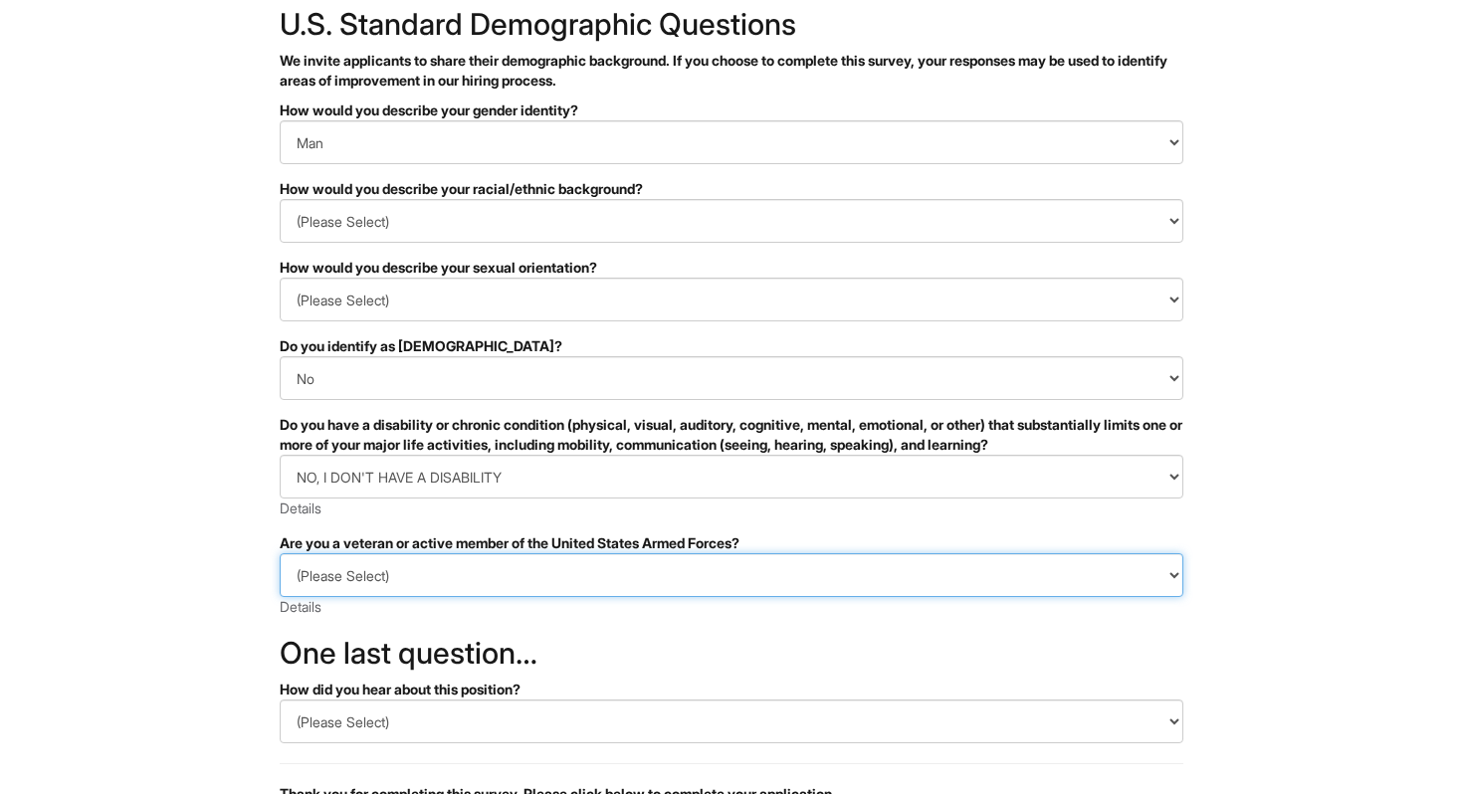
click at [348, 580] on select "(Please Select) I IDENTIFY AS ONE OR MORE OF THE CLASSIFICATIONS OF PROTECTED V…" at bounding box center [732, 575] width 904 height 44
select select "I AM NOT A PROTECTED VETERAN"
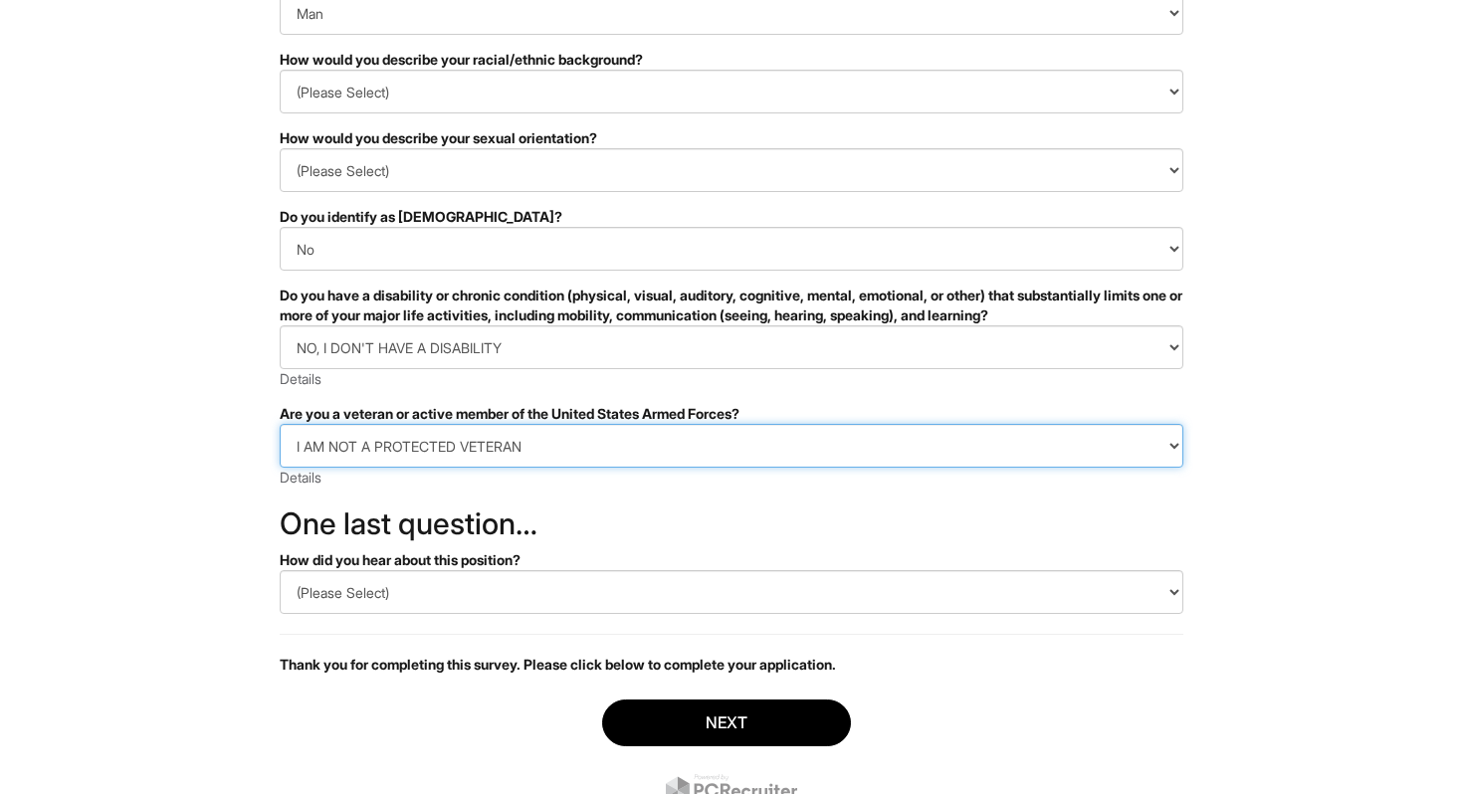
scroll to position [326, 0]
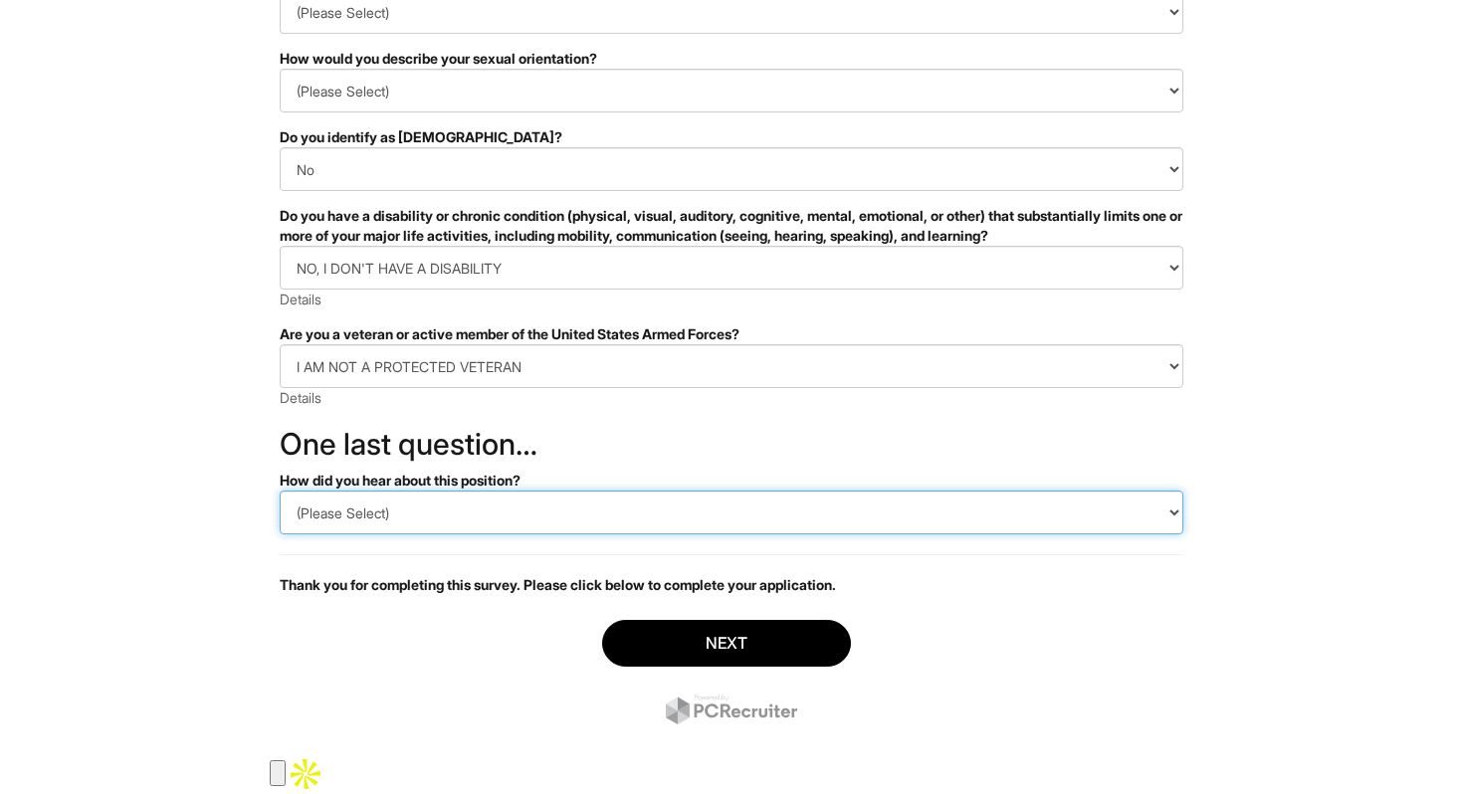
click at [335, 512] on select "(Please Select) CareerBuilder Indeed LinkedIn Monster Referral Other" at bounding box center [732, 513] width 904 height 44
select select "Other"
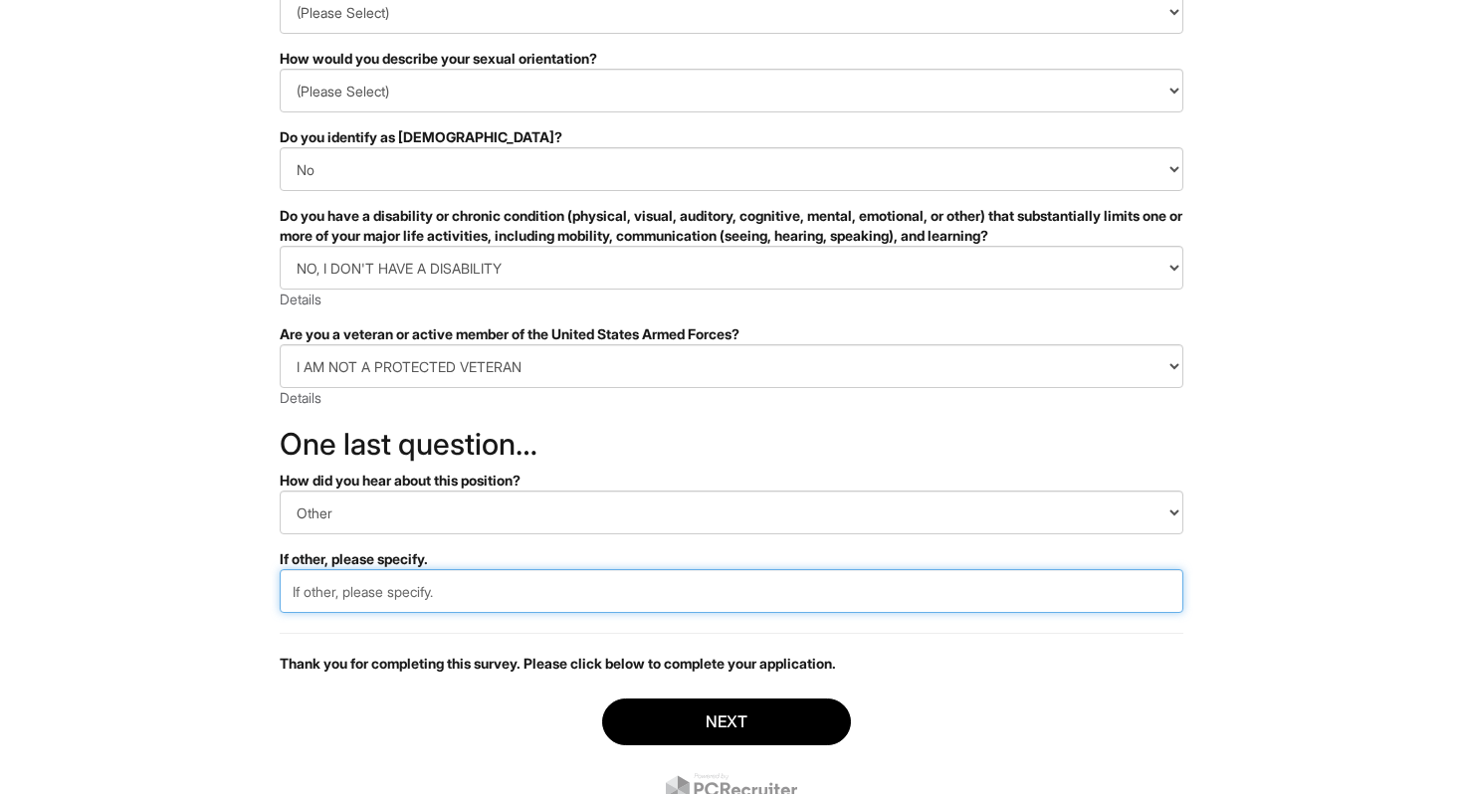
click at [351, 585] on input "text" at bounding box center [732, 591] width 904 height 44
type input "Visited the store."
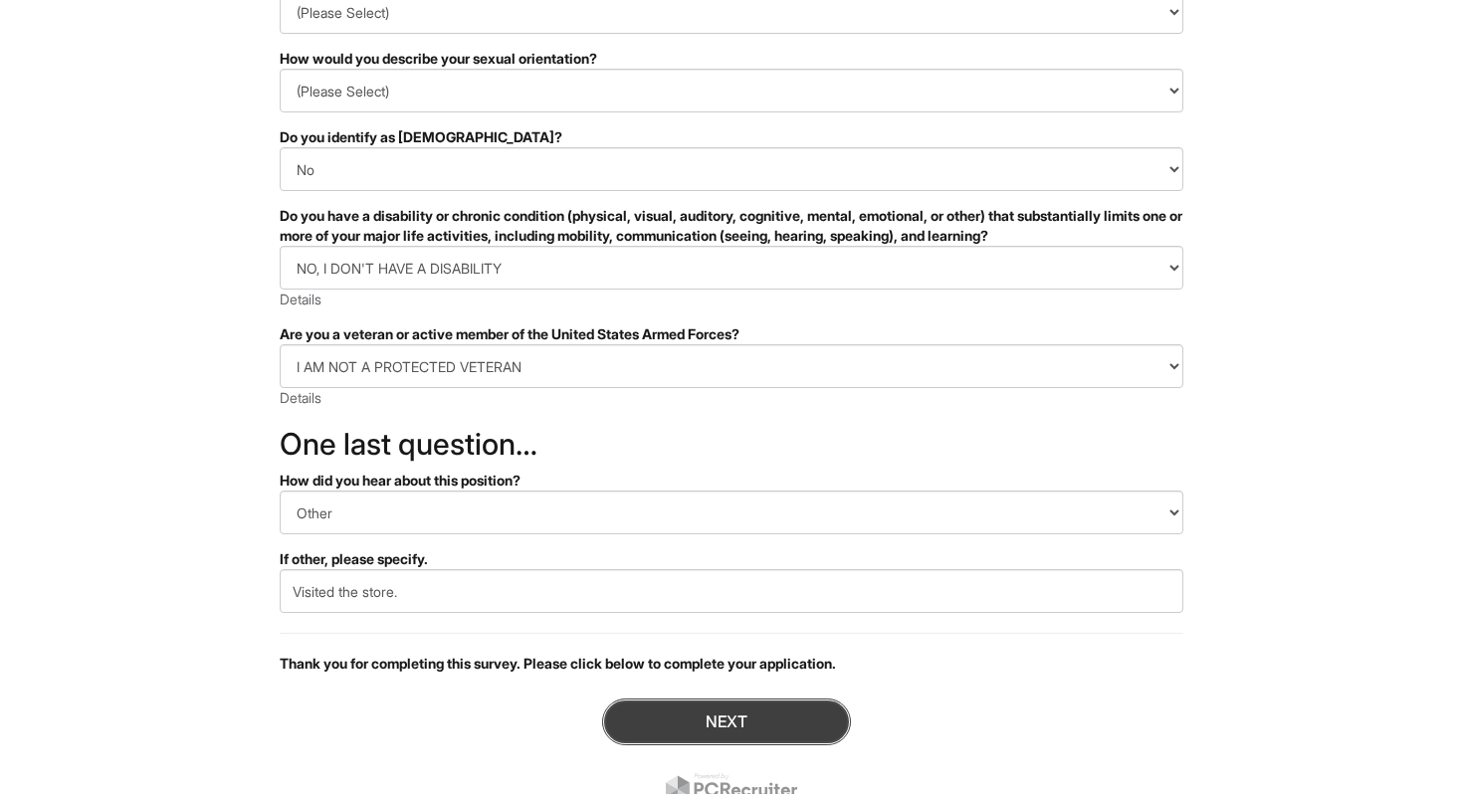
click at [644, 712] on button "Next" at bounding box center [726, 722] width 249 height 47
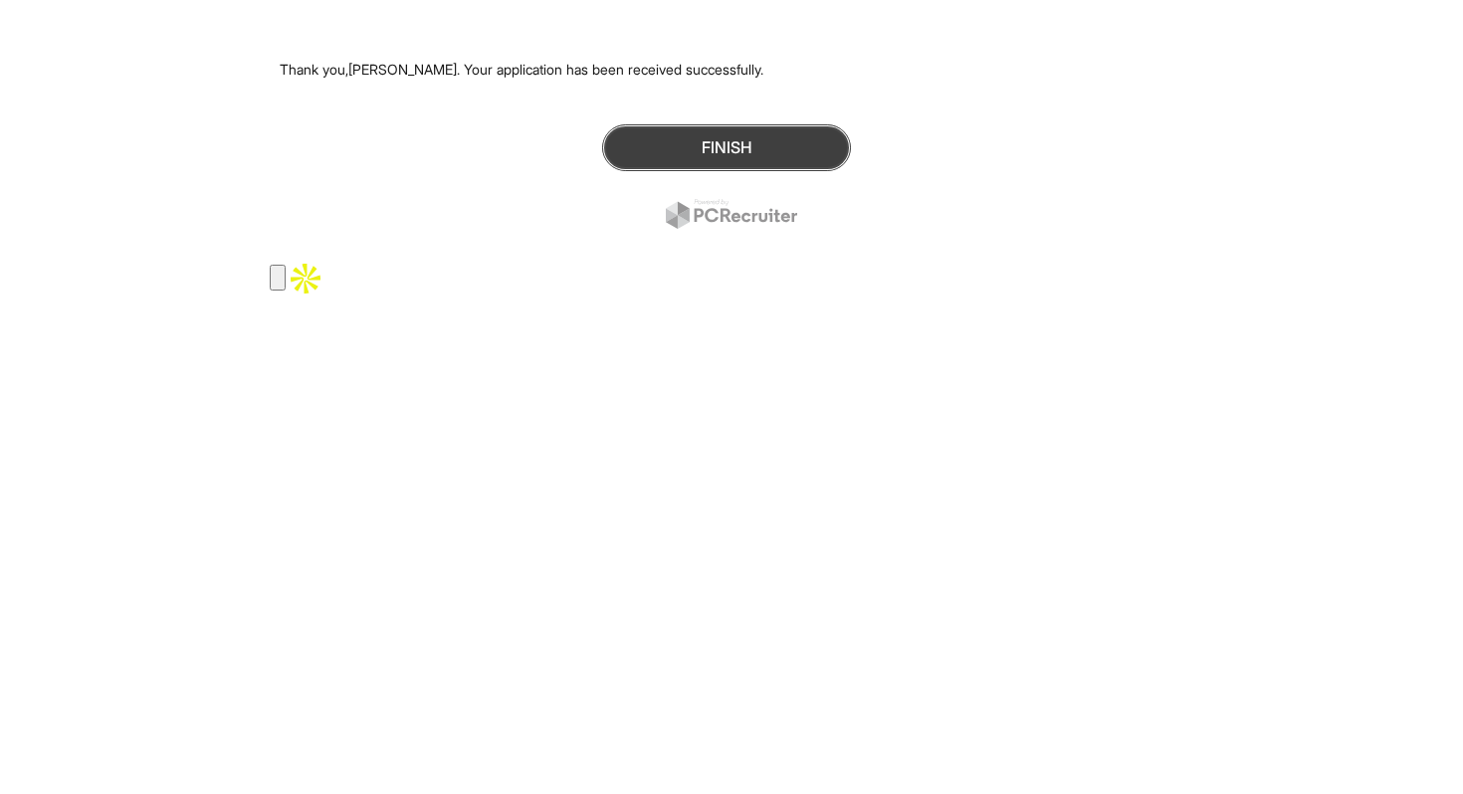
click at [652, 151] on button "Finish" at bounding box center [726, 147] width 249 height 47
